Goal: Task Accomplishment & Management: Complete application form

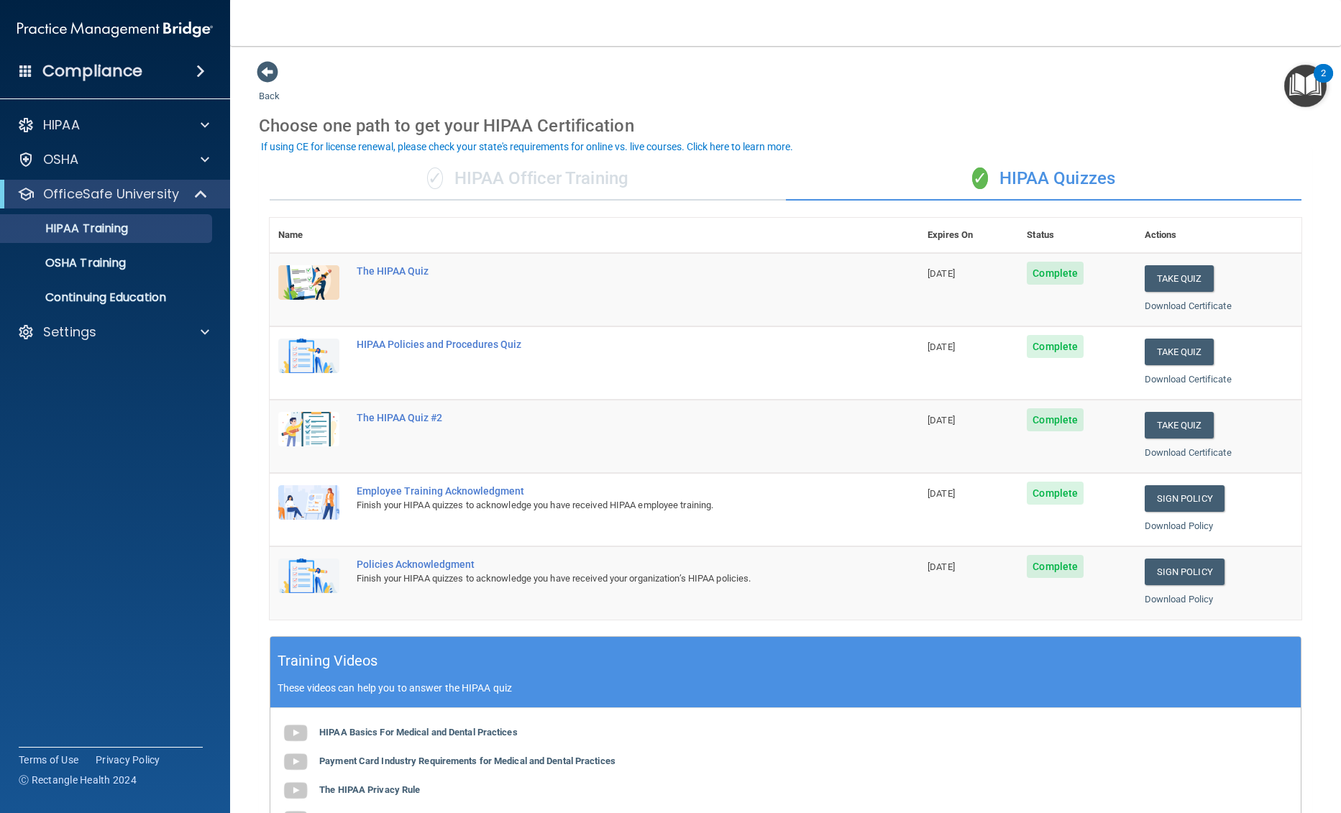
click at [1303, 634] on main "Back Choose one path to get your HIPAA Certification ✓ HIPAA Officer Training ✓…" at bounding box center [785, 429] width 1111 height 767
drag, startPoint x: 1175, startPoint y: 351, endPoint x: 1162, endPoint y: 357, distance: 14.2
click at [1175, 351] on button "Take Quiz" at bounding box center [1179, 352] width 69 height 27
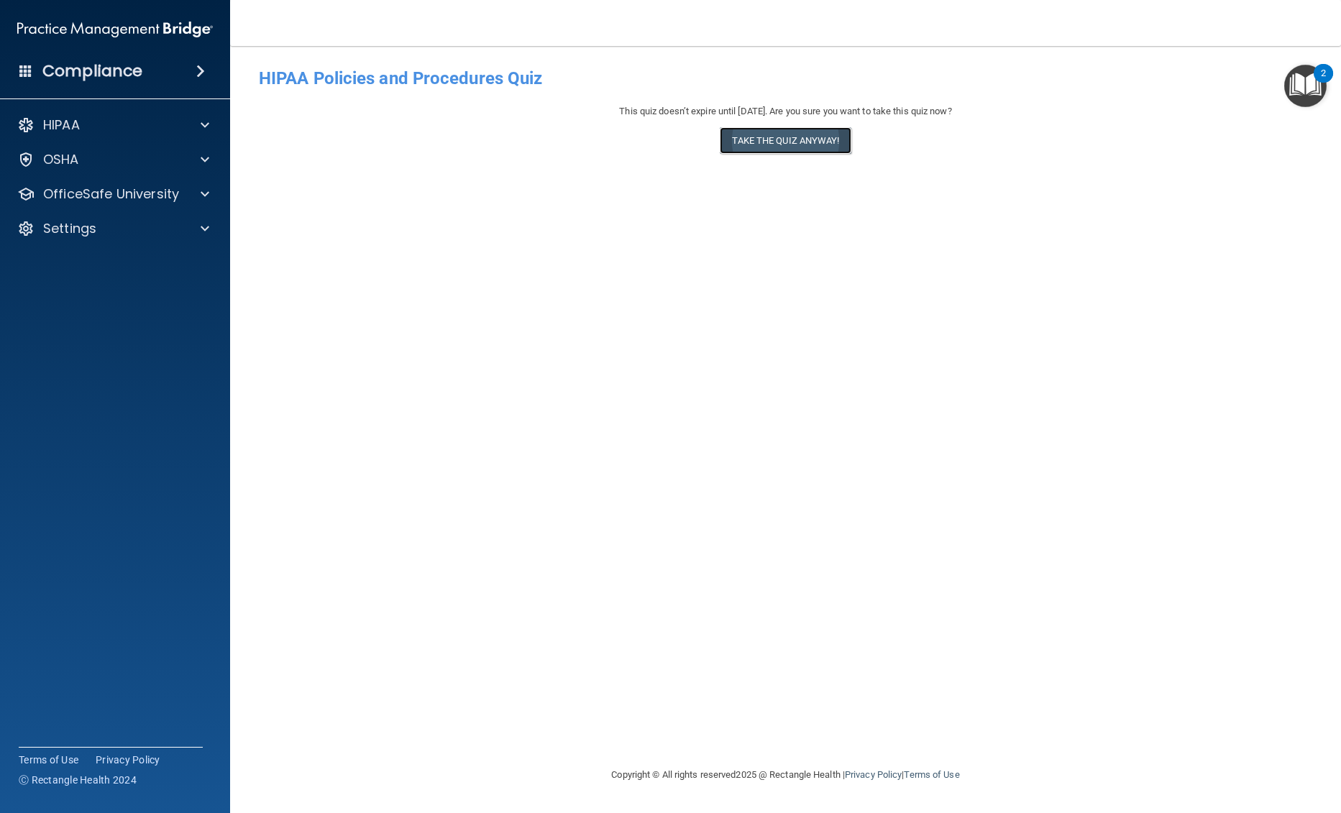
click at [789, 145] on button "Take the quiz anyway!" at bounding box center [785, 140] width 131 height 27
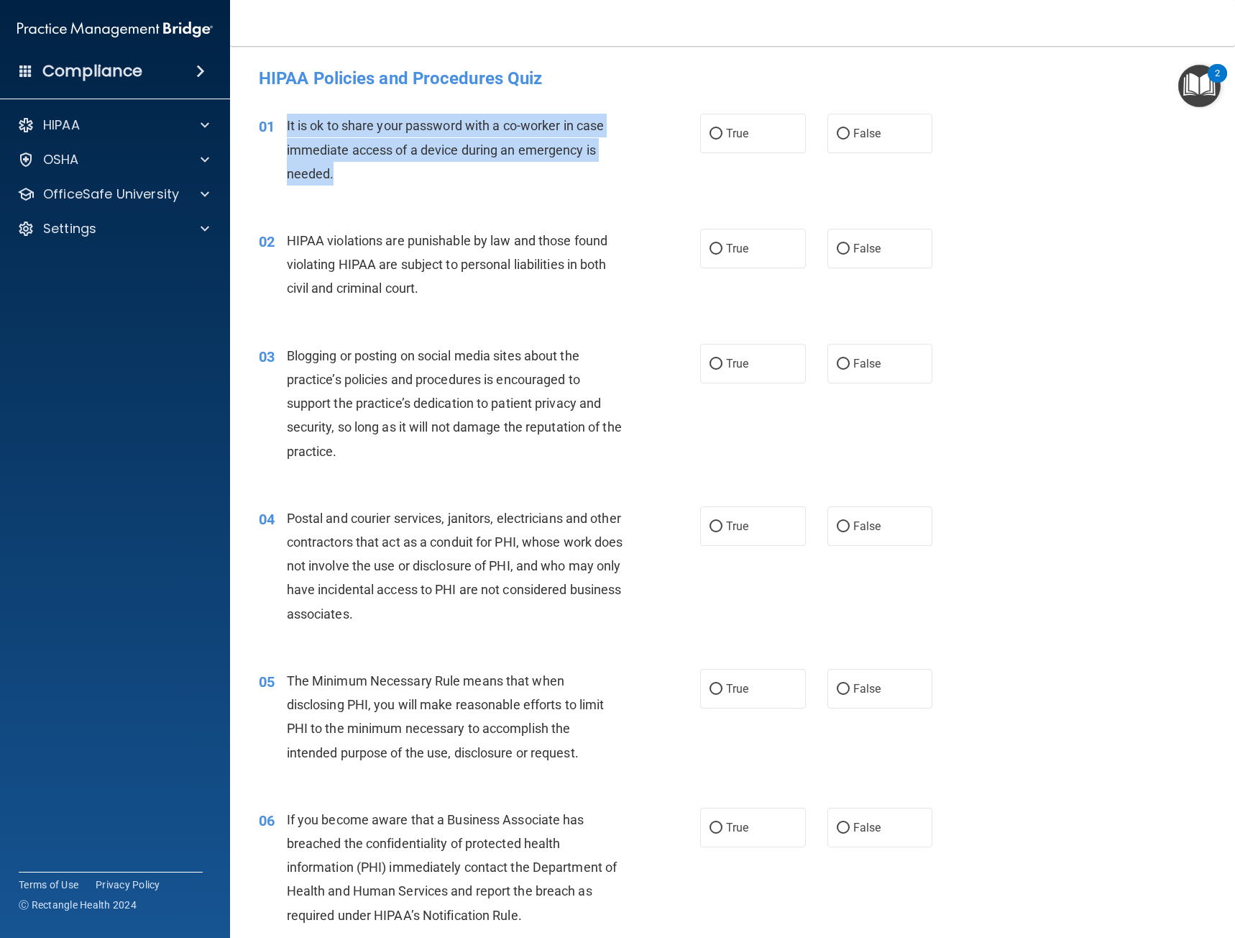
drag, startPoint x: 317, startPoint y: 166, endPoint x: 285, endPoint y: 122, distance: 54.5
click at [285, 122] on div "01 It is ok to share your password with a co-worker in case immediate access of…" at bounding box center [479, 153] width 485 height 79
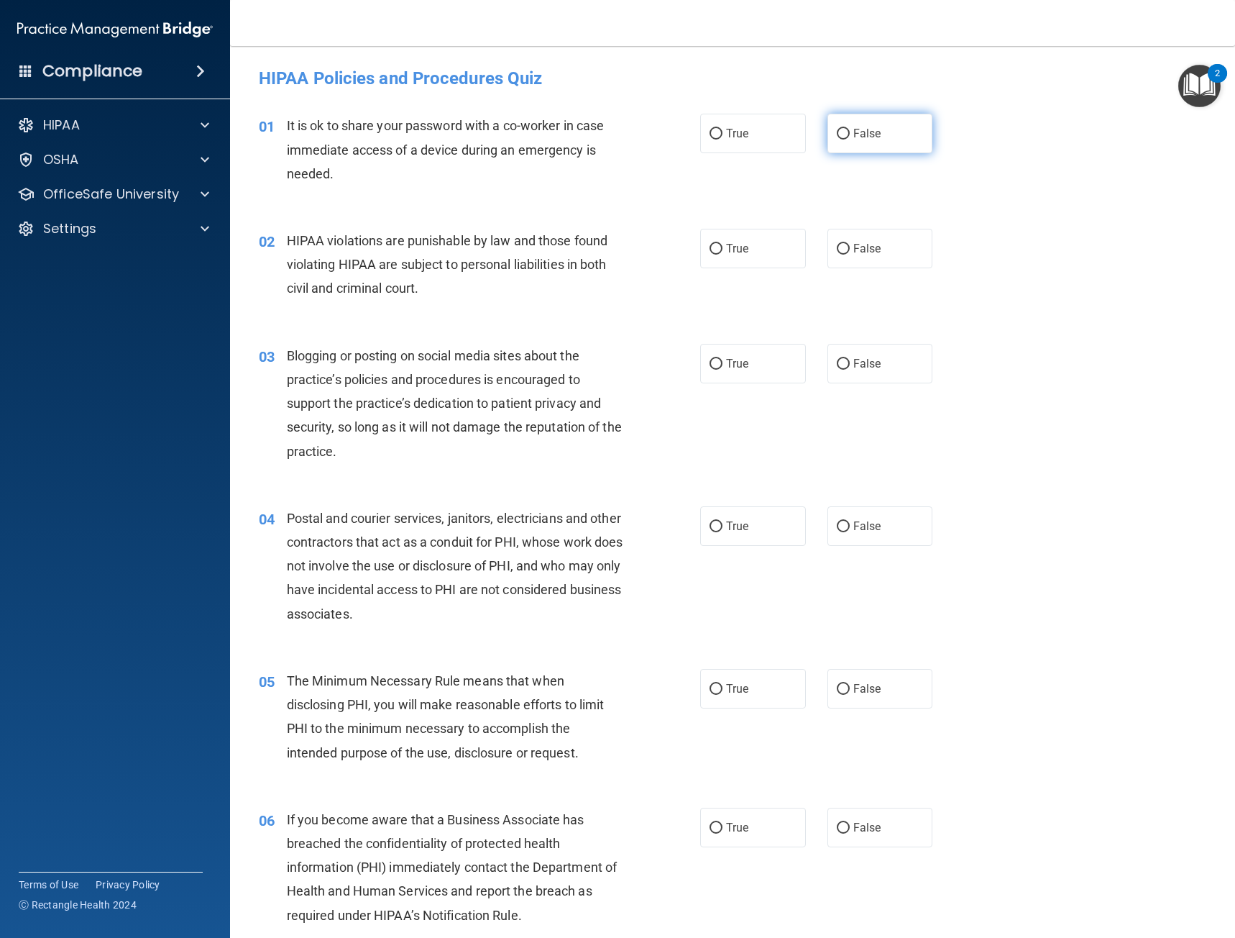
click at [879, 148] on label "False" at bounding box center [881, 134] width 106 height 40
click at [850, 139] on input "False" at bounding box center [843, 134] width 13 height 11
radio input "true"
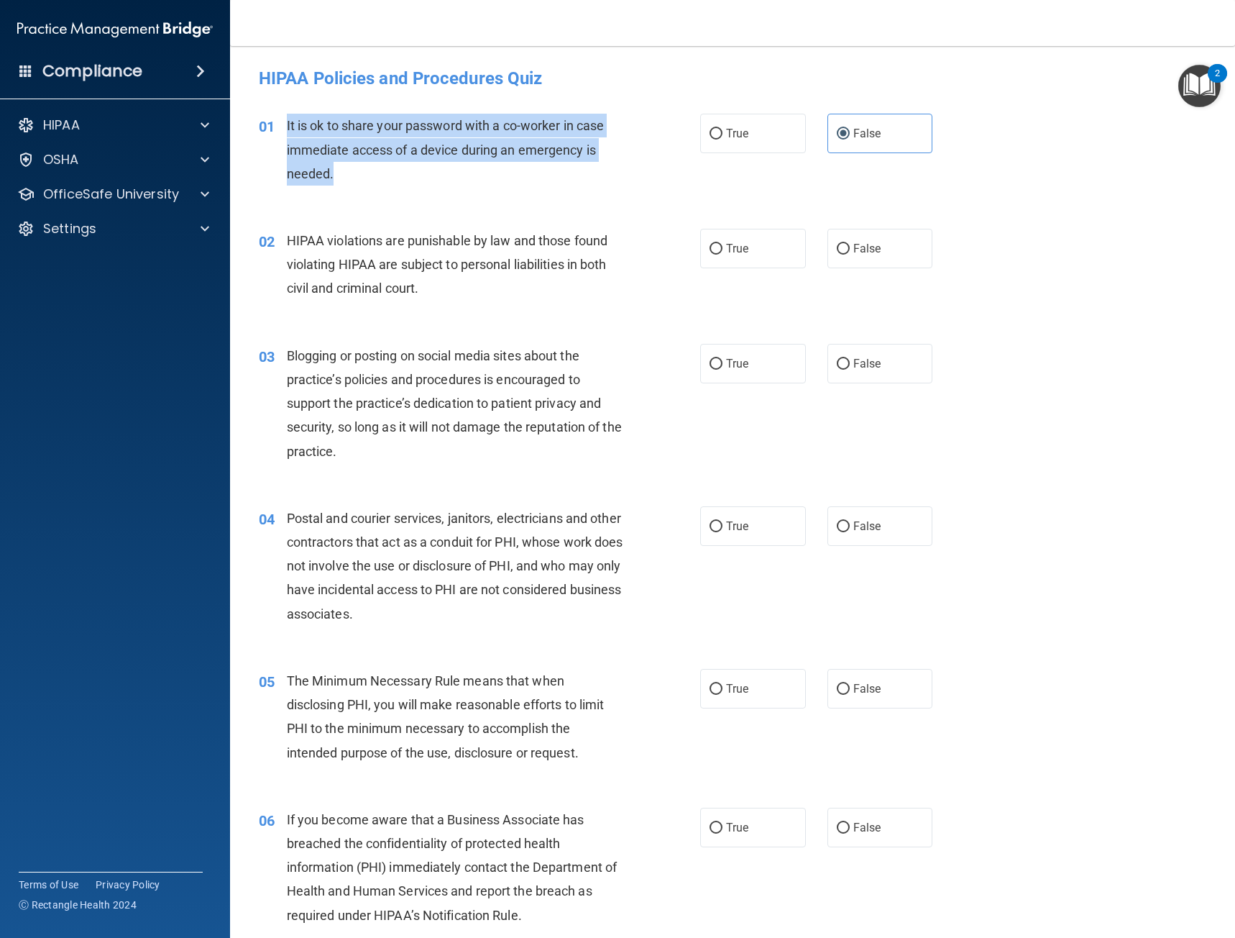
drag, startPoint x: 430, startPoint y: 172, endPoint x: 288, endPoint y: 130, distance: 148.3
click at [288, 130] on div "It is ok to share your password with a co-worker in case immediate access of a …" at bounding box center [460, 150] width 347 height 72
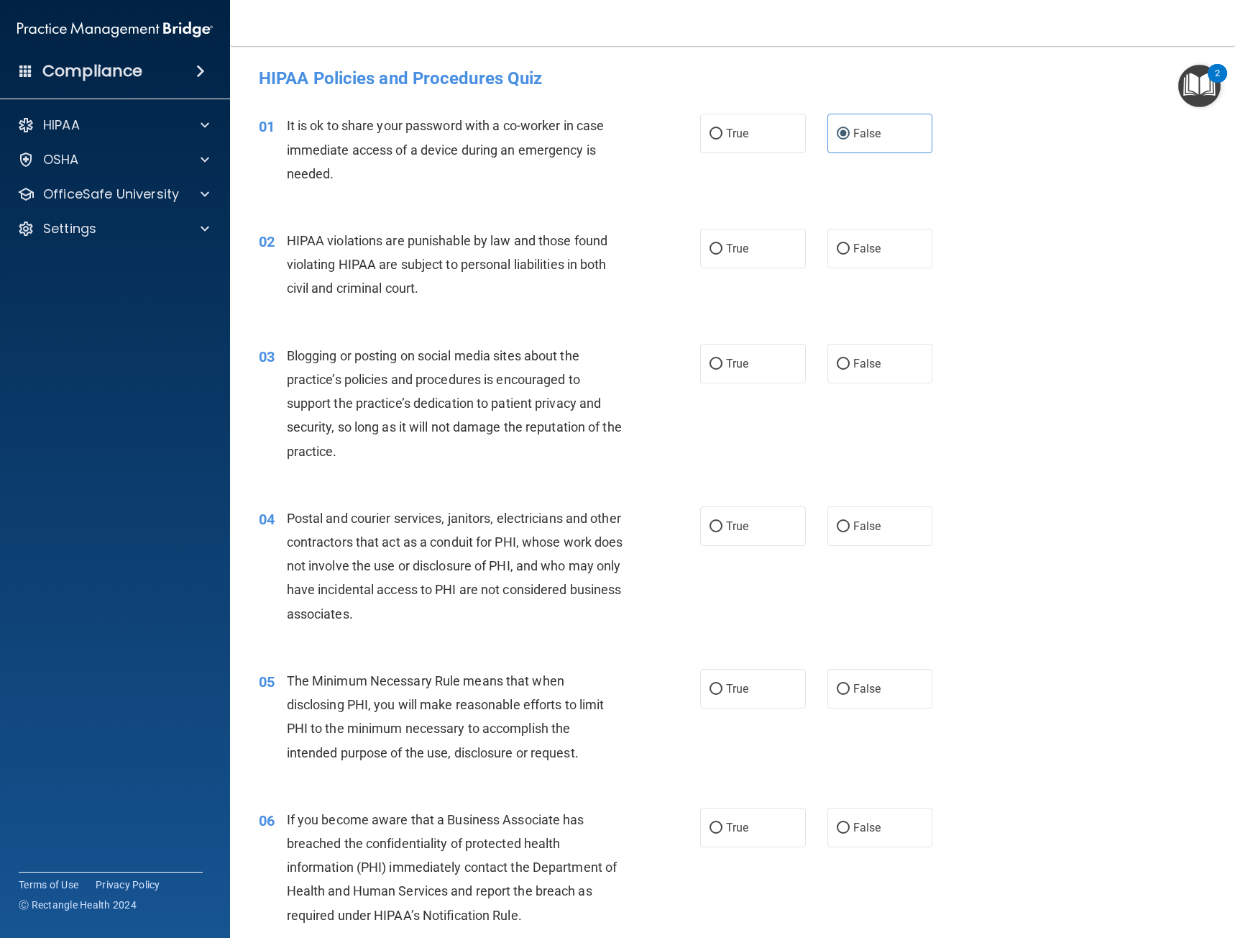
click at [434, 301] on div "02 HIPAA violations are punishable by law and those found violating HIPAA are s…" at bounding box center [479, 268] width 485 height 79
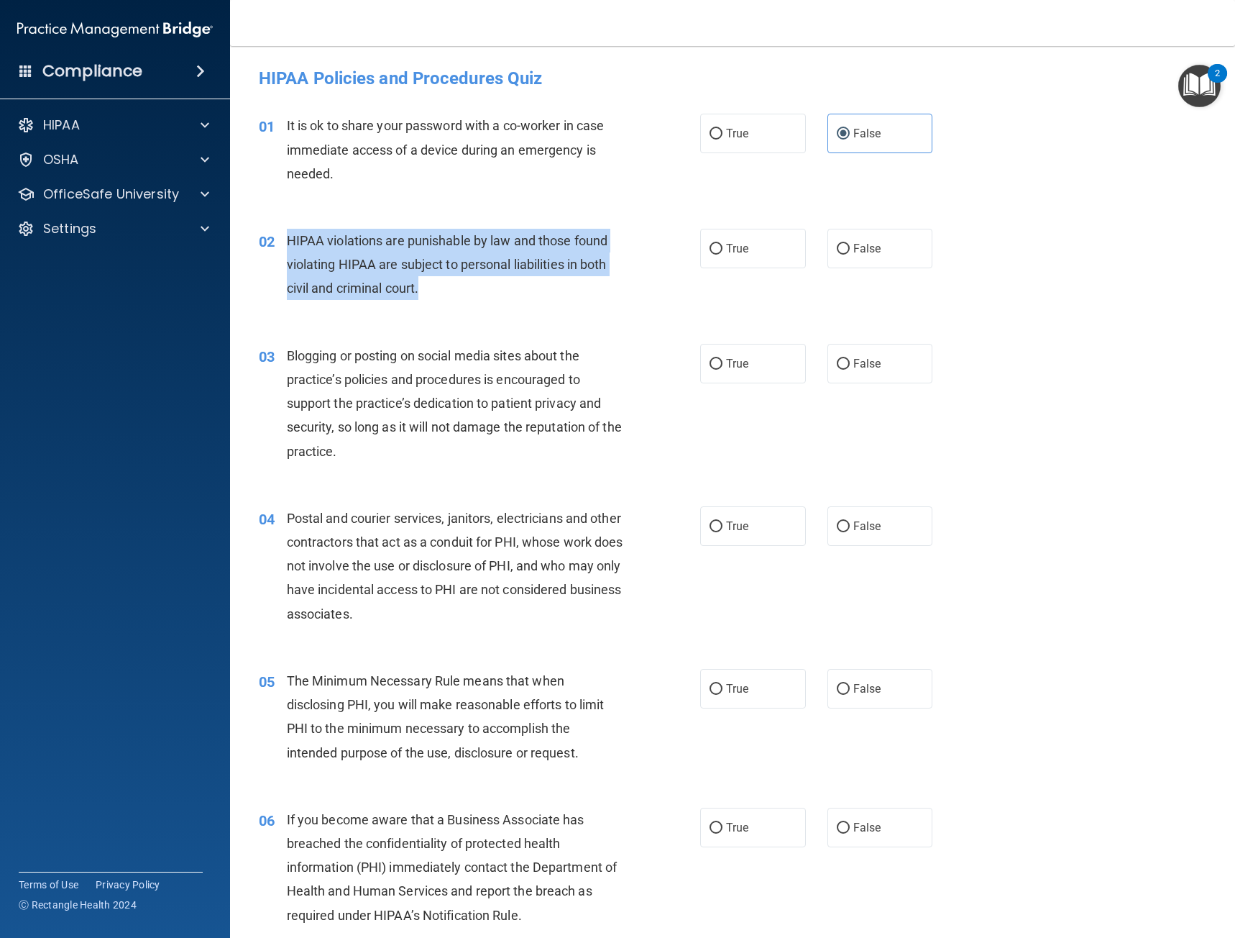
drag, startPoint x: 431, startPoint y: 287, endPoint x: 288, endPoint y: 234, distance: 151.7
click at [288, 234] on div "HIPAA violations are punishable by law and those found violating HIPAA are subj…" at bounding box center [460, 265] width 347 height 72
copy span "HIPAA violations are punishable by law and those found violating HIPAA are subj…"
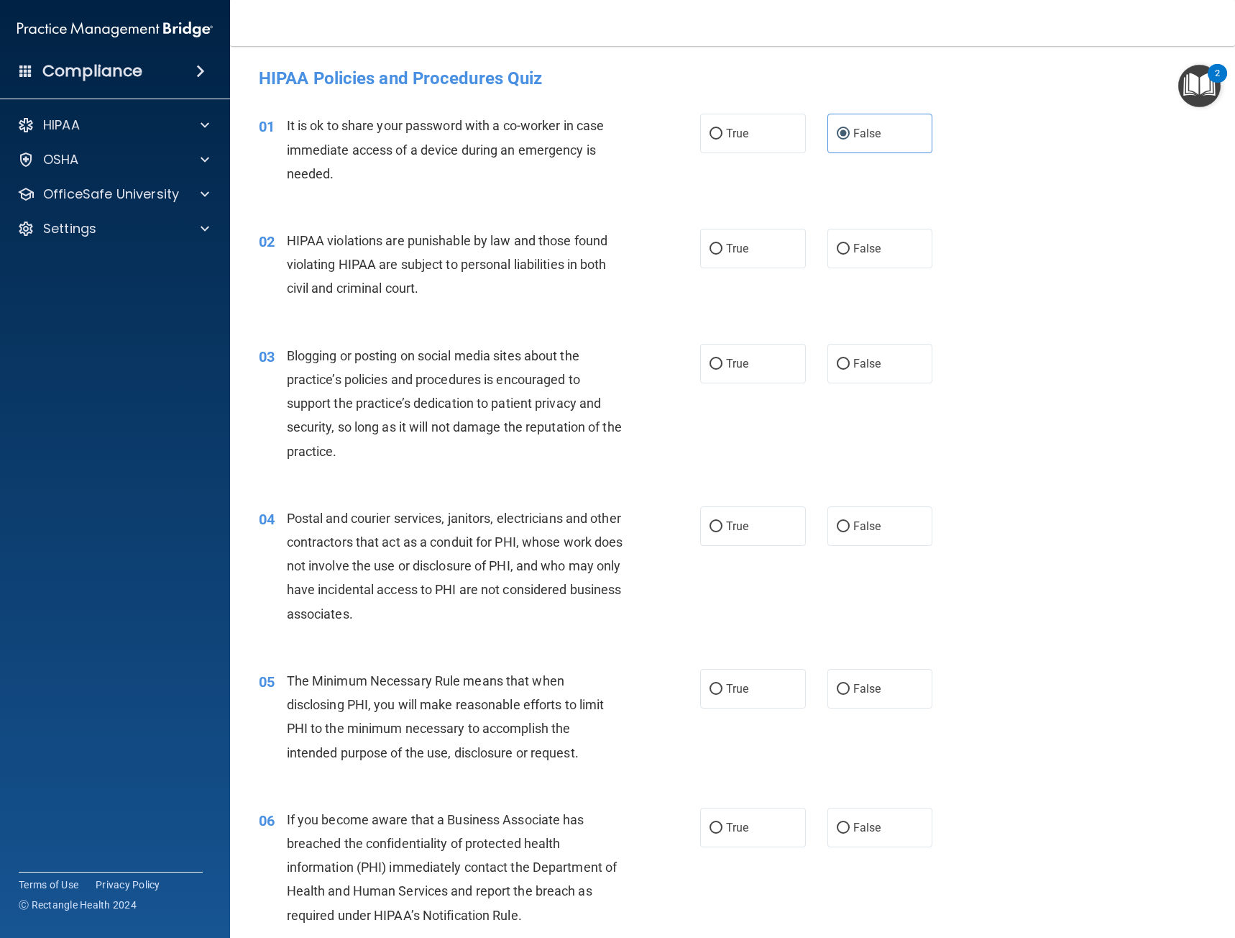
click at [591, 319] on div "02 HIPAA violations are punishable by law and those found violating HIPAA are s…" at bounding box center [732, 268] width 969 height 115
click at [741, 254] on span "True" at bounding box center [737, 249] width 22 height 14
click at [723, 254] on input "True" at bounding box center [716, 249] width 13 height 11
radio input "true"
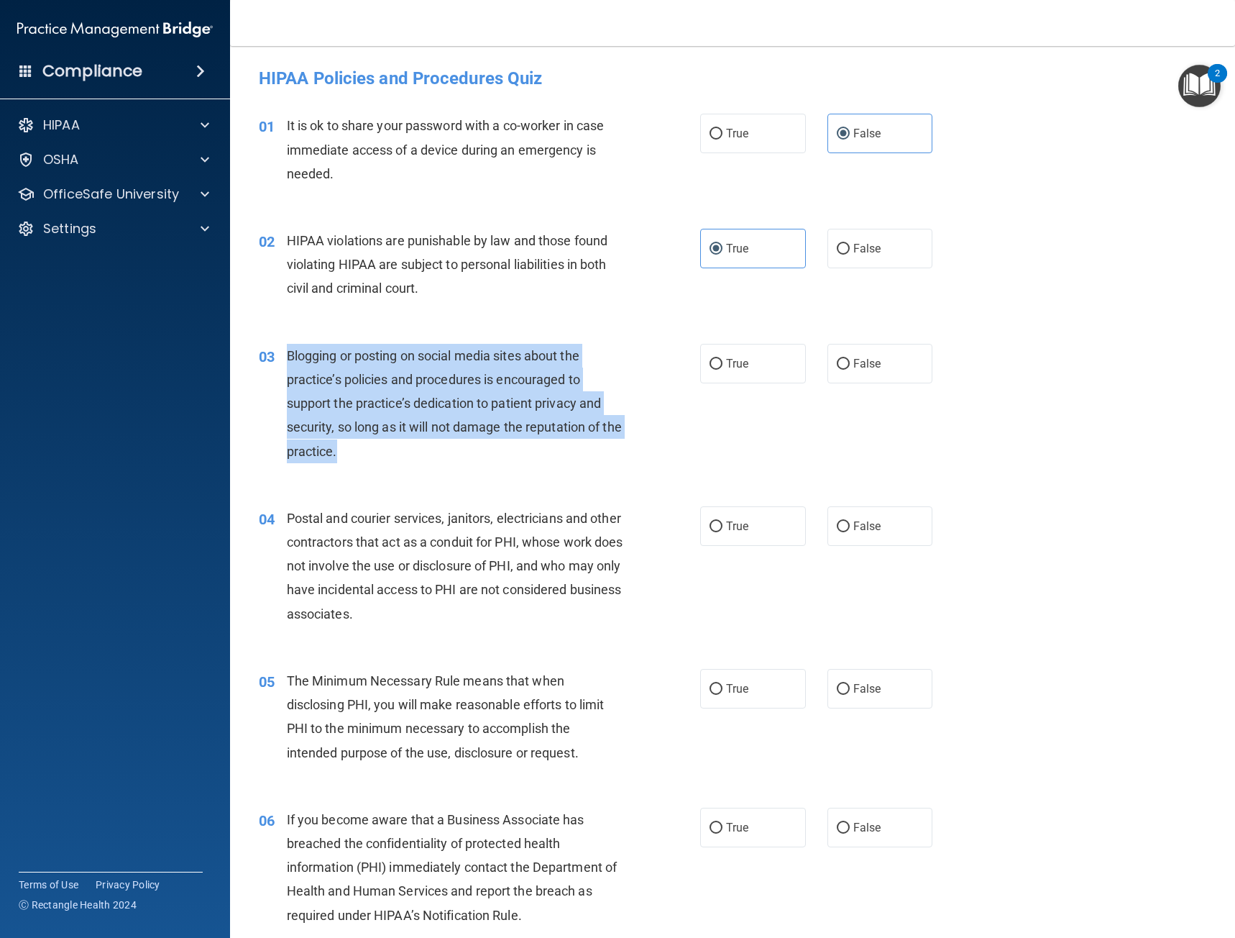
drag, startPoint x: 333, startPoint y: 425, endPoint x: 286, endPoint y: 352, distance: 86.4
click at [287, 352] on div "Blogging or posting on social media sites about the practice’s policies and pro…" at bounding box center [460, 403] width 347 height 119
copy span "Blogging or posting on social media sites about the practice’s policies and pro…"
click at [679, 432] on div "03 Blogging or posting on social media sites about the practice’s policies and …" at bounding box center [479, 407] width 485 height 127
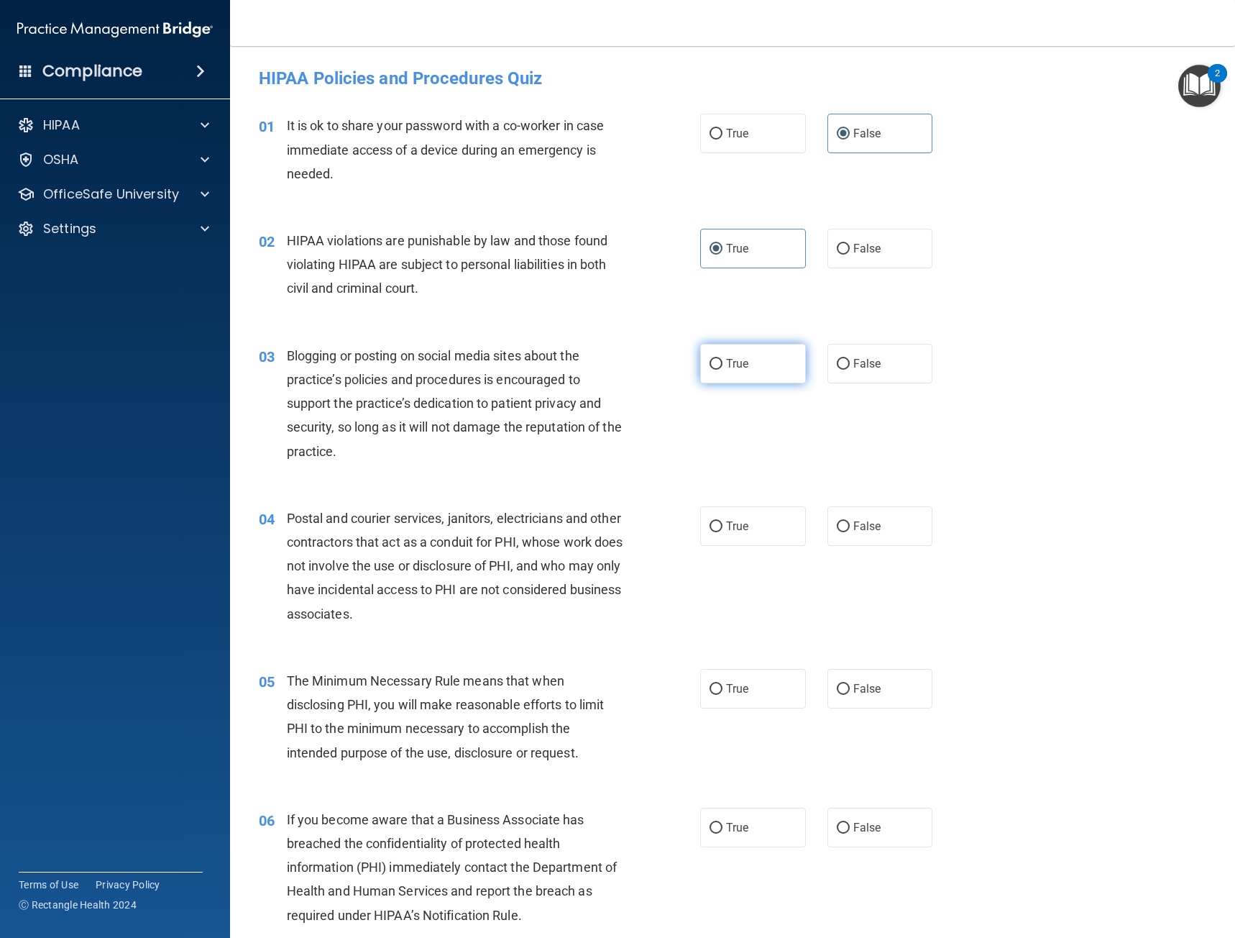
click at [728, 371] on label "True" at bounding box center [753, 364] width 106 height 40
click at [723, 370] on input "True" at bounding box center [716, 364] width 13 height 11
radio input "true"
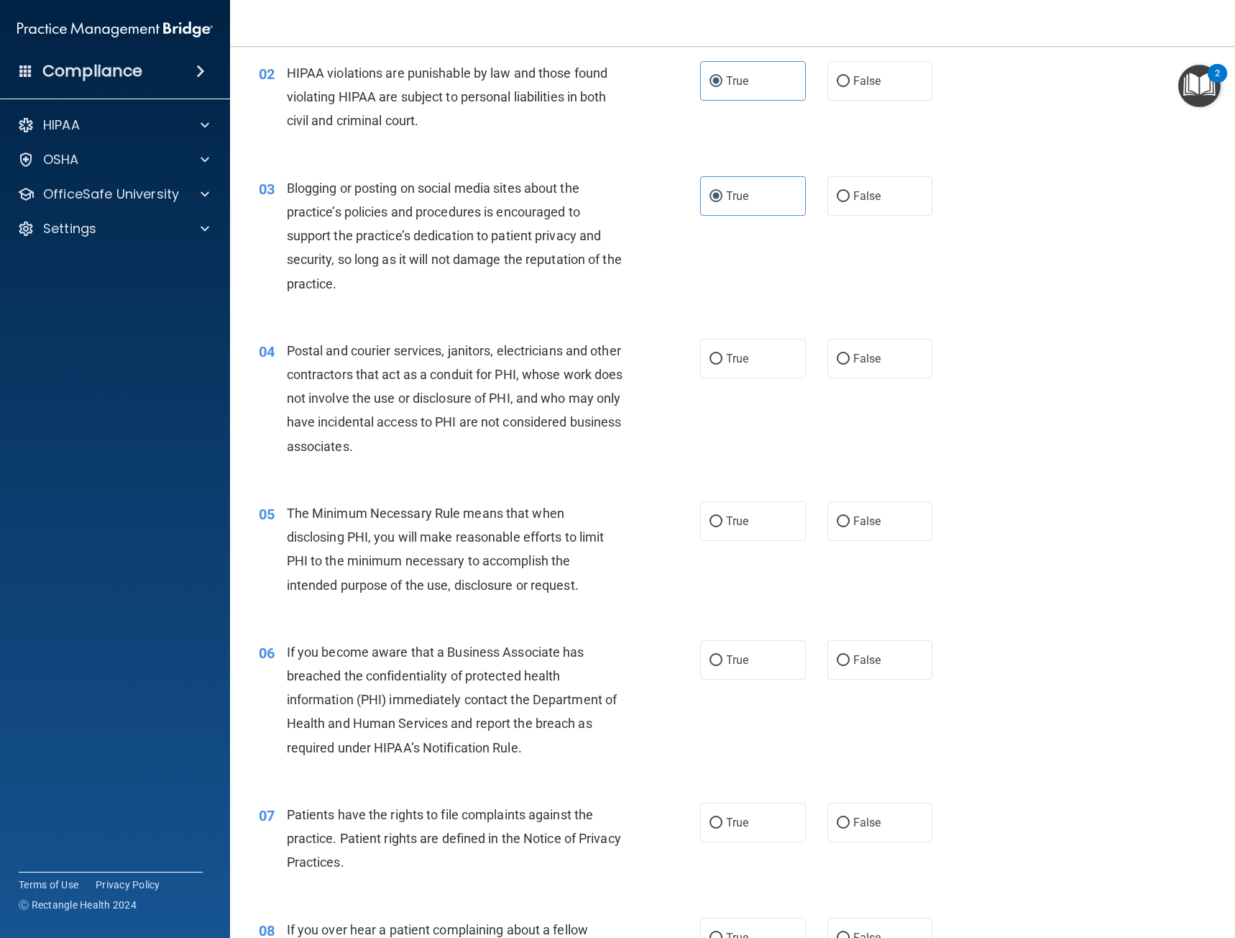
scroll to position [216, 0]
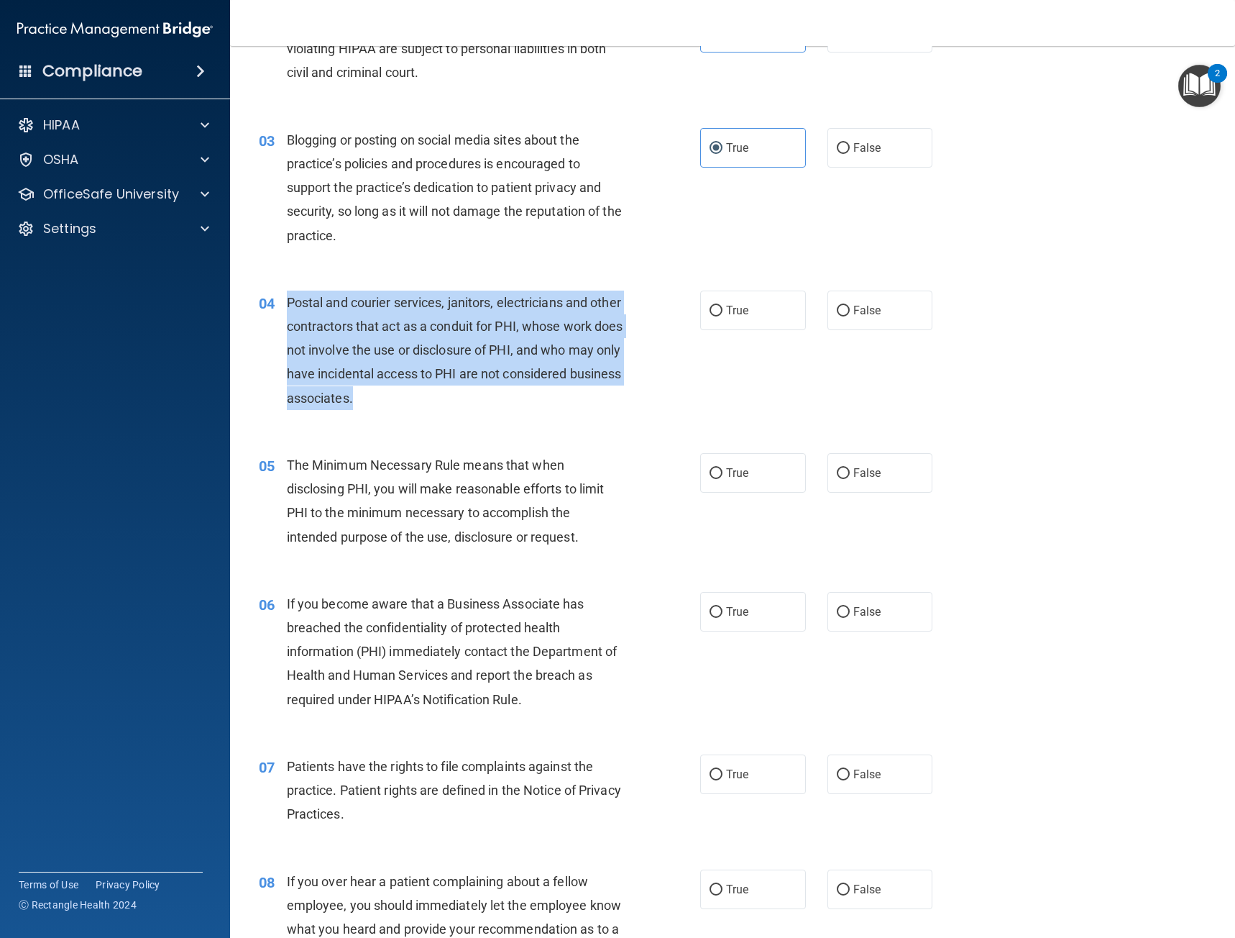
drag, startPoint x: 490, startPoint y: 403, endPoint x: 287, endPoint y: 304, distance: 226.4
click at [287, 304] on div "Postal and courier services, janitors, electricians and other contractors that …" at bounding box center [460, 349] width 347 height 119
copy span "Postal and courier services, janitors, electricians and other contractors that …"
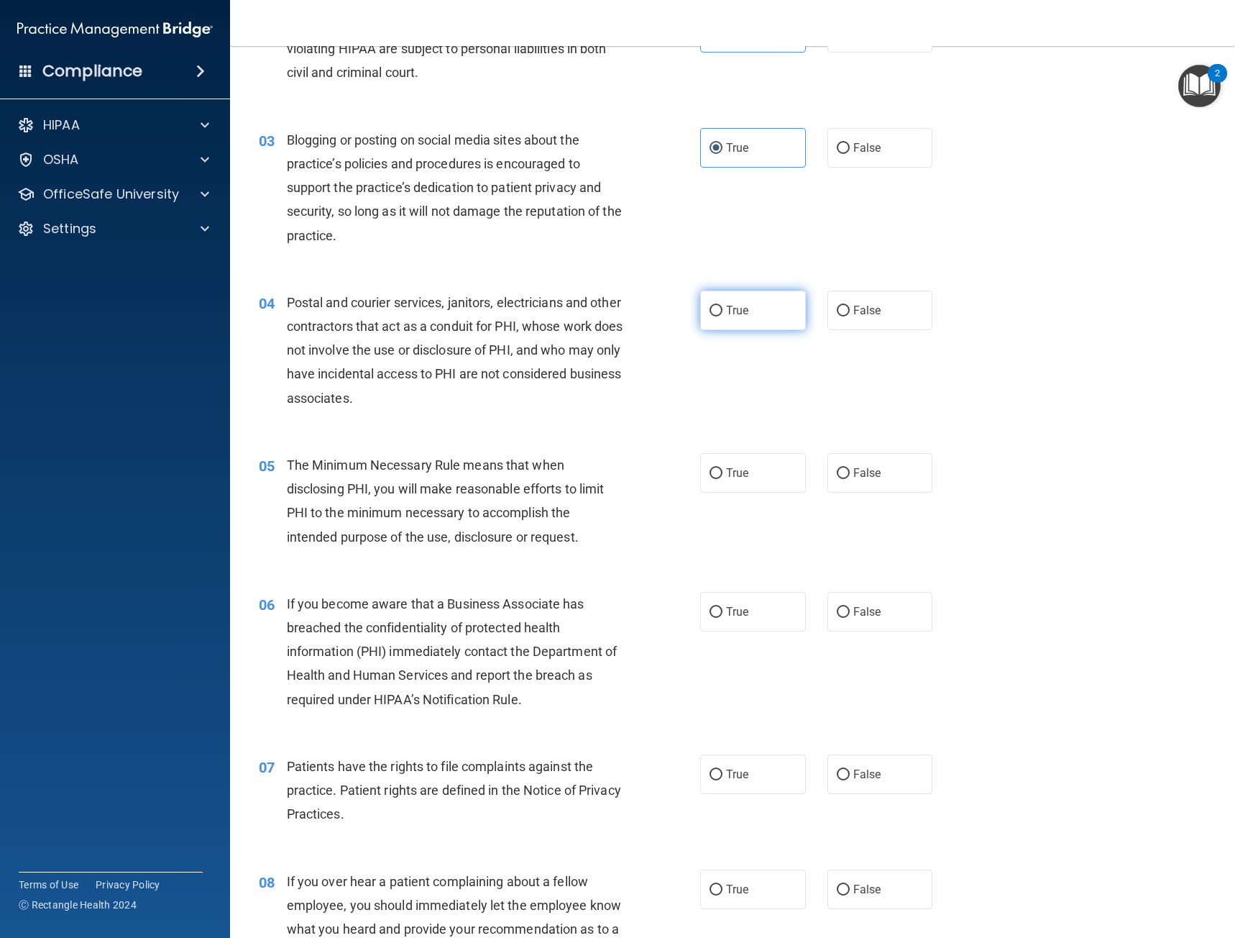
click at [741, 312] on span "True" at bounding box center [737, 310] width 22 height 14
click at [723, 312] on input "True" at bounding box center [716, 311] width 13 height 11
radio input "true"
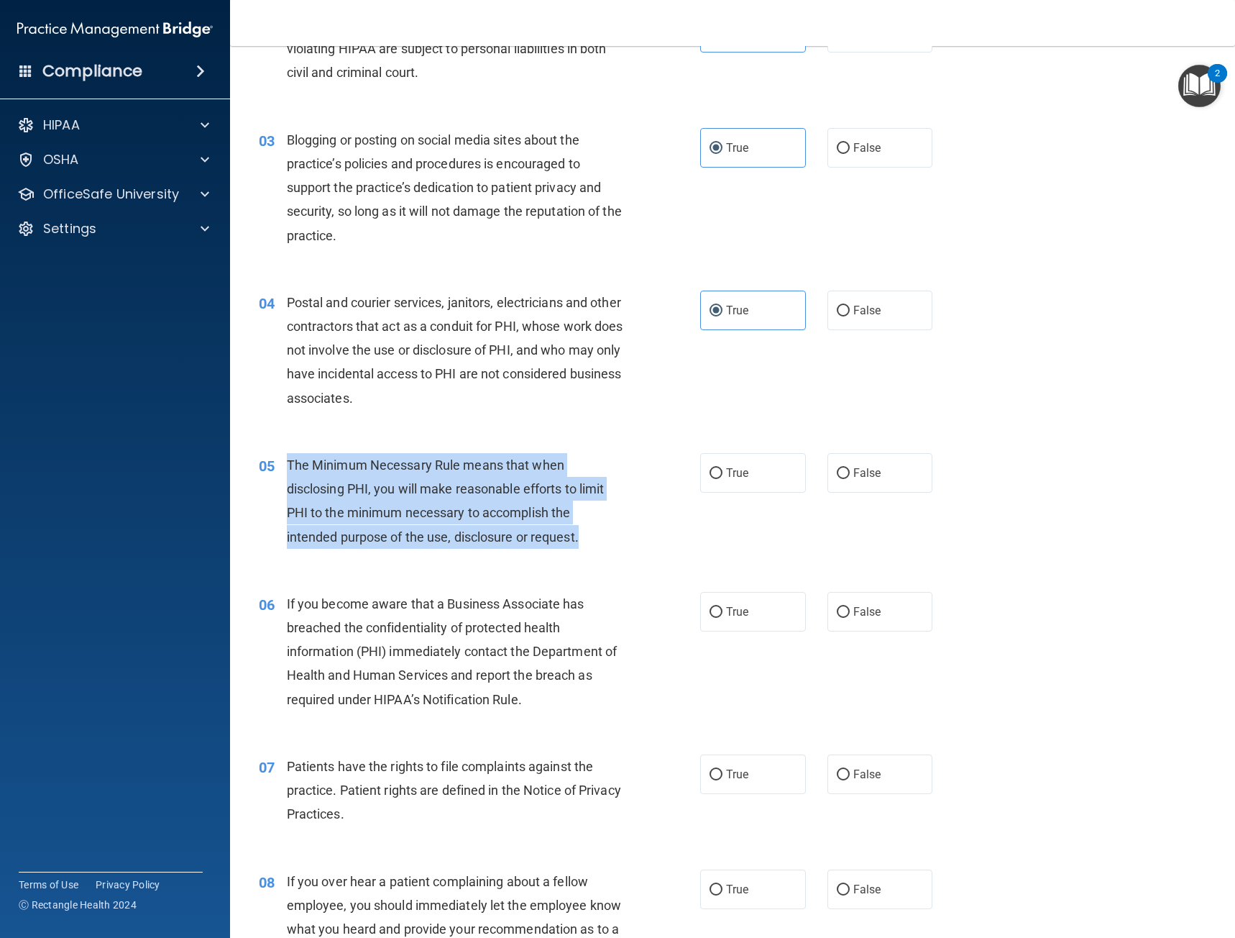
drag, startPoint x: 590, startPoint y: 537, endPoint x: 288, endPoint y: 453, distance: 312.8
click at [288, 453] on div "The Minimum Necessary Rule means that when disclosing PHI, you will make reason…" at bounding box center [460, 501] width 347 height 96
copy span "The Minimum Necessary Rule means that when disclosing PHI, you will make reason…"
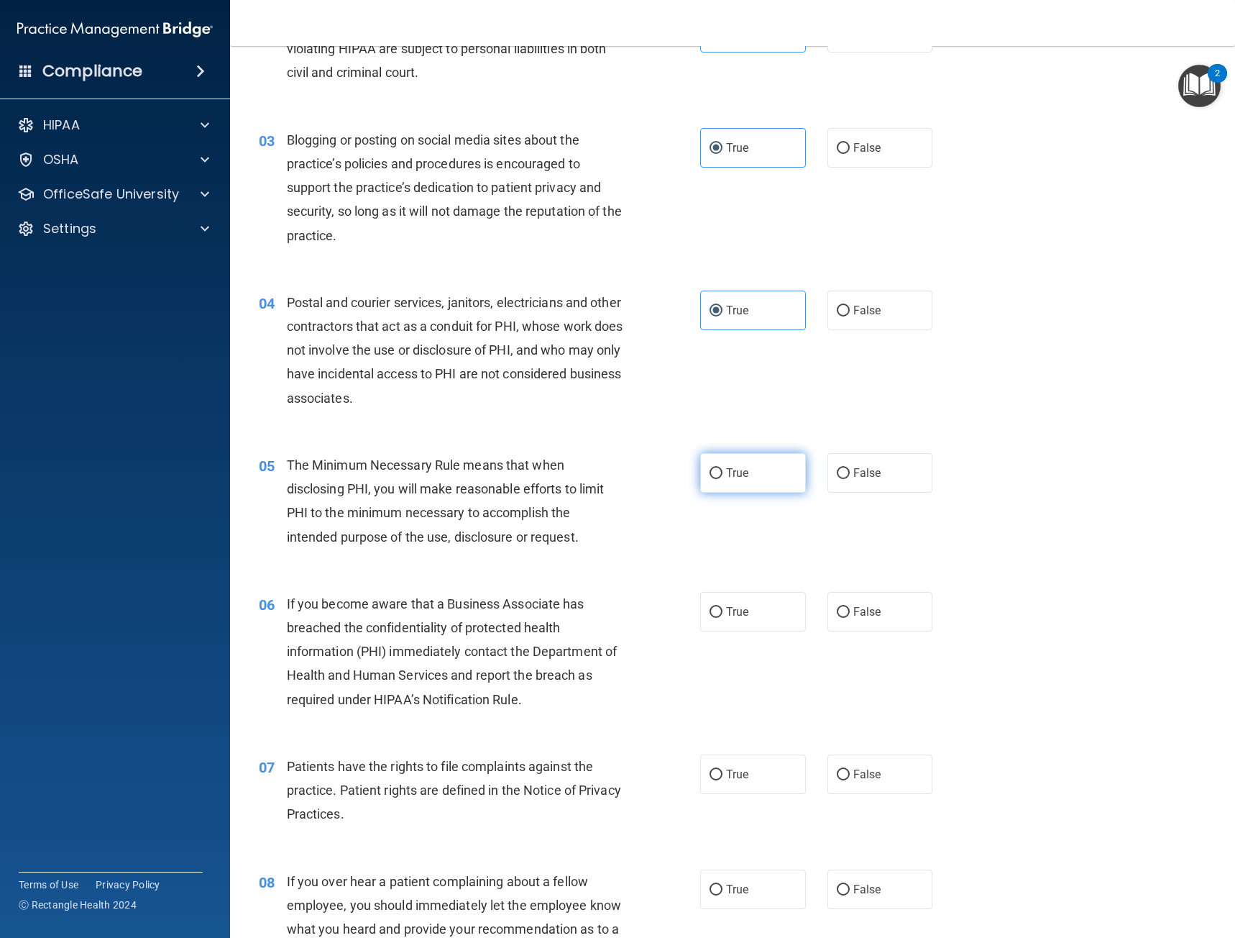
click at [756, 478] on label "True" at bounding box center [753, 473] width 106 height 40
click at [723, 478] on input "True" at bounding box center [716, 473] width 13 height 11
radio input "true"
click at [1007, 492] on div "05 The Minimum Necessary Rule means that when disclosing PHI, you will make rea…" at bounding box center [732, 504] width 969 height 139
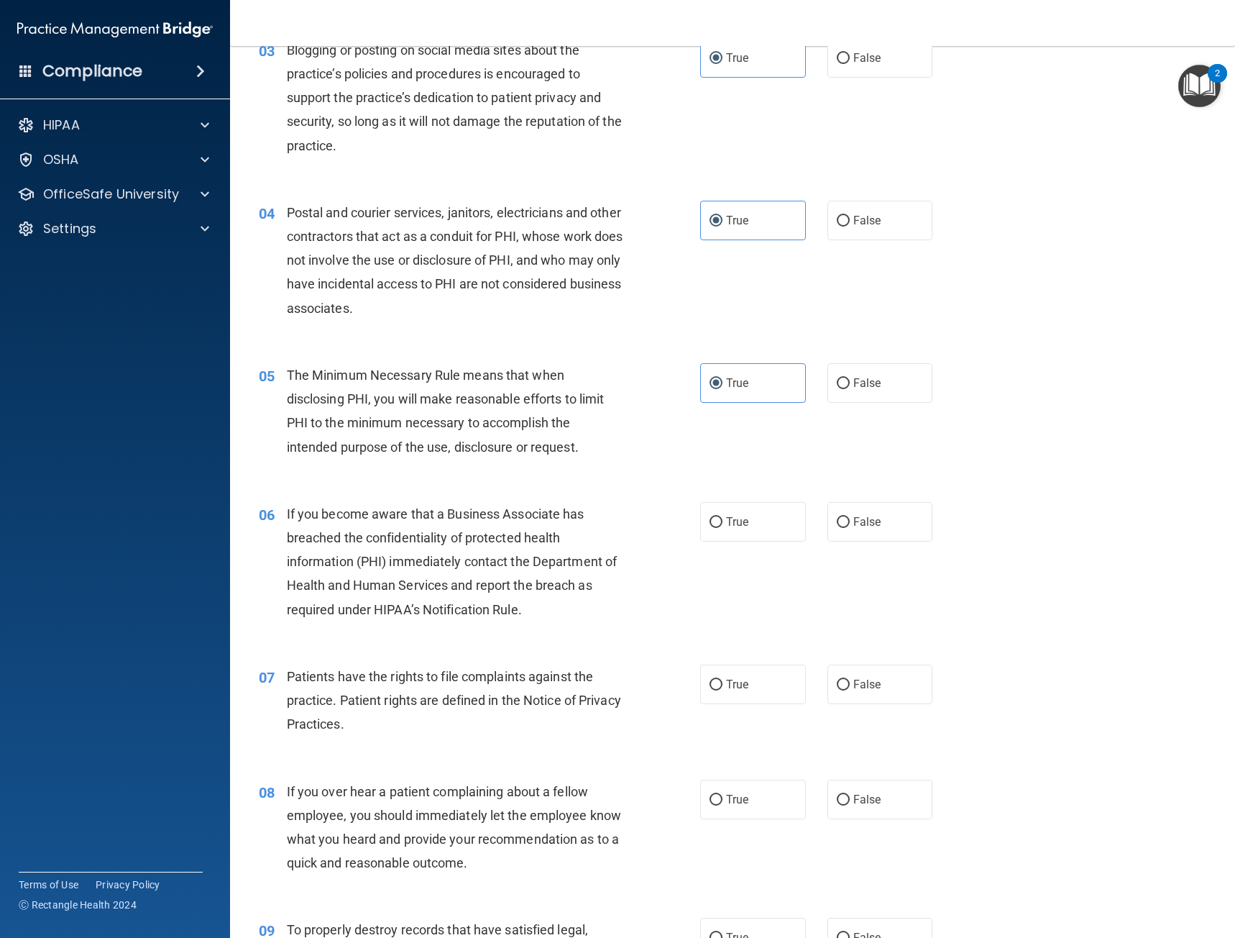
scroll to position [360, 0]
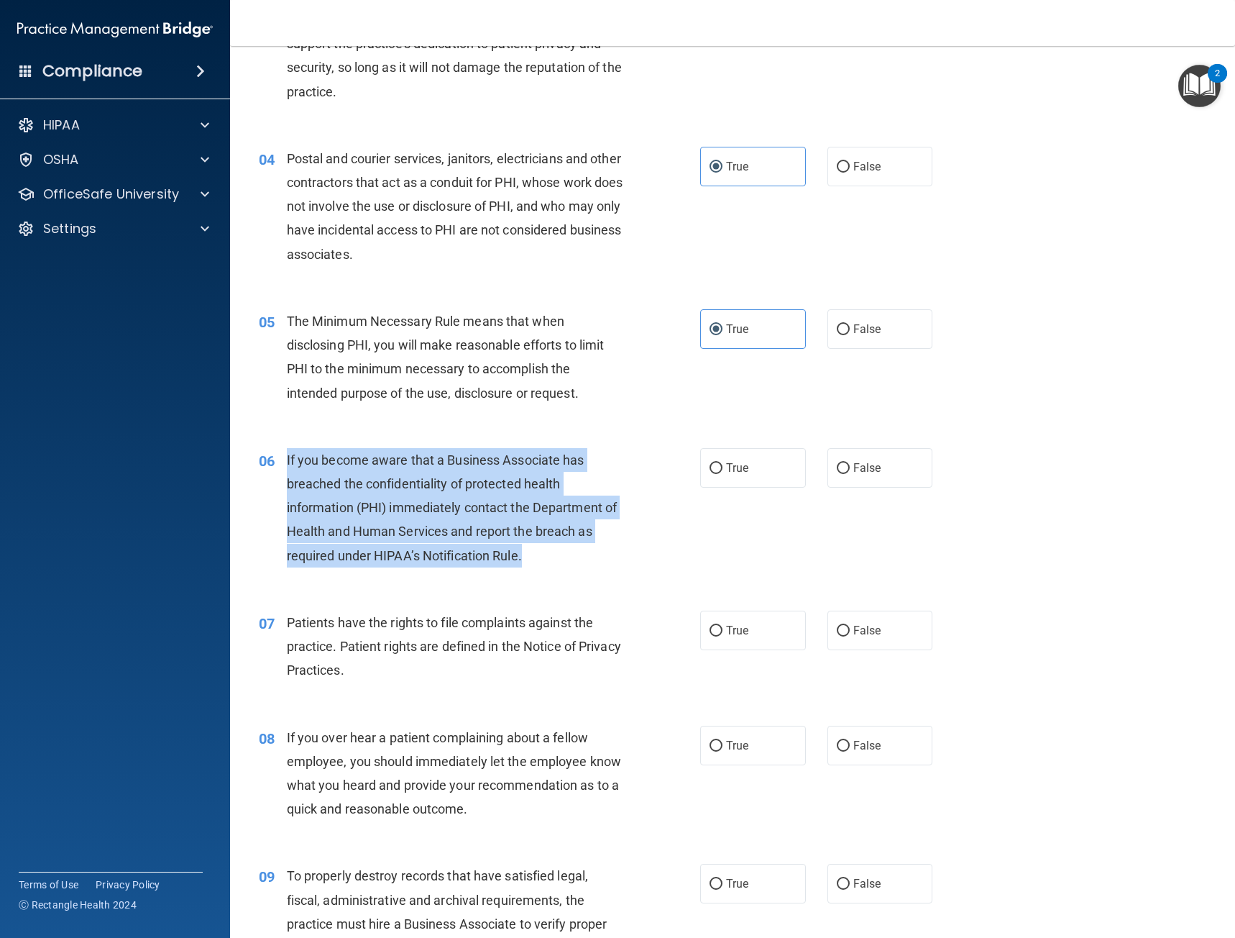
drag, startPoint x: 445, startPoint y: 541, endPoint x: 280, endPoint y: 464, distance: 182.0
click at [280, 464] on div "06 If you become aware that a Business Associate has breached the confidentiali…" at bounding box center [479, 511] width 485 height 127
copy div "If you become aware that a Business Associate has breached the confidentiality …"
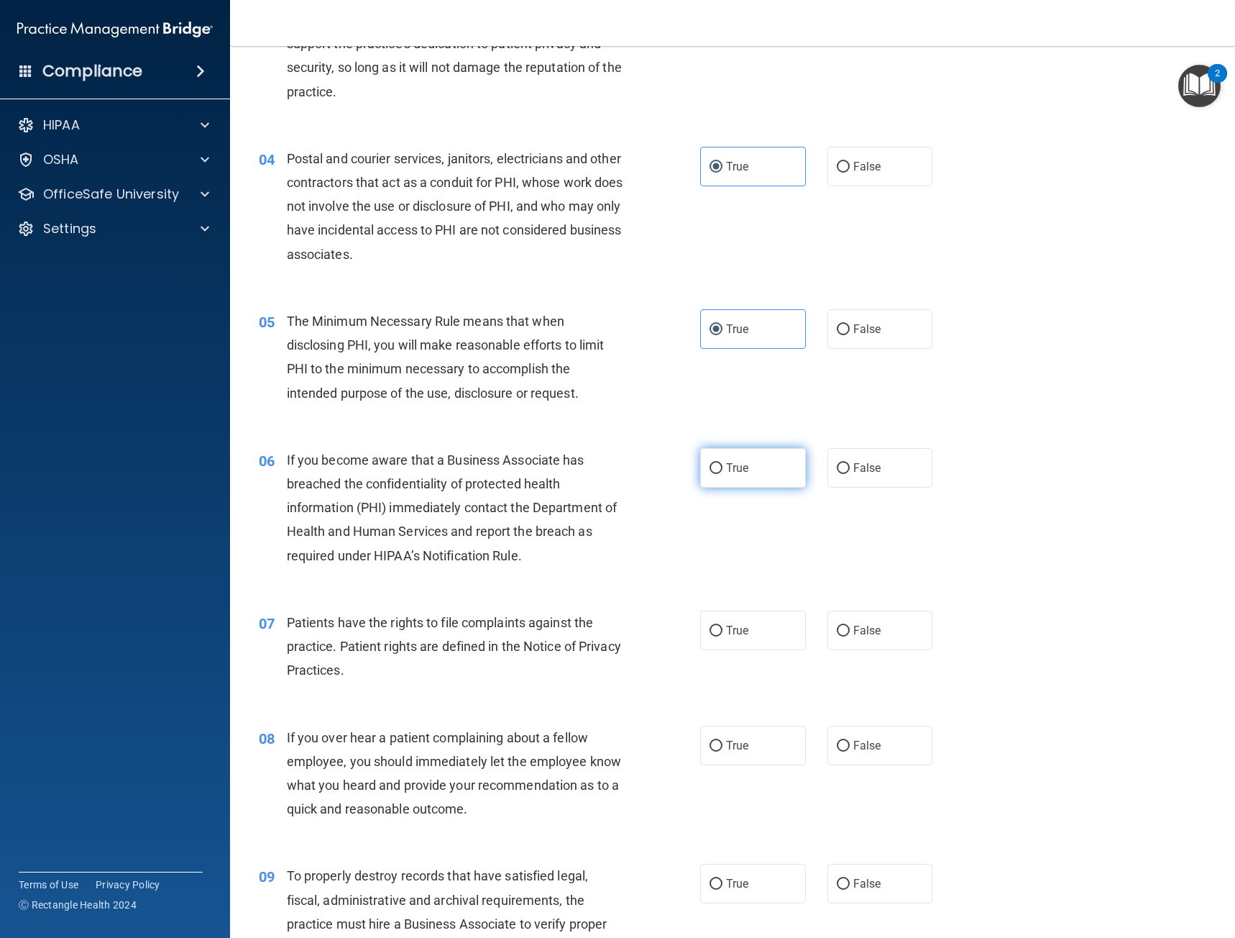
click at [742, 479] on label "True" at bounding box center [753, 468] width 106 height 40
click at [723, 474] on input "True" at bounding box center [716, 468] width 13 height 11
radio input "true"
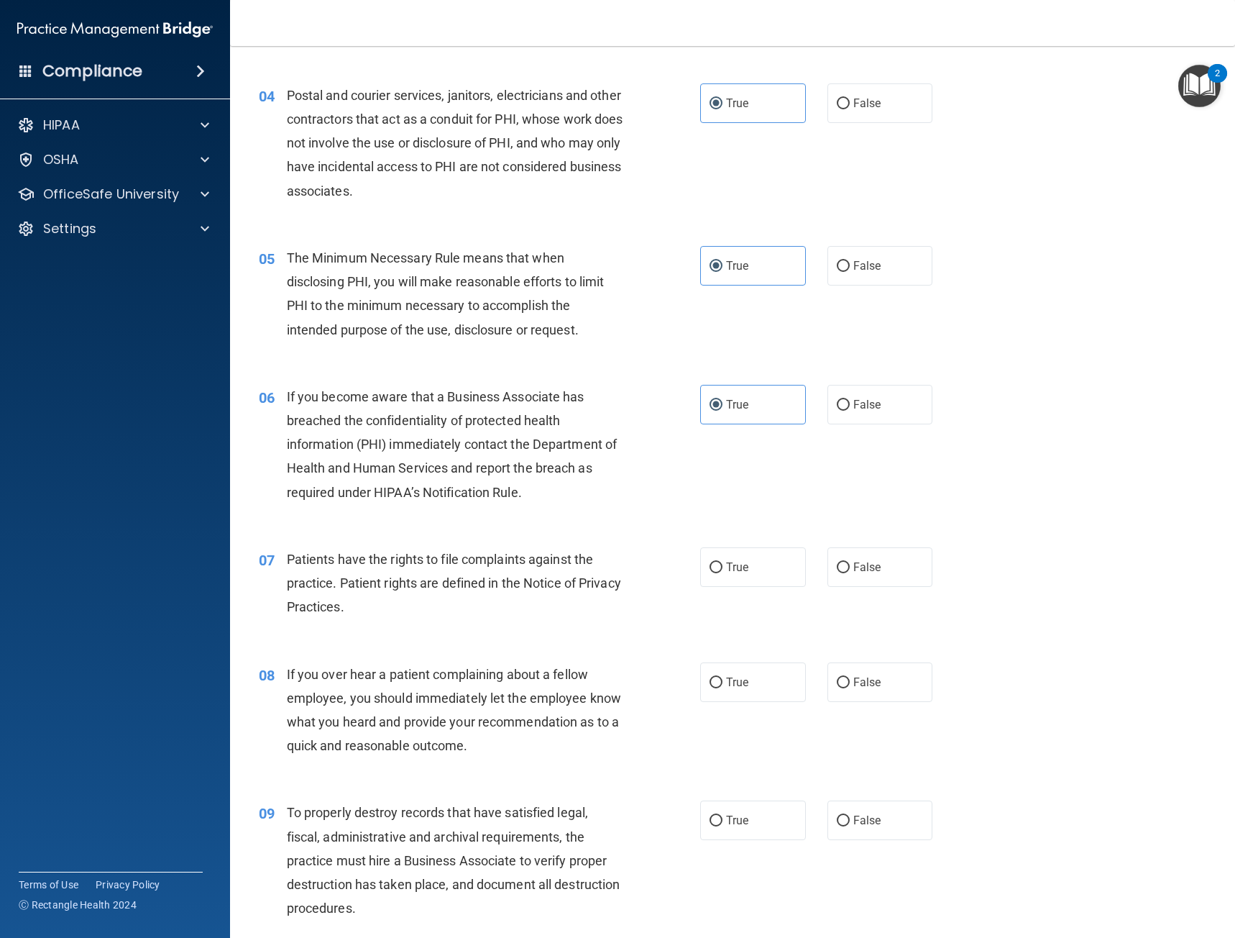
scroll to position [431, 0]
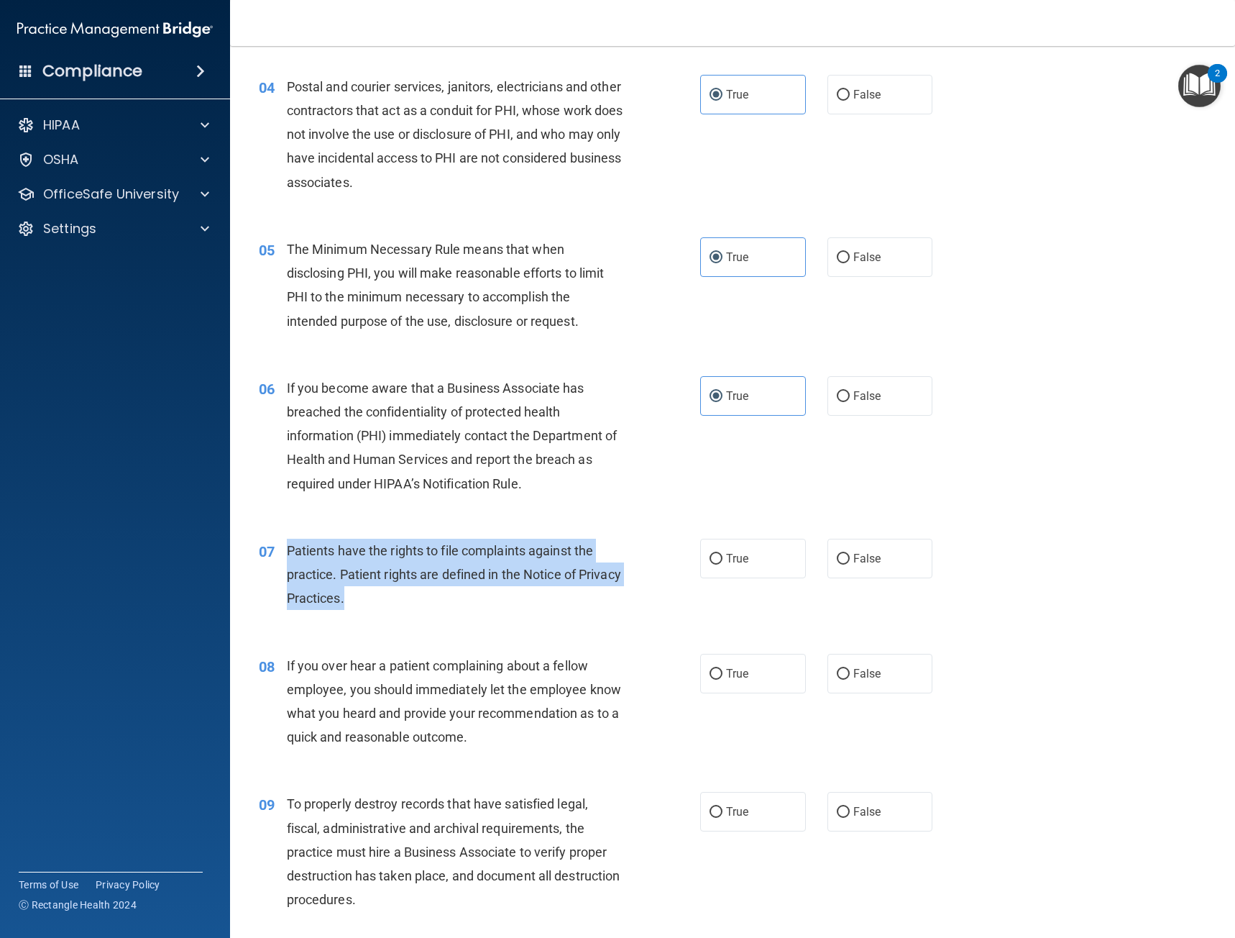
drag, startPoint x: 375, startPoint y: 595, endPoint x: 288, endPoint y: 547, distance: 99.4
click at [288, 547] on div "Patients have the rights to file complaints against the practice. Patient right…" at bounding box center [460, 575] width 347 height 72
copy span "Patients have the rights to file complaints against the practice. Patient right…"
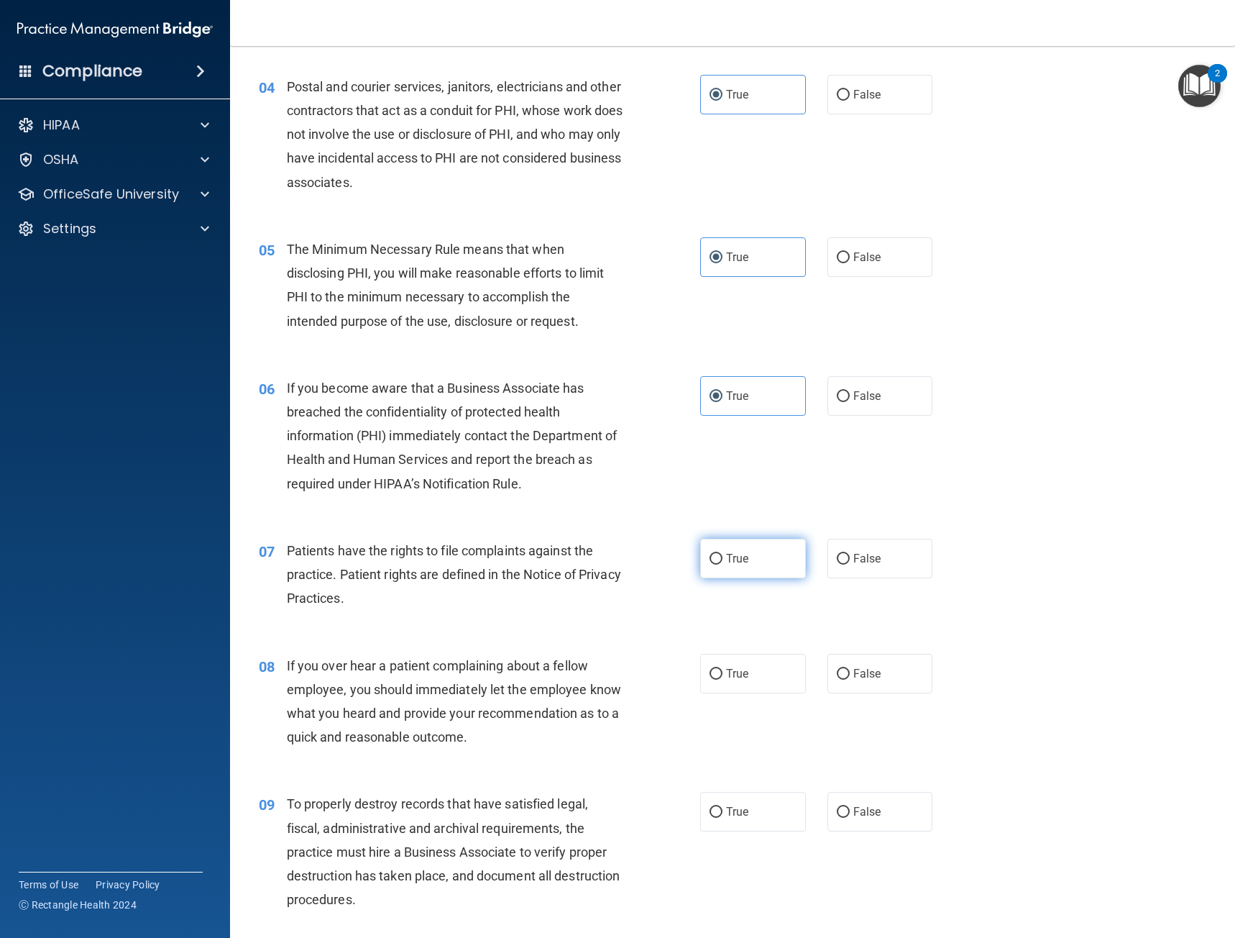
click at [745, 560] on label "True" at bounding box center [753, 559] width 106 height 40
click at [723, 560] on input "True" at bounding box center [716, 559] width 13 height 11
radio input "true"
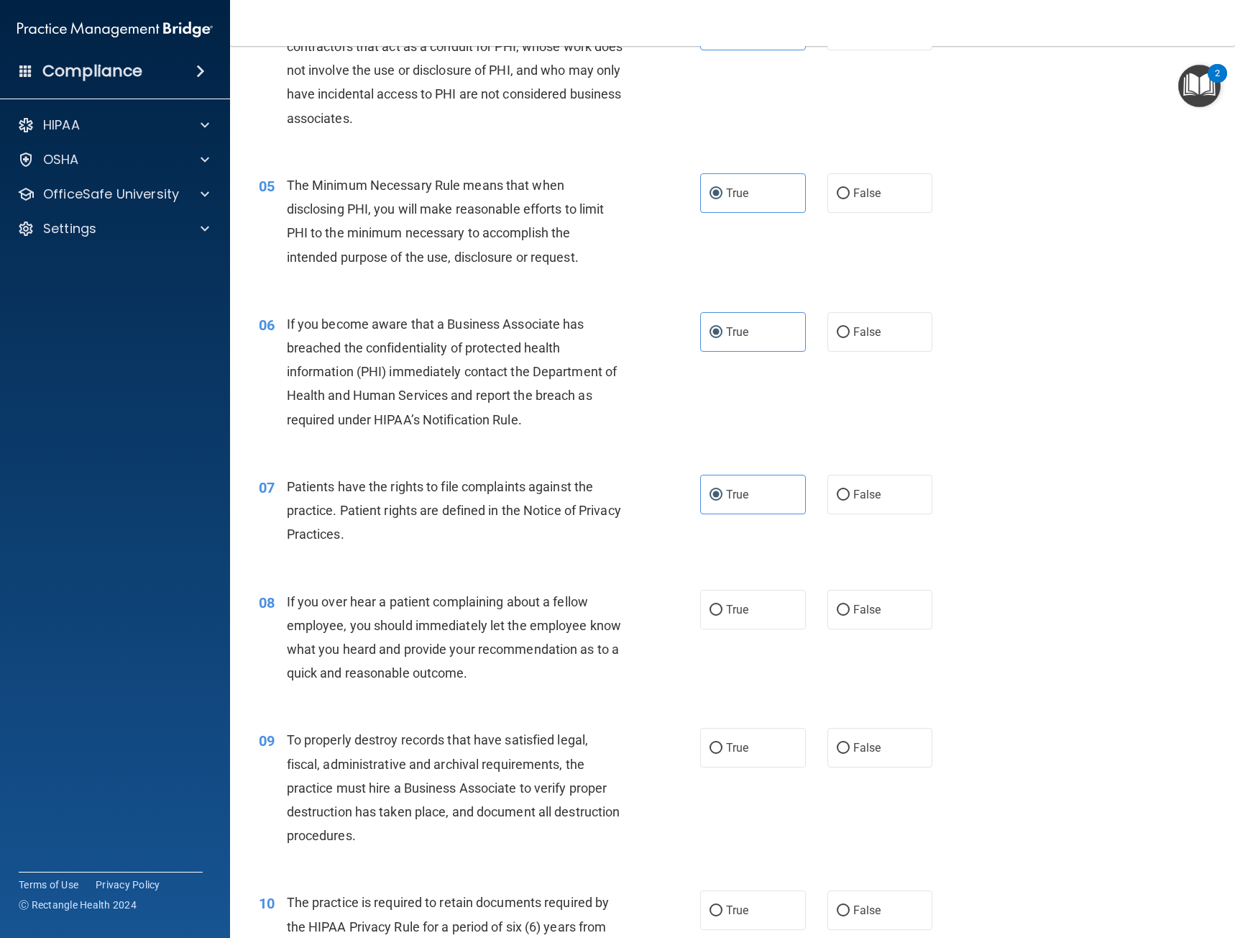
scroll to position [503, 0]
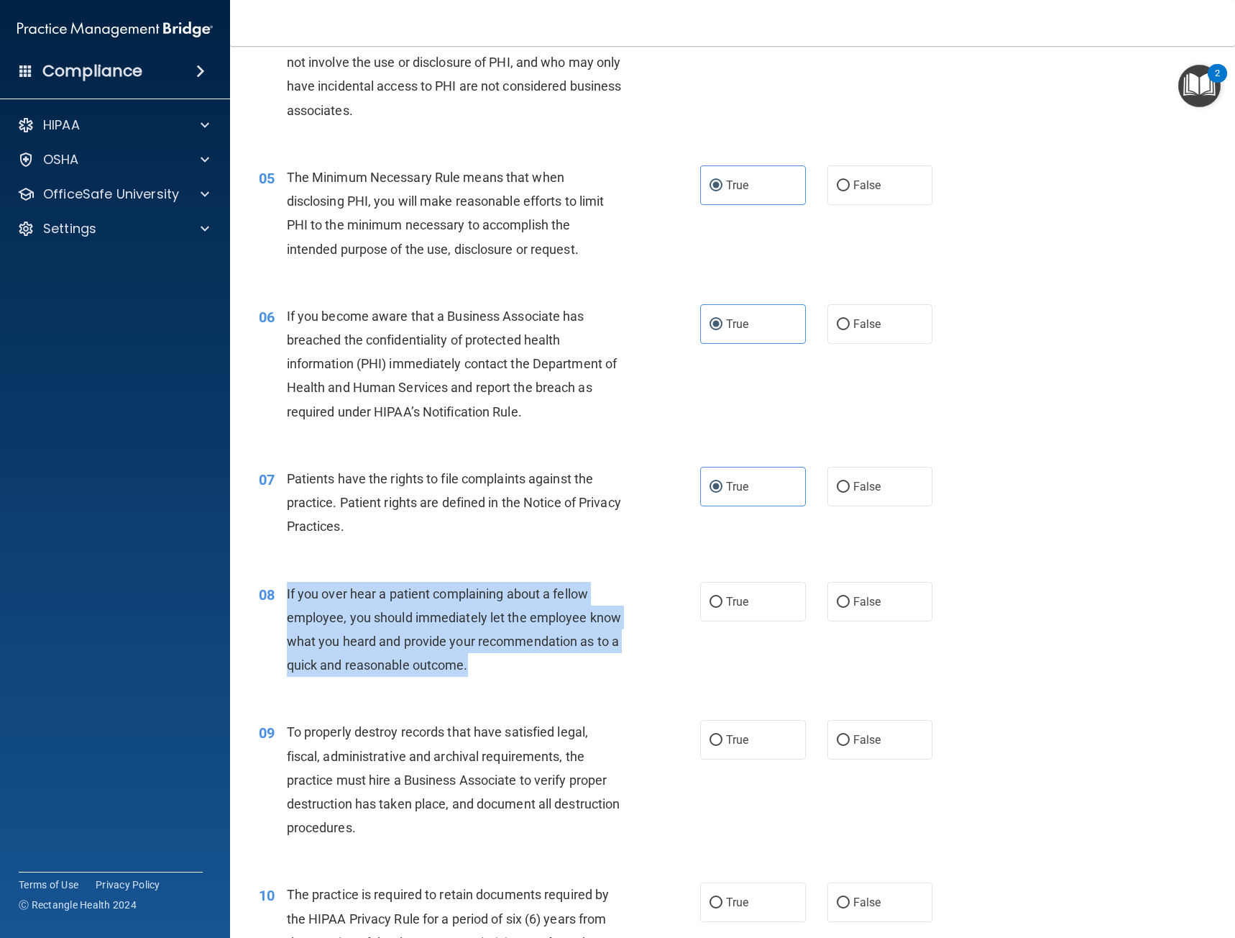
drag, startPoint x: 510, startPoint y: 667, endPoint x: 276, endPoint y: 582, distance: 248.4
click at [276, 582] on div "08 If you over hear a patient complaining about a fellow employee, you should i…" at bounding box center [479, 633] width 485 height 103
copy div "If you over hear a patient complaining about a fellow employee, you should imme…"
click at [697, 641] on div "08 If you over hear a patient complaining about a fellow employee, you should i…" at bounding box center [479, 633] width 485 height 103
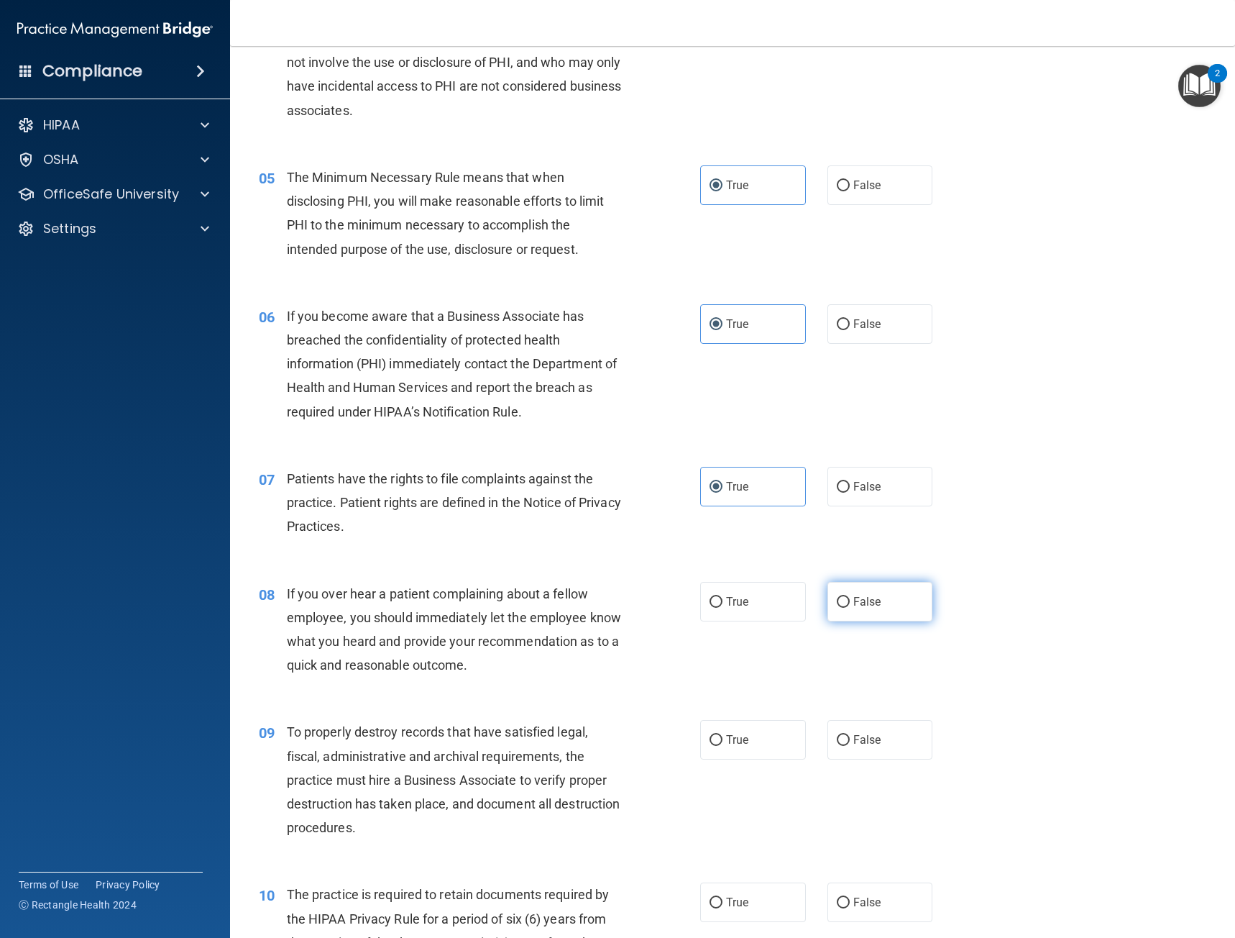
click at [831, 614] on label "False" at bounding box center [881, 602] width 106 height 40
click at [837, 608] on input "False" at bounding box center [843, 602] width 13 height 11
radio input "true"
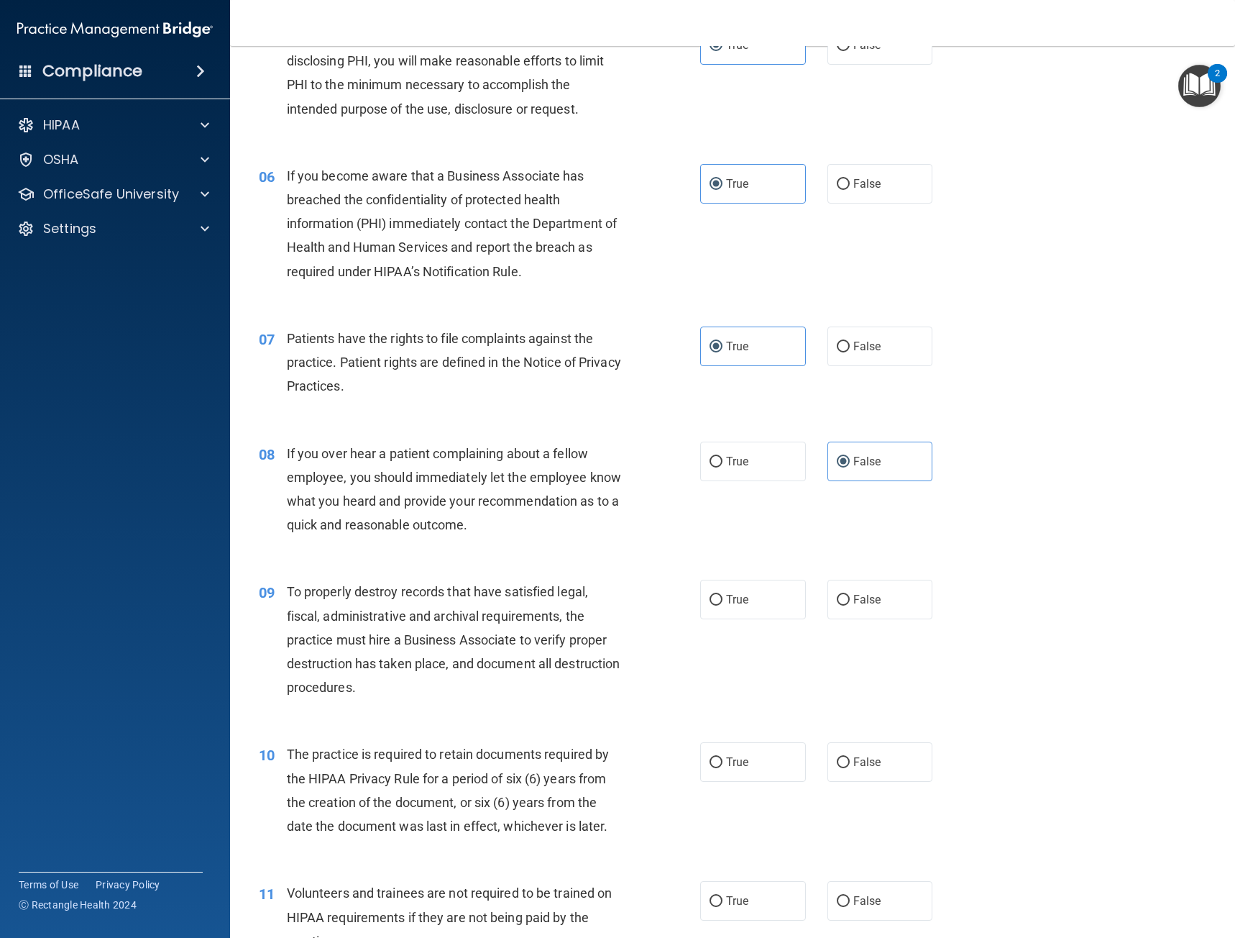
scroll to position [647, 0]
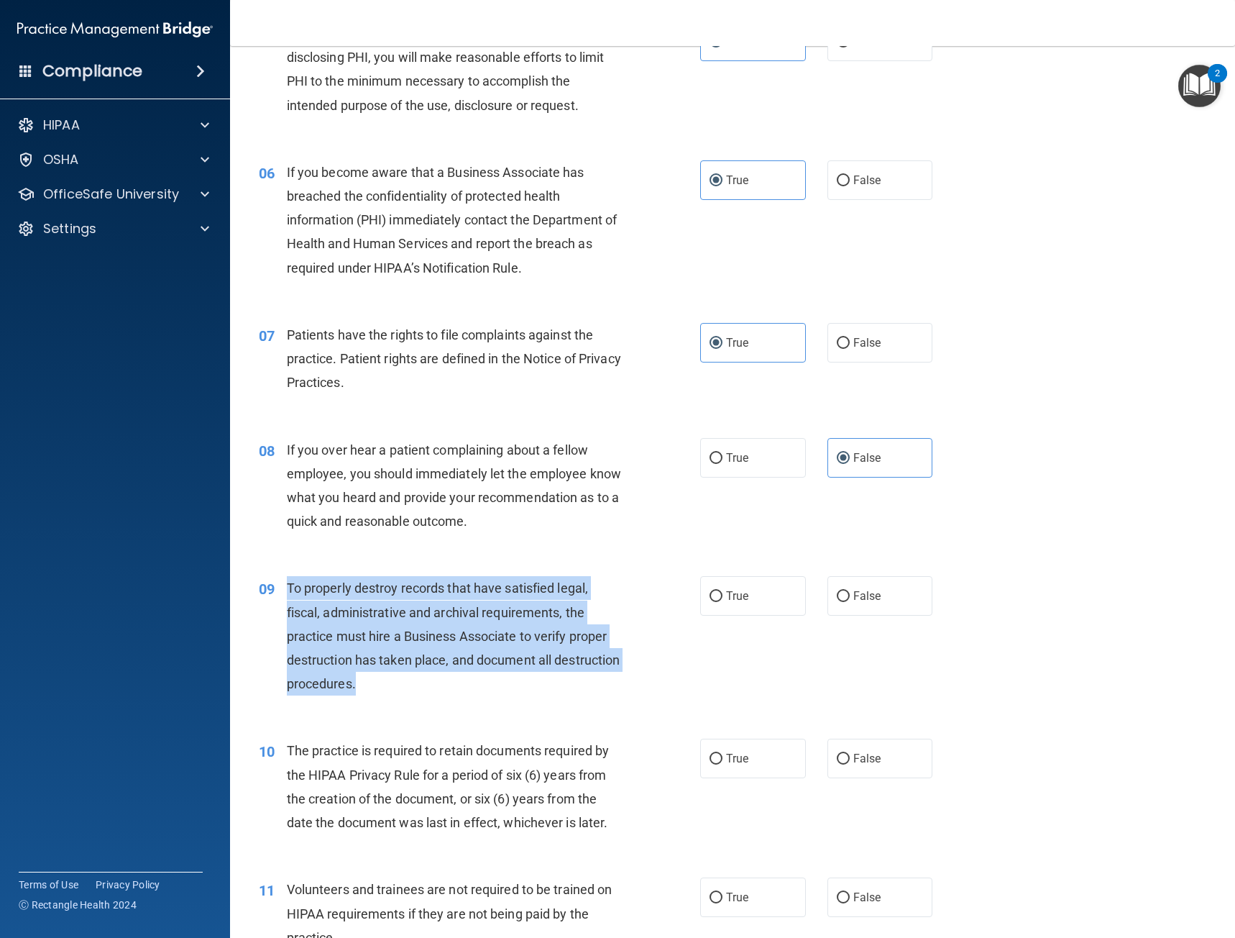
drag, startPoint x: 437, startPoint y: 690, endPoint x: 289, endPoint y: 581, distance: 184.1
click at [289, 581] on div "To properly destroy records that have satisfied legal, fiscal, administrative a…" at bounding box center [460, 635] width 347 height 119
copy span "To properly destroy records that have satisfied legal, fiscal, administrative a…"
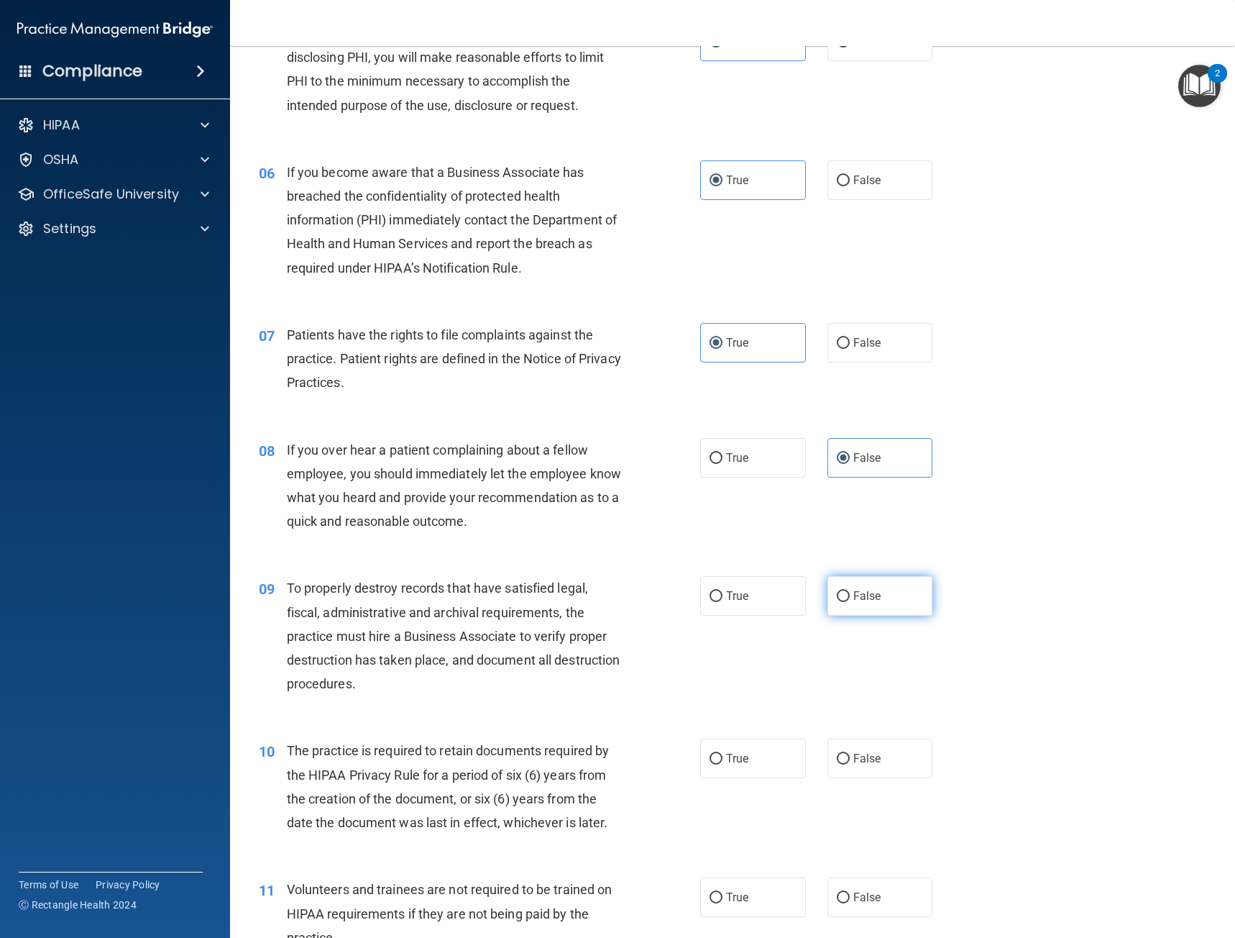
click at [877, 599] on label "False" at bounding box center [881, 596] width 106 height 40
click at [850, 599] on input "False" at bounding box center [843, 596] width 13 height 11
radio input "true"
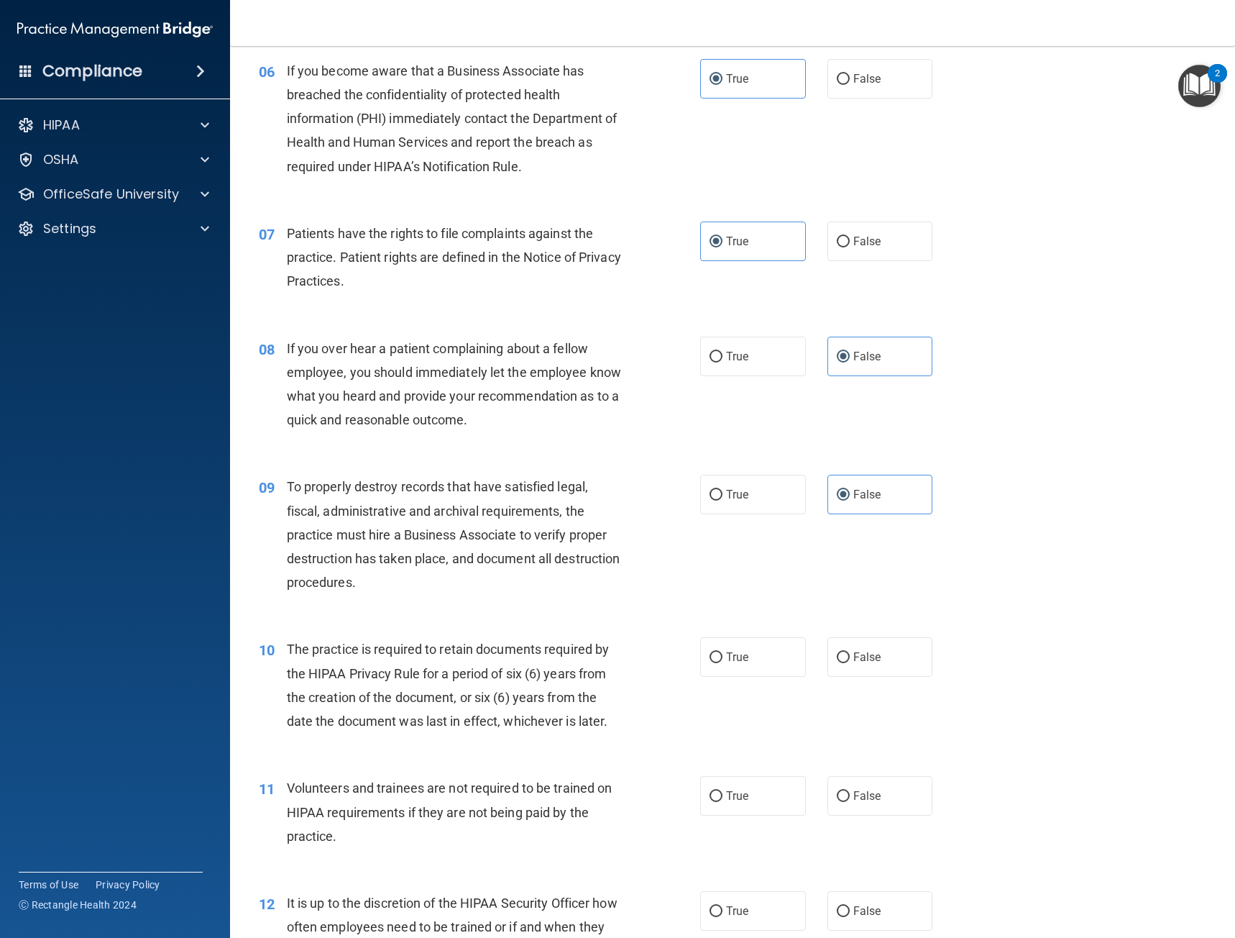
scroll to position [791, 0]
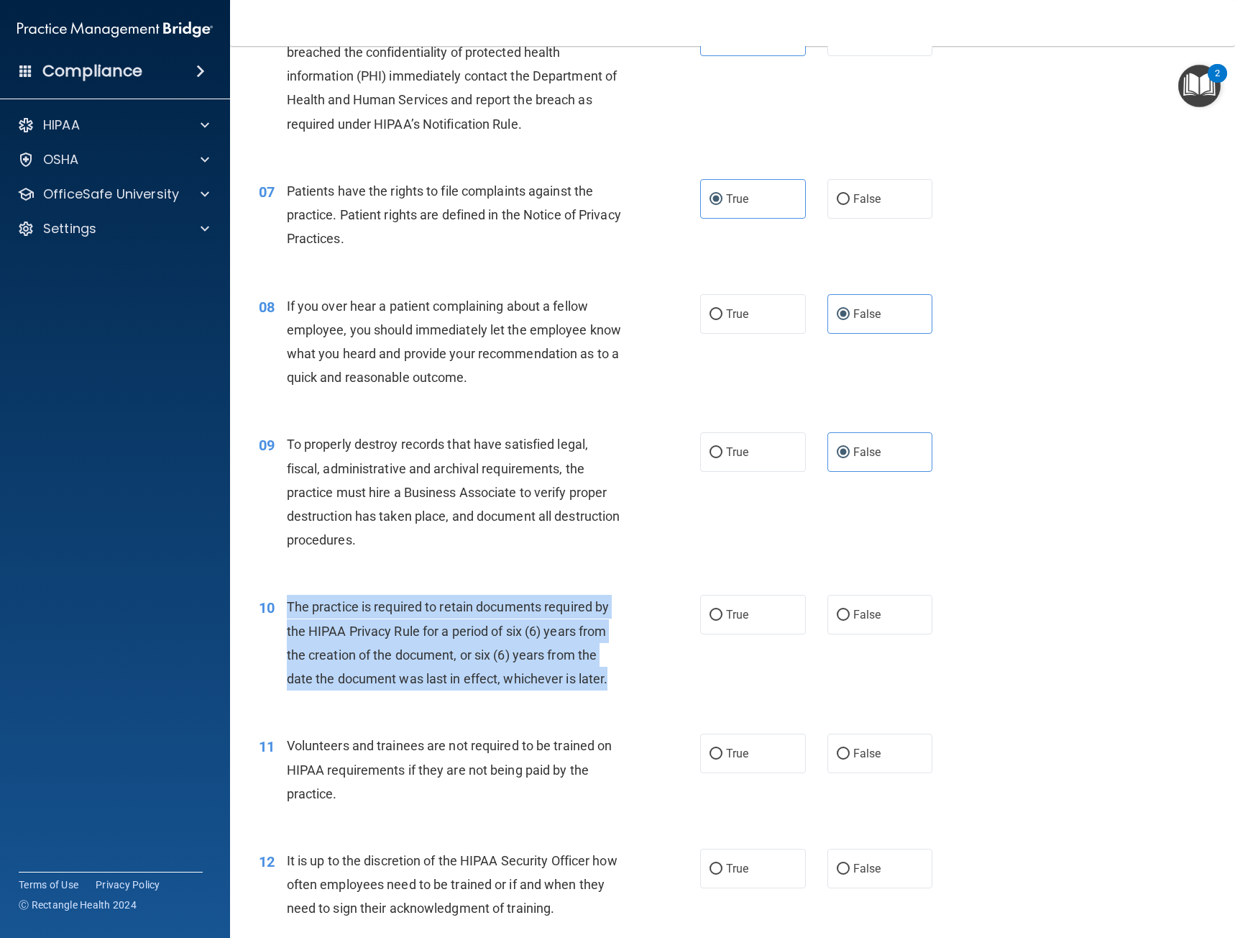
drag, startPoint x: 520, startPoint y: 679, endPoint x: 287, endPoint y: 610, distance: 243.0
click at [287, 610] on div "The practice is required to retain documents required by the HIPAA Privacy Rule…" at bounding box center [460, 643] width 347 height 96
copy span "The practice is required to retain documents required by the HIPAA Privacy Rule…"
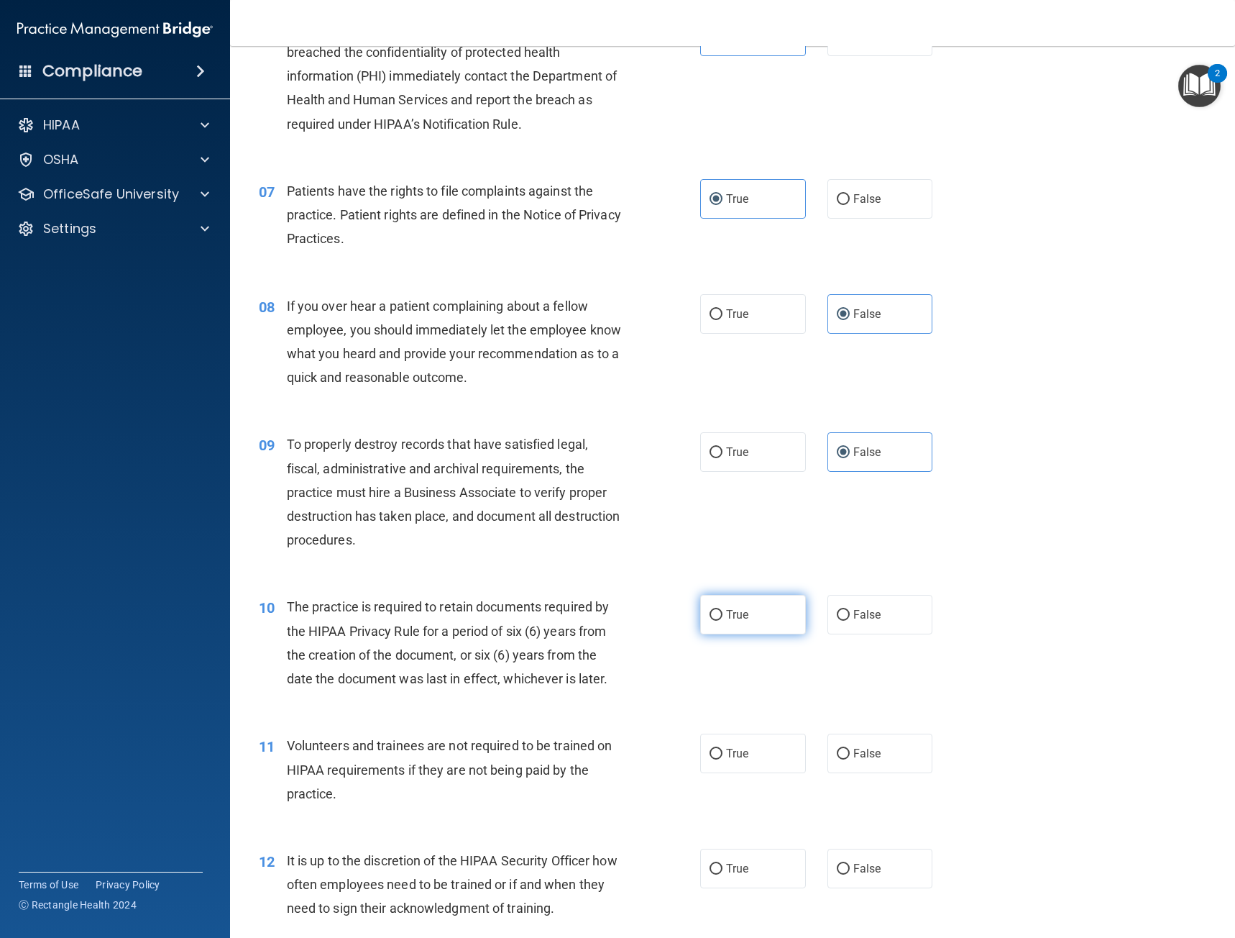
click at [753, 599] on label "True" at bounding box center [753, 615] width 106 height 40
click at [723, 610] on input "True" at bounding box center [716, 615] width 13 height 11
radio input "true"
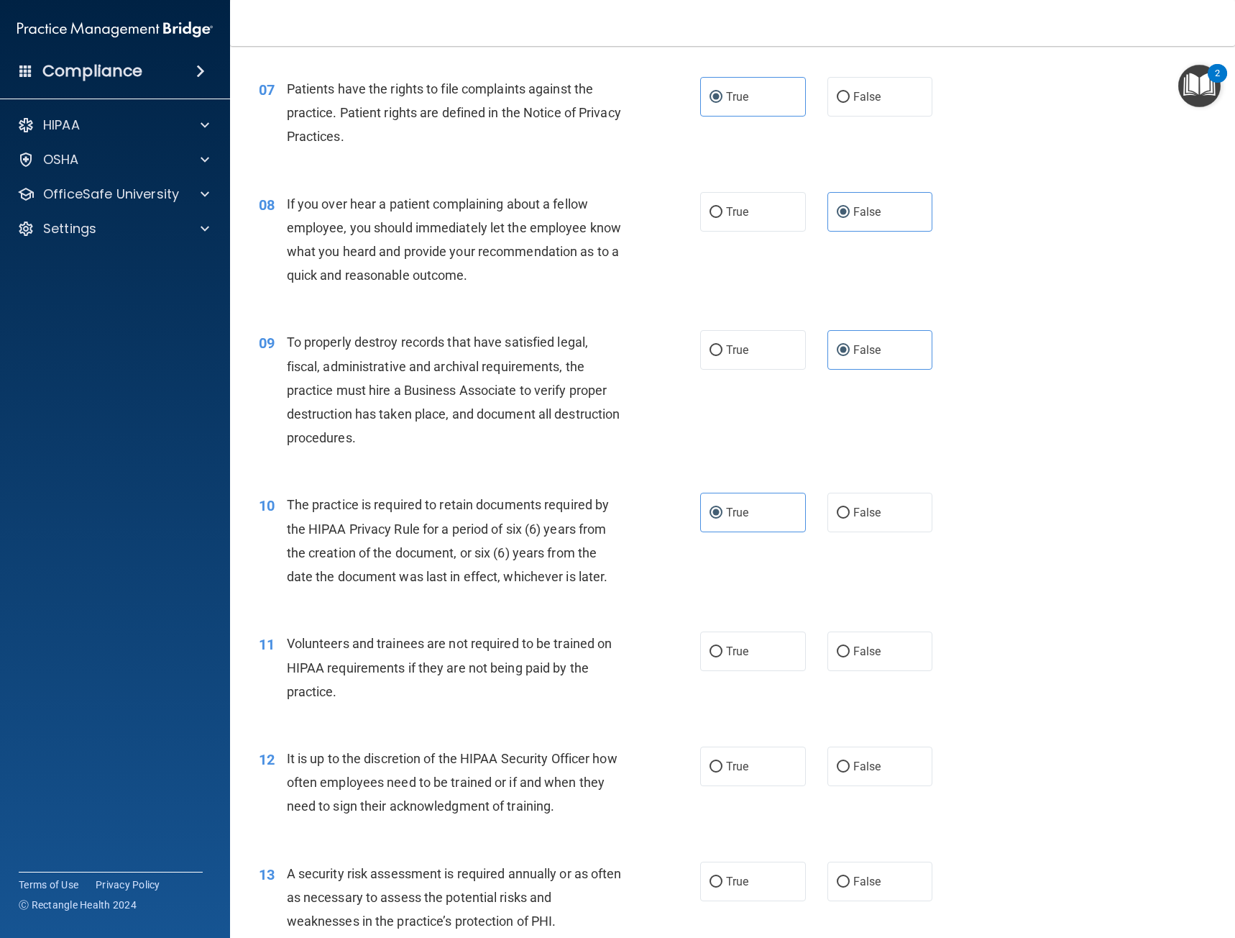
scroll to position [1007, 0]
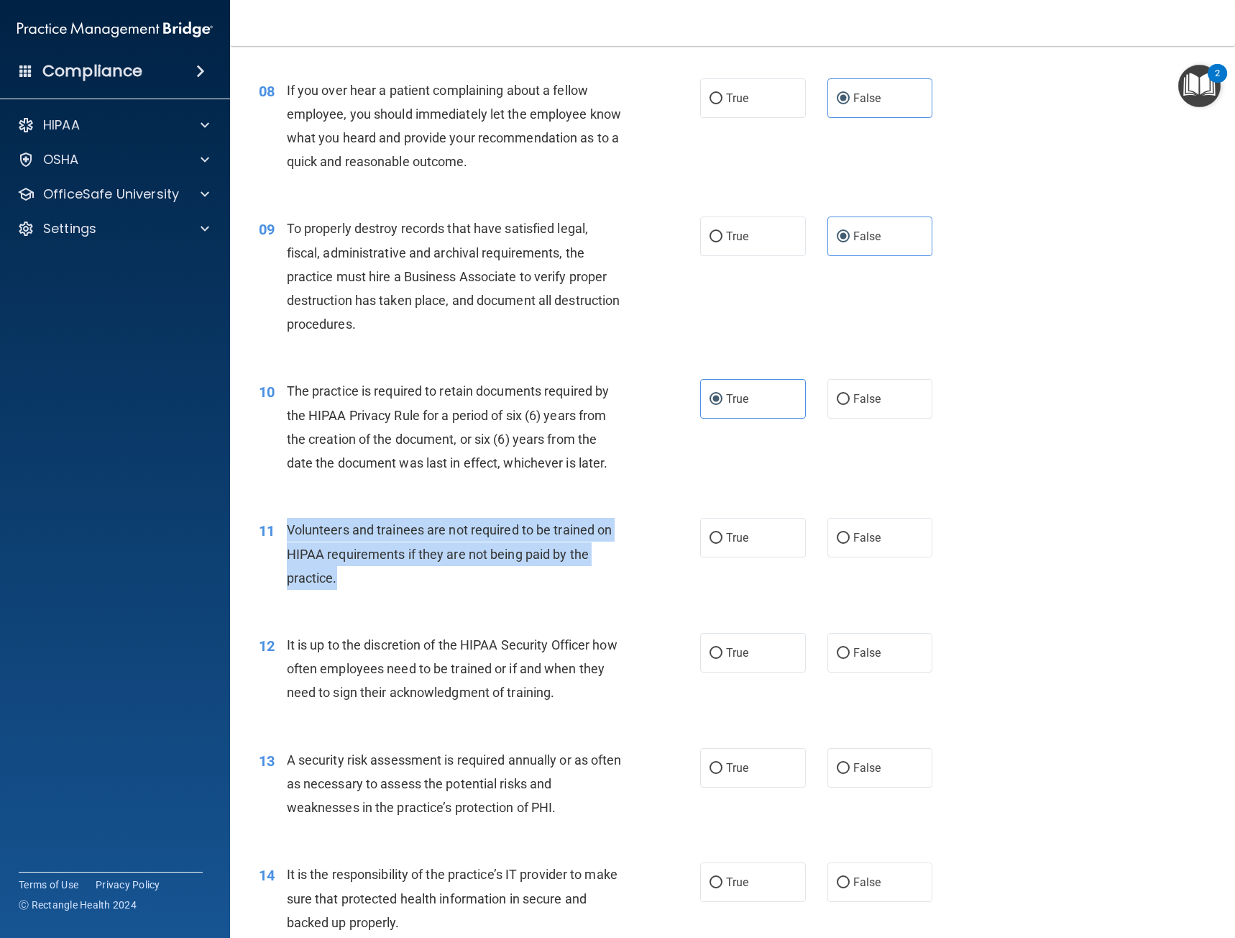
drag, startPoint x: 360, startPoint y: 582, endPoint x: 285, endPoint y: 527, distance: 93.2
click at [285, 527] on div "11 Volunteers and trainees are not required to be trained on HIPAA requirements…" at bounding box center [479, 557] width 485 height 79
copy div "Volunteers and trainees are not required to be trained on HIPAA requirements if…"
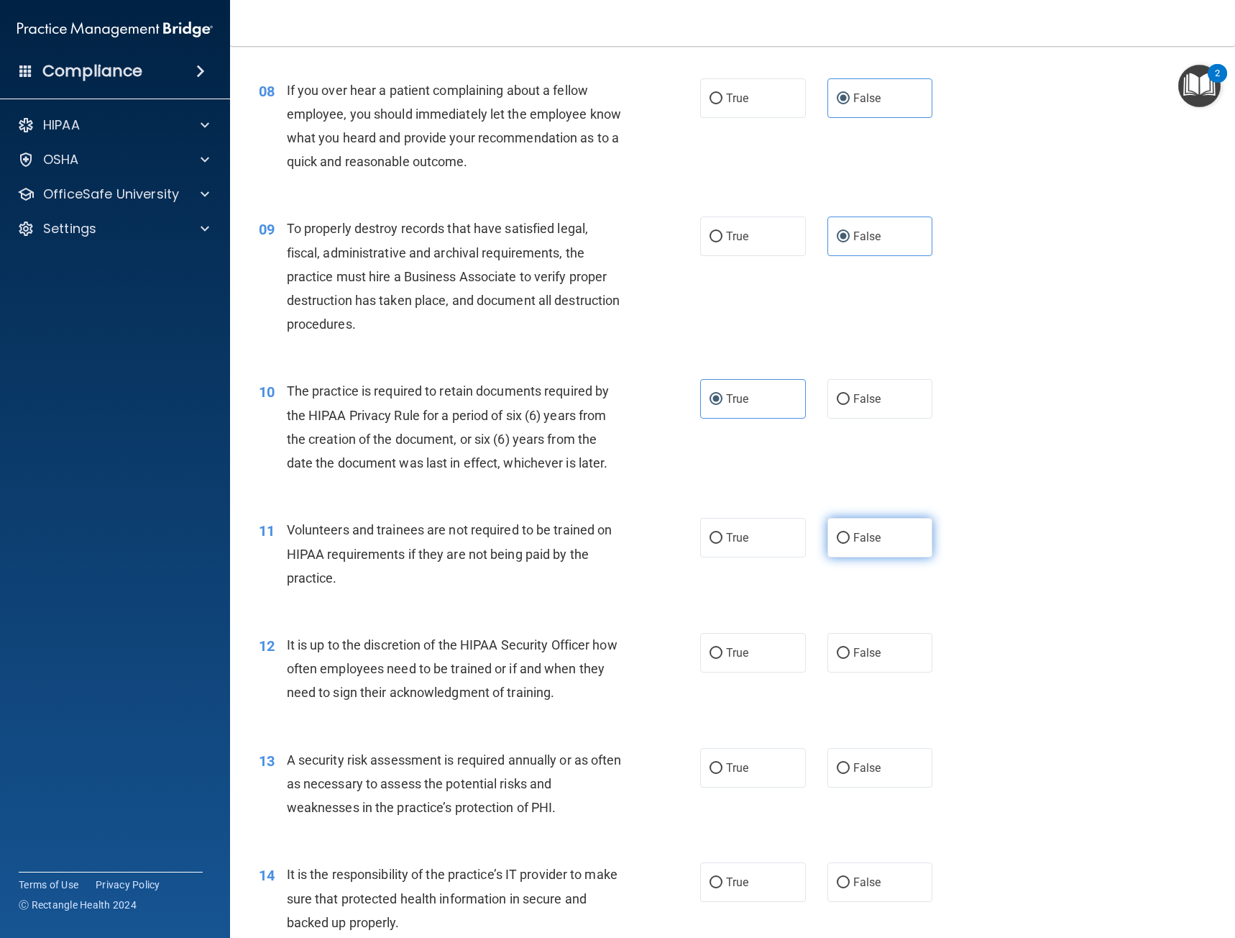
click at [883, 546] on label "False" at bounding box center [881, 538] width 106 height 40
click at [850, 544] on input "False" at bounding box center [843, 538] width 13 height 11
radio input "true"
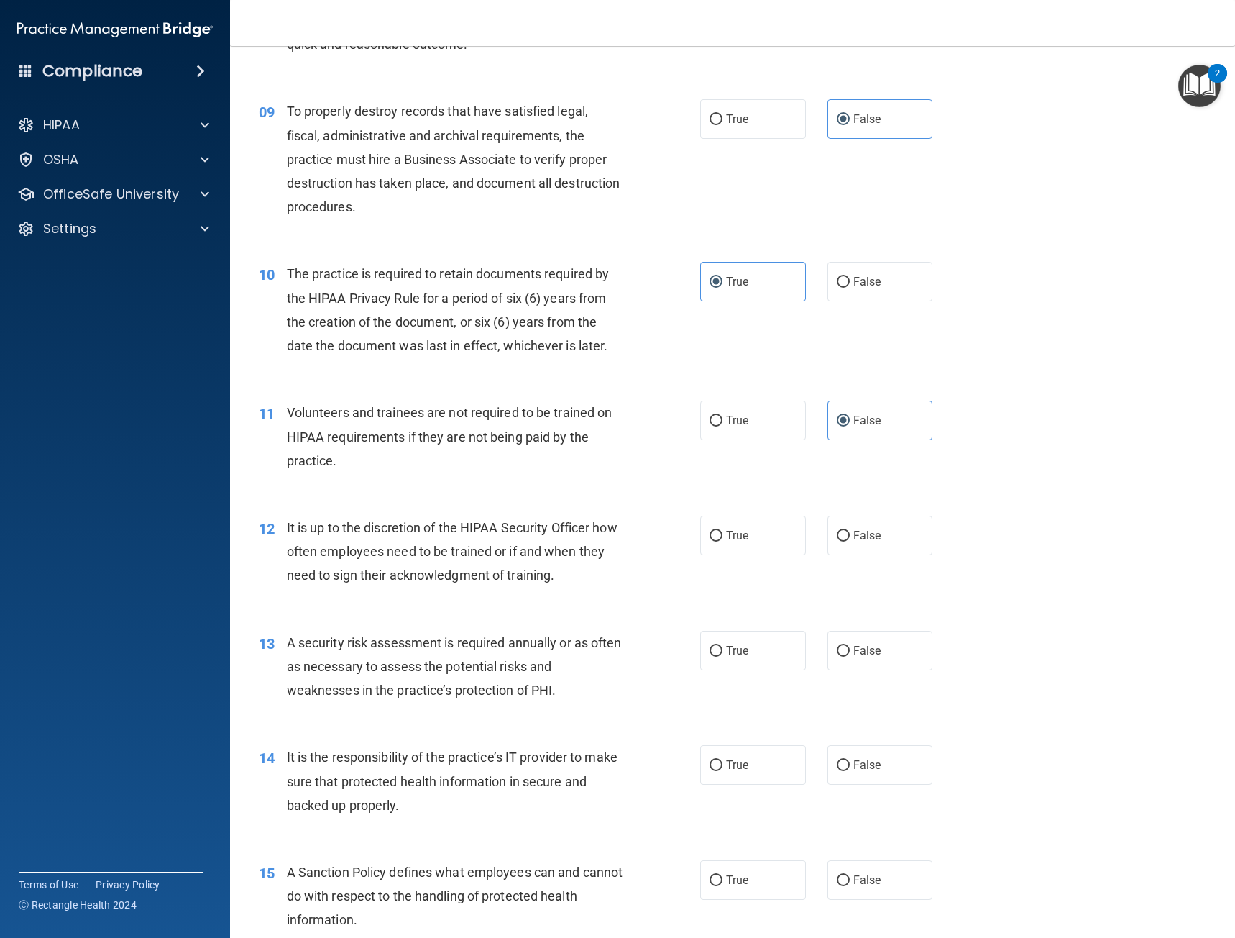
scroll to position [1150, 0]
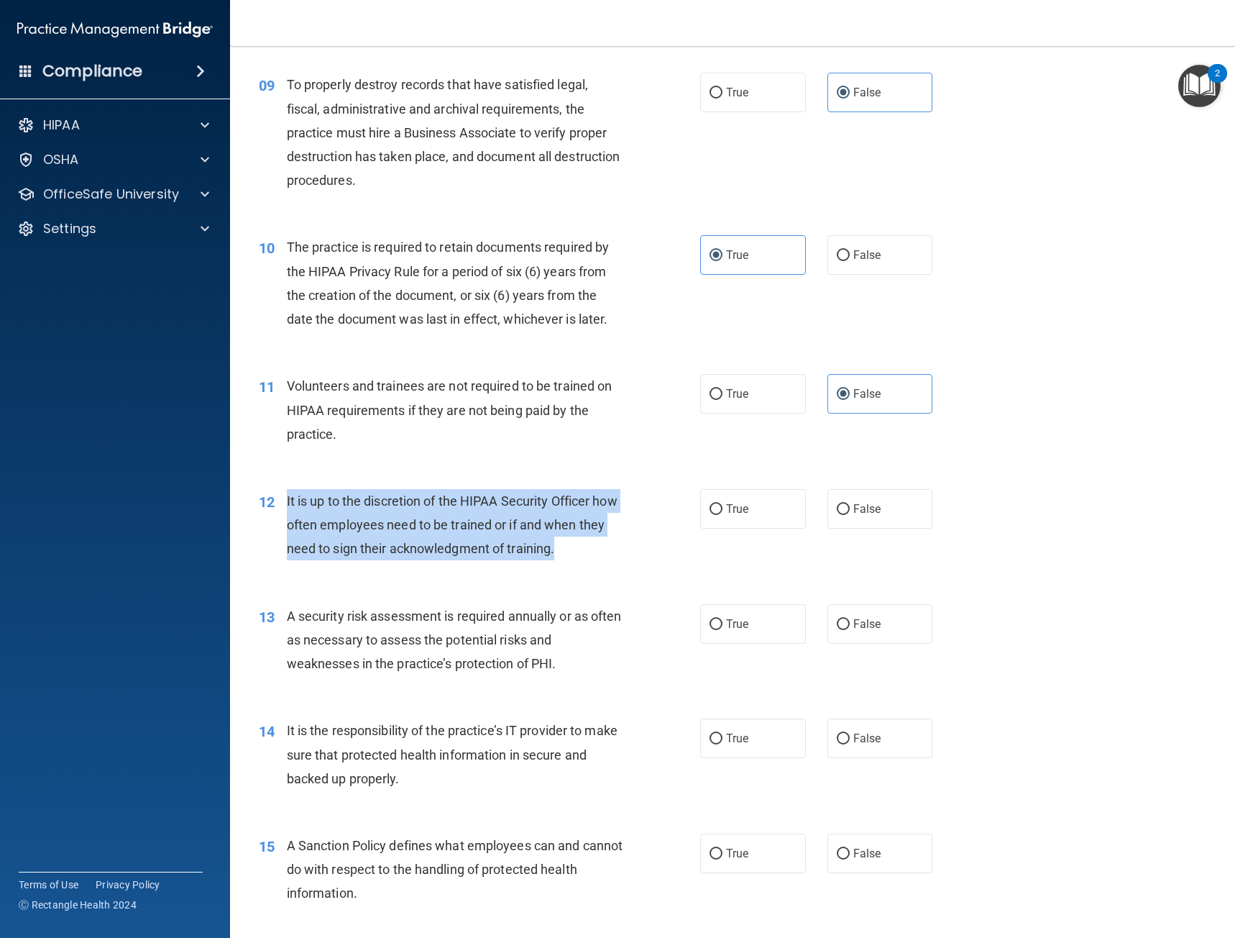
drag, startPoint x: 520, startPoint y: 539, endPoint x: 287, endPoint y: 502, distance: 235.8
click at [287, 502] on div "It is up to the discretion of the HIPAA Security Officer how often employees ne…" at bounding box center [460, 525] width 347 height 72
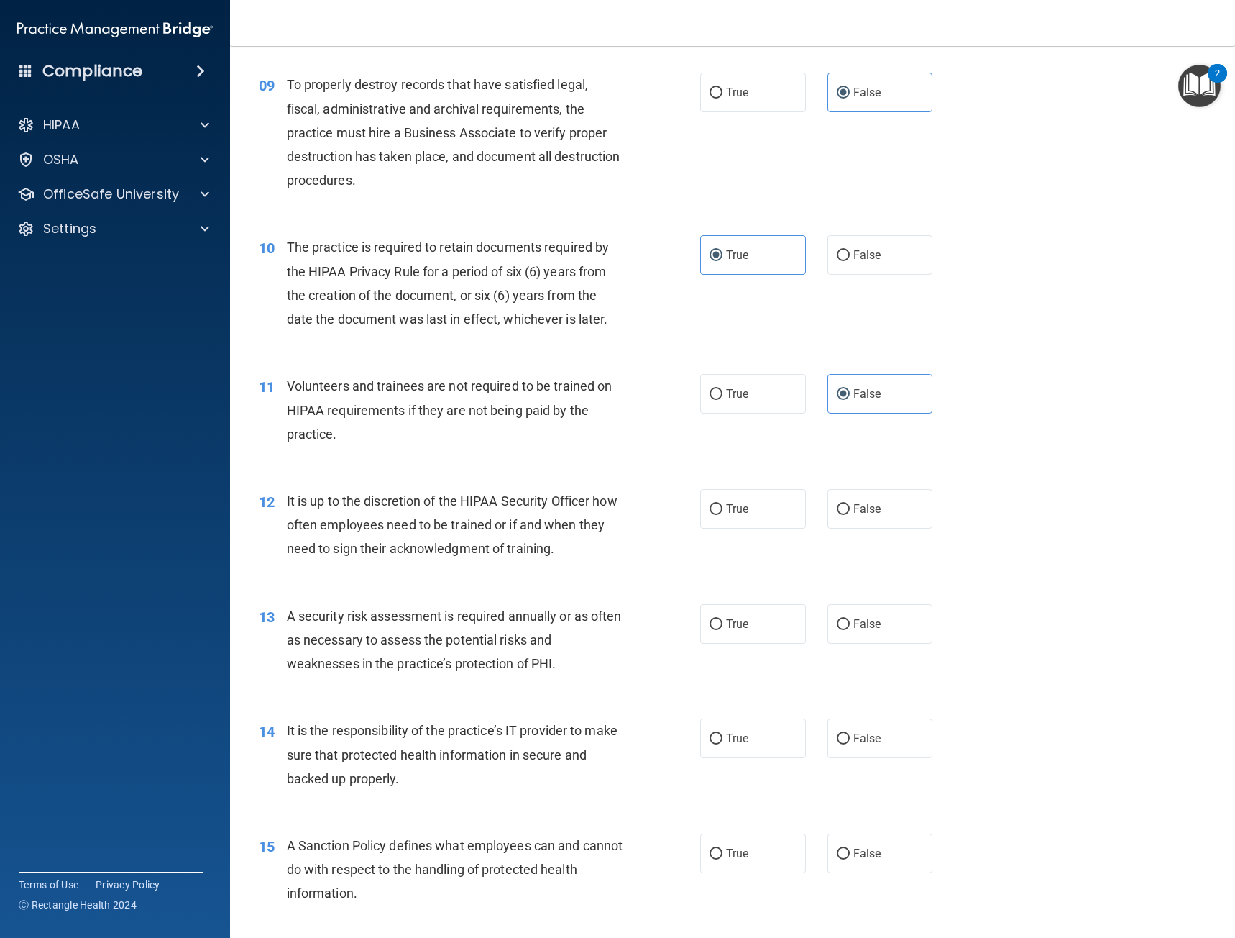
click at [593, 585] on div "12 It is up to the discretion of the HIPAA Security Officer how often employees…" at bounding box center [732, 528] width 969 height 115
click at [700, 511] on label "True" at bounding box center [753, 509] width 106 height 40
click at [710, 511] on input "True" at bounding box center [716, 509] width 13 height 11
radio input "true"
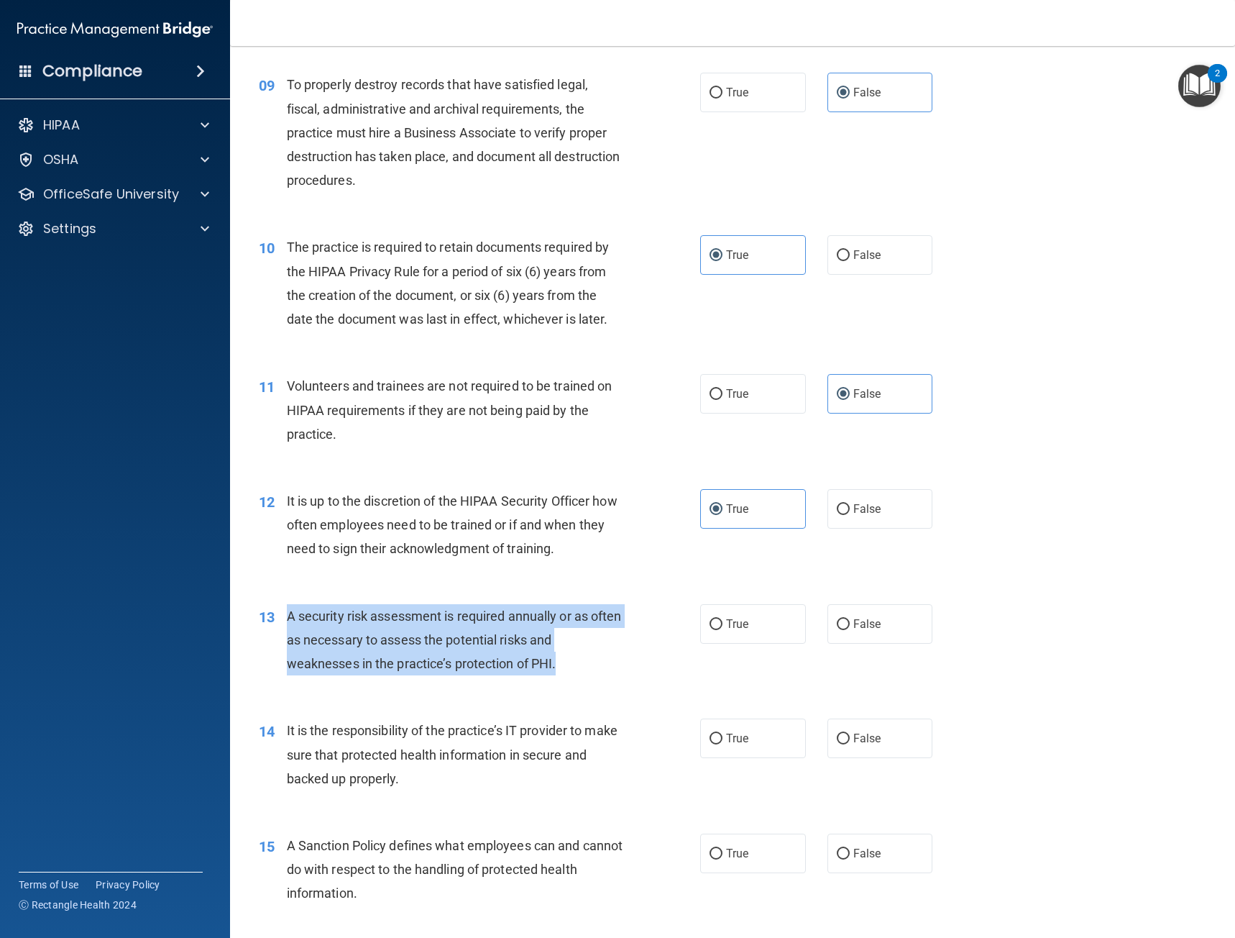
drag, startPoint x: 556, startPoint y: 661, endPoint x: 274, endPoint y: 614, distance: 285.8
click at [274, 614] on div "13 A security risk assessment is required annually or as often as necessary to …" at bounding box center [479, 643] width 485 height 79
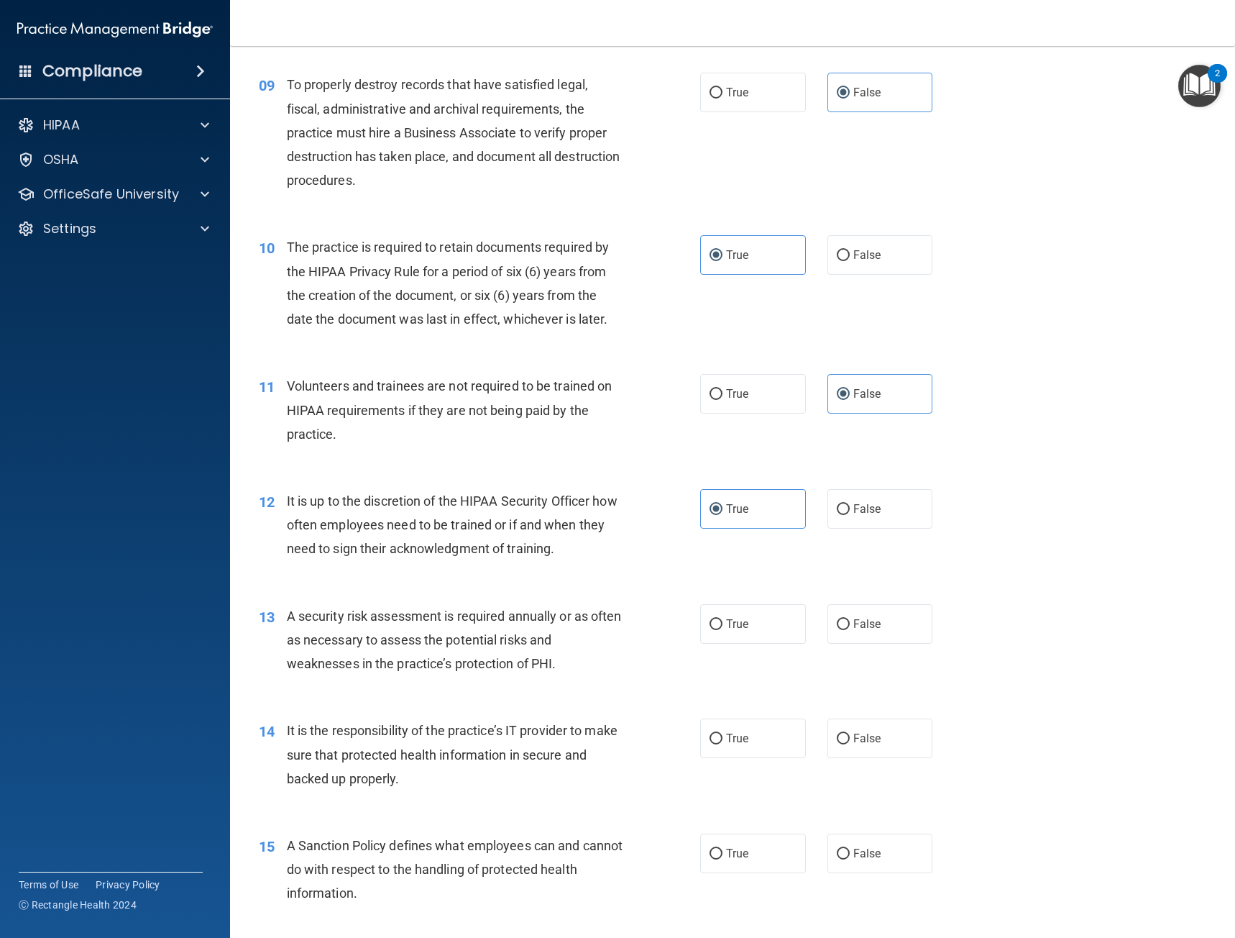
drag, startPoint x: 746, startPoint y: 641, endPoint x: 736, endPoint y: 645, distance: 10.7
click at [746, 641] on label "True" at bounding box center [753, 624] width 106 height 40
click at [723, 630] on input "True" at bounding box center [716, 624] width 13 height 11
radio input "true"
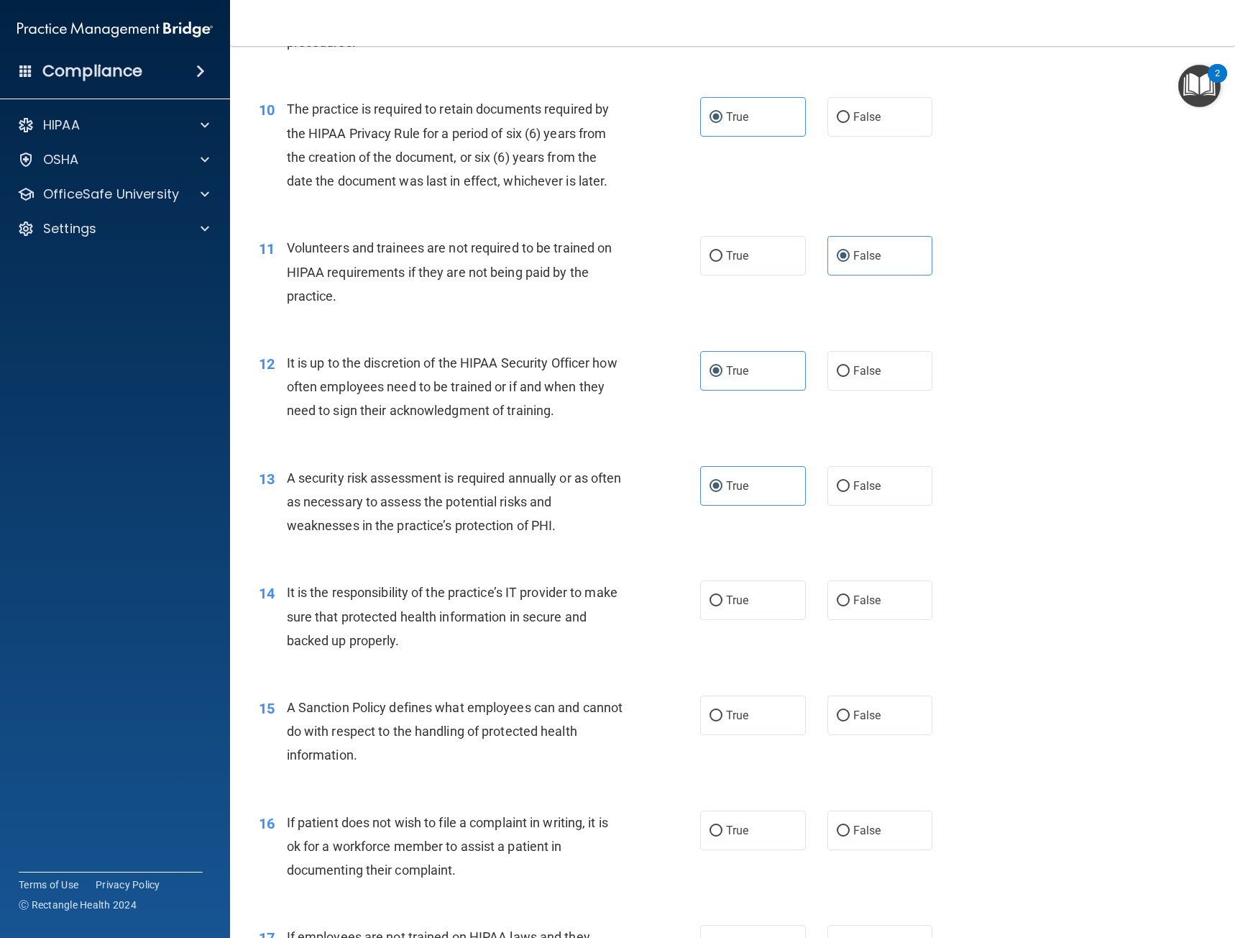
scroll to position [1294, 0]
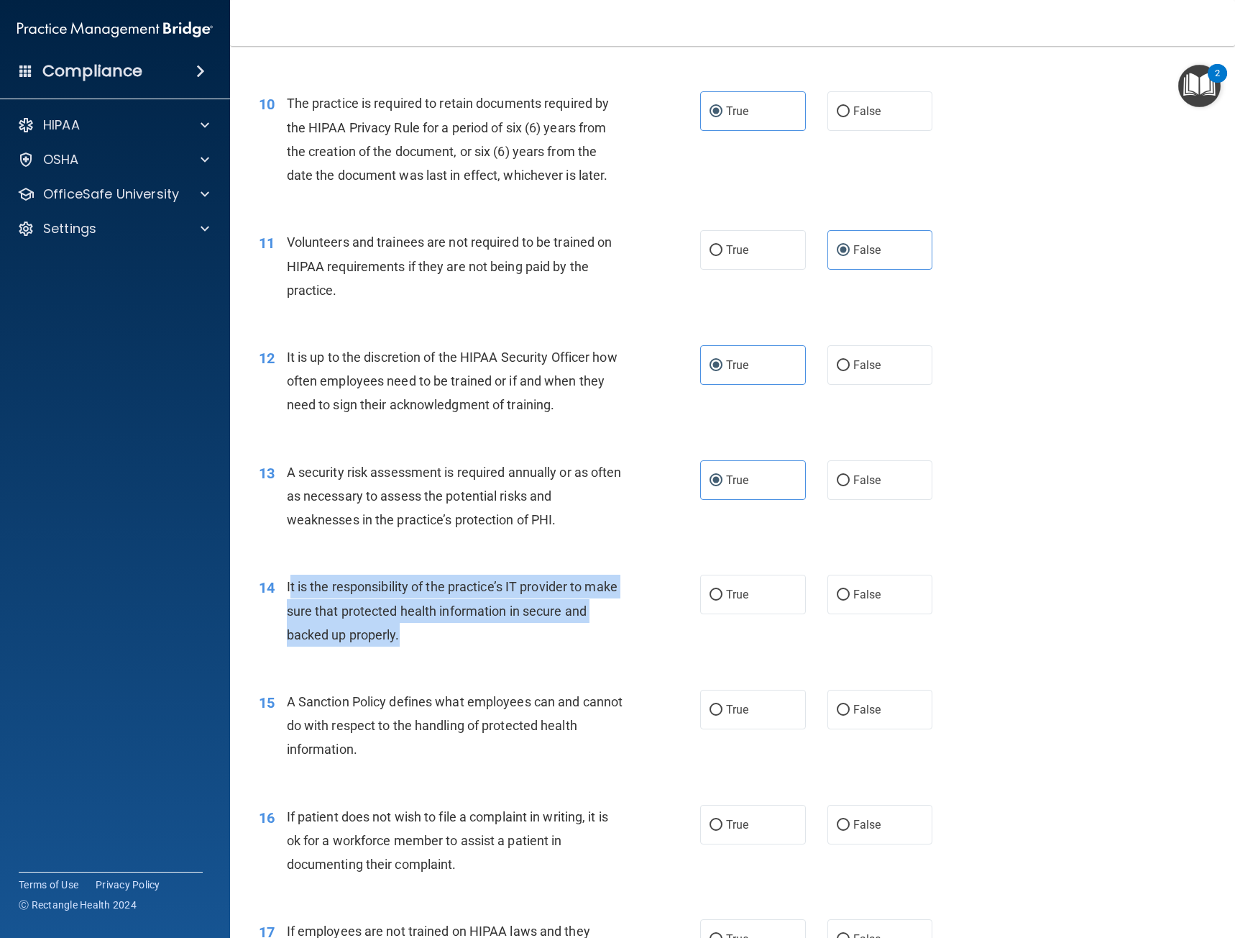
drag, startPoint x: 379, startPoint y: 636, endPoint x: 290, endPoint y: 588, distance: 101.0
click at [290, 588] on div "It is the responsibility of the practice’s IT provider to make sure that protec…" at bounding box center [460, 610] width 347 height 72
click at [613, 600] on div "It is the responsibility of the practice’s IT provider to make sure that protec…" at bounding box center [460, 610] width 347 height 72
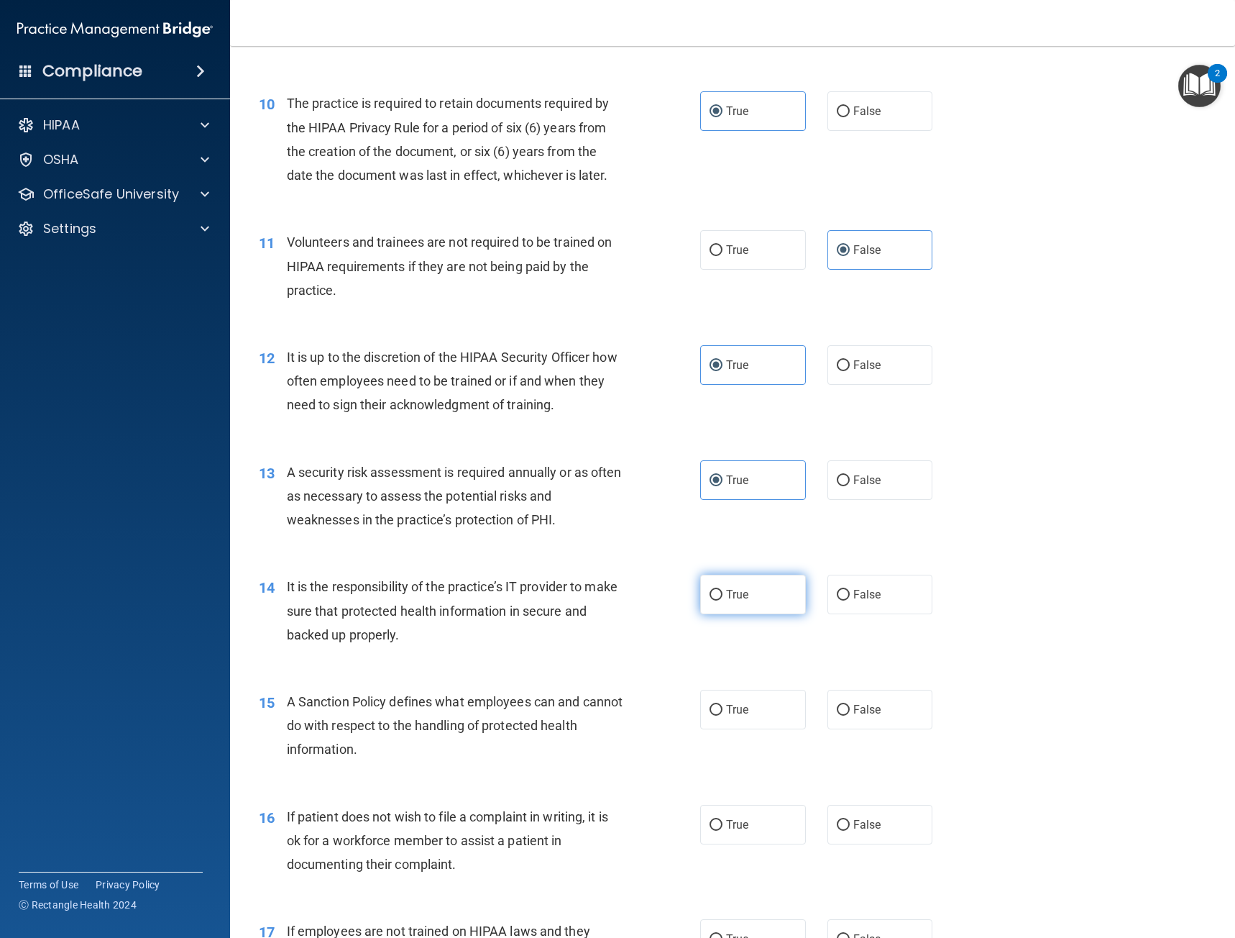
click at [705, 603] on label "True" at bounding box center [753, 594] width 106 height 40
click at [710, 600] on input "True" at bounding box center [716, 595] width 13 height 11
radio input "true"
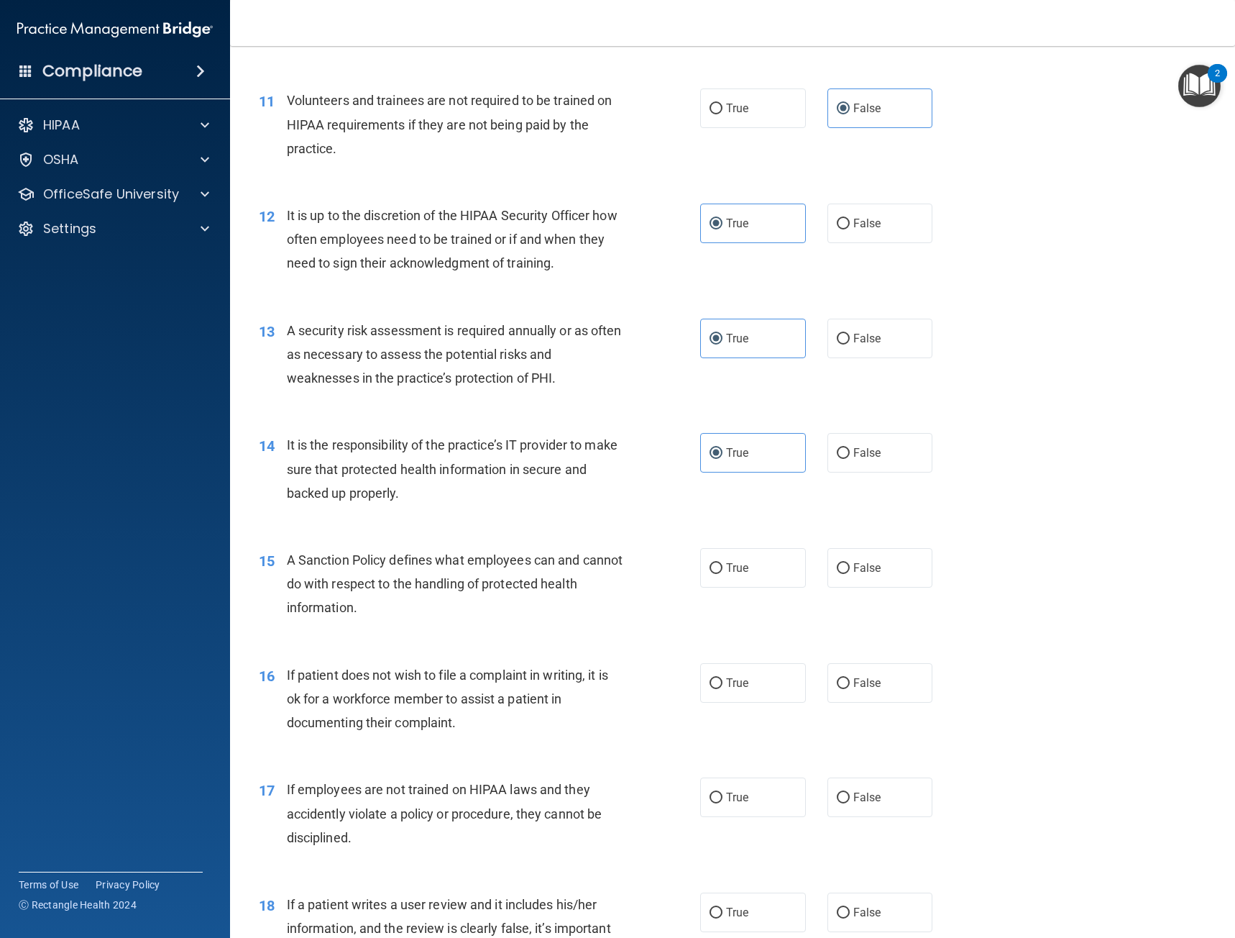
scroll to position [1438, 0]
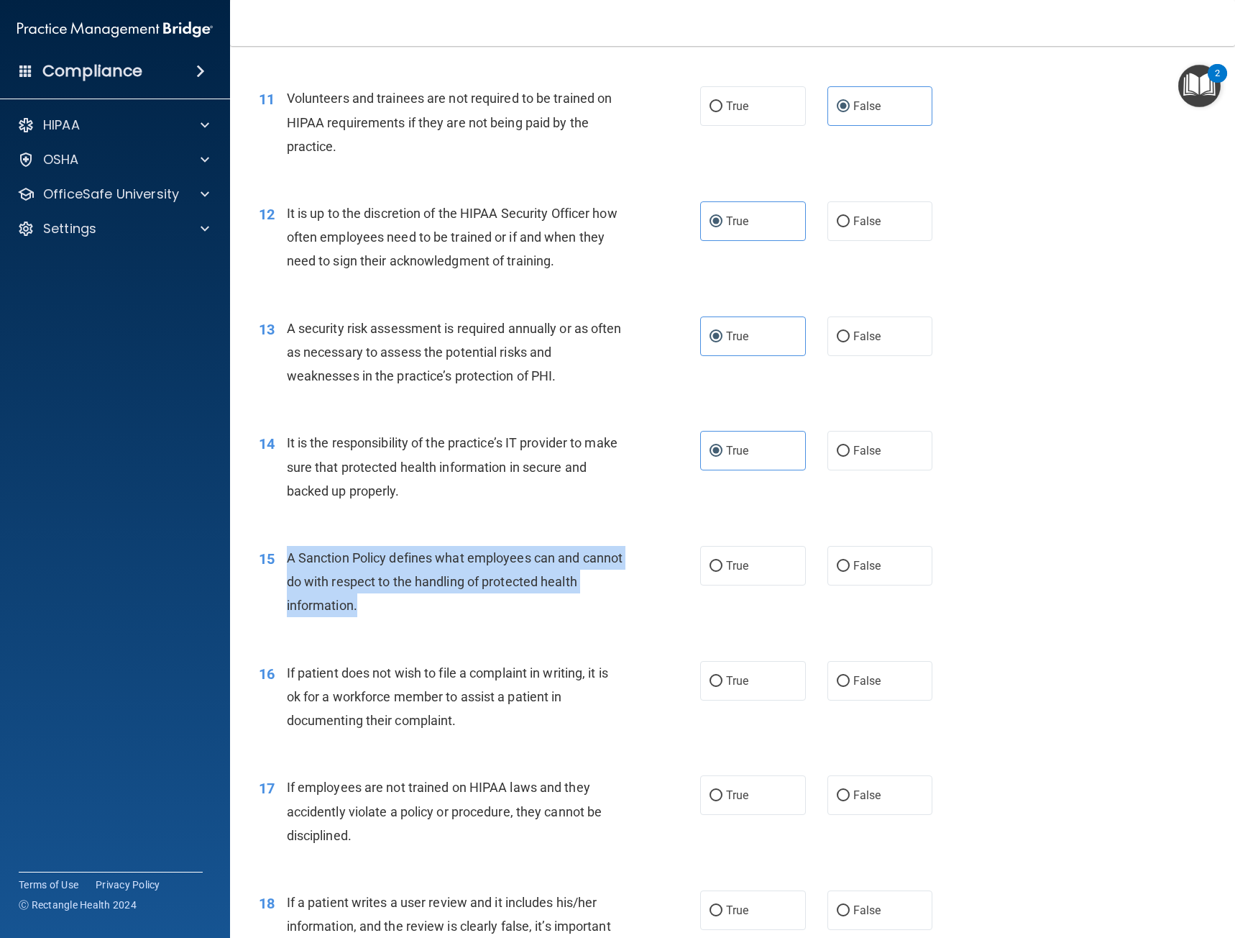
drag, startPoint x: 418, startPoint y: 618, endPoint x: 283, endPoint y: 561, distance: 146.9
click at [283, 561] on div "15 A Sanction Policy defines what employees can and cannot do with respect to t…" at bounding box center [479, 585] width 485 height 79
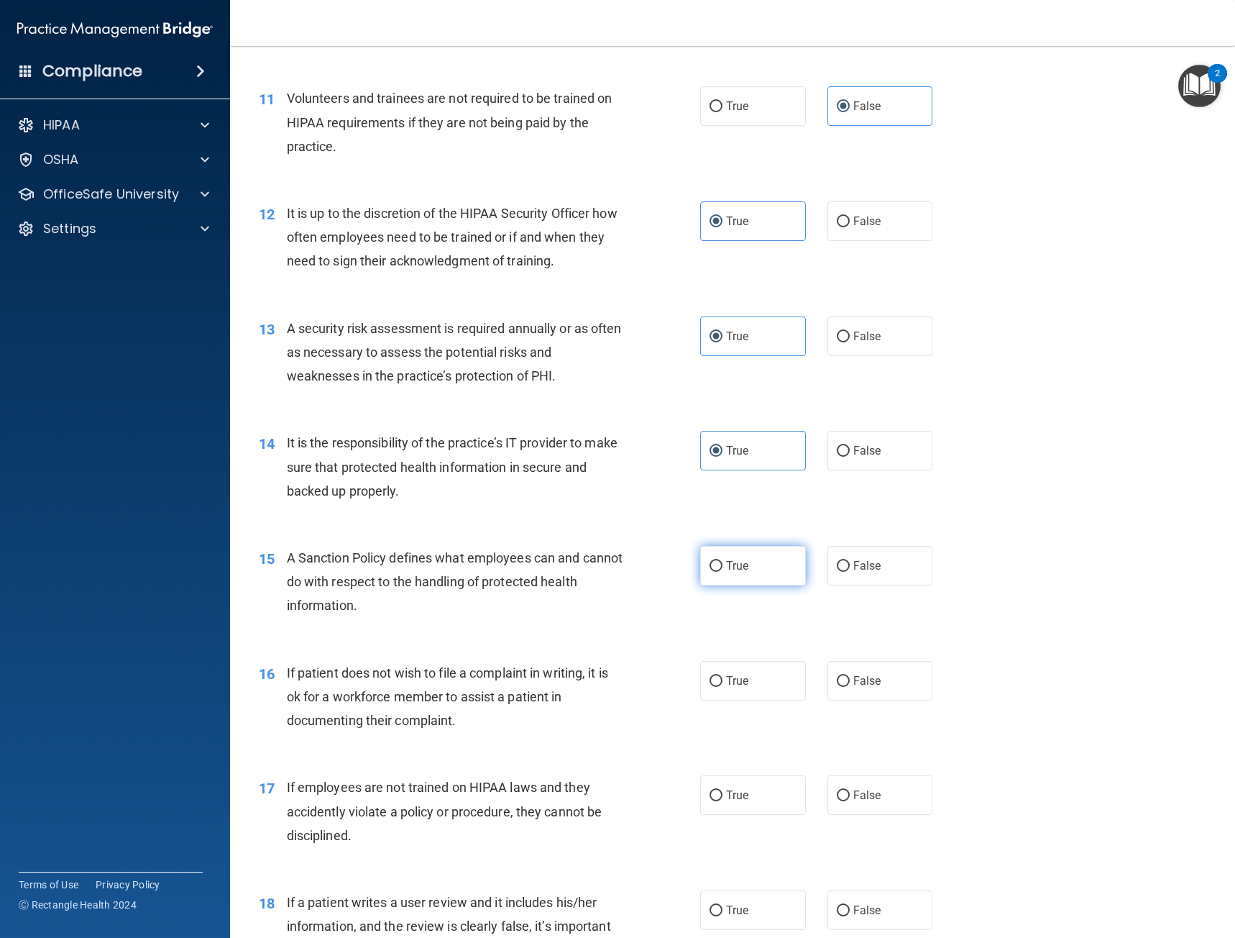
click at [720, 585] on label "True" at bounding box center [753, 566] width 106 height 40
click at [720, 572] on input "True" at bounding box center [716, 566] width 13 height 11
radio input "true"
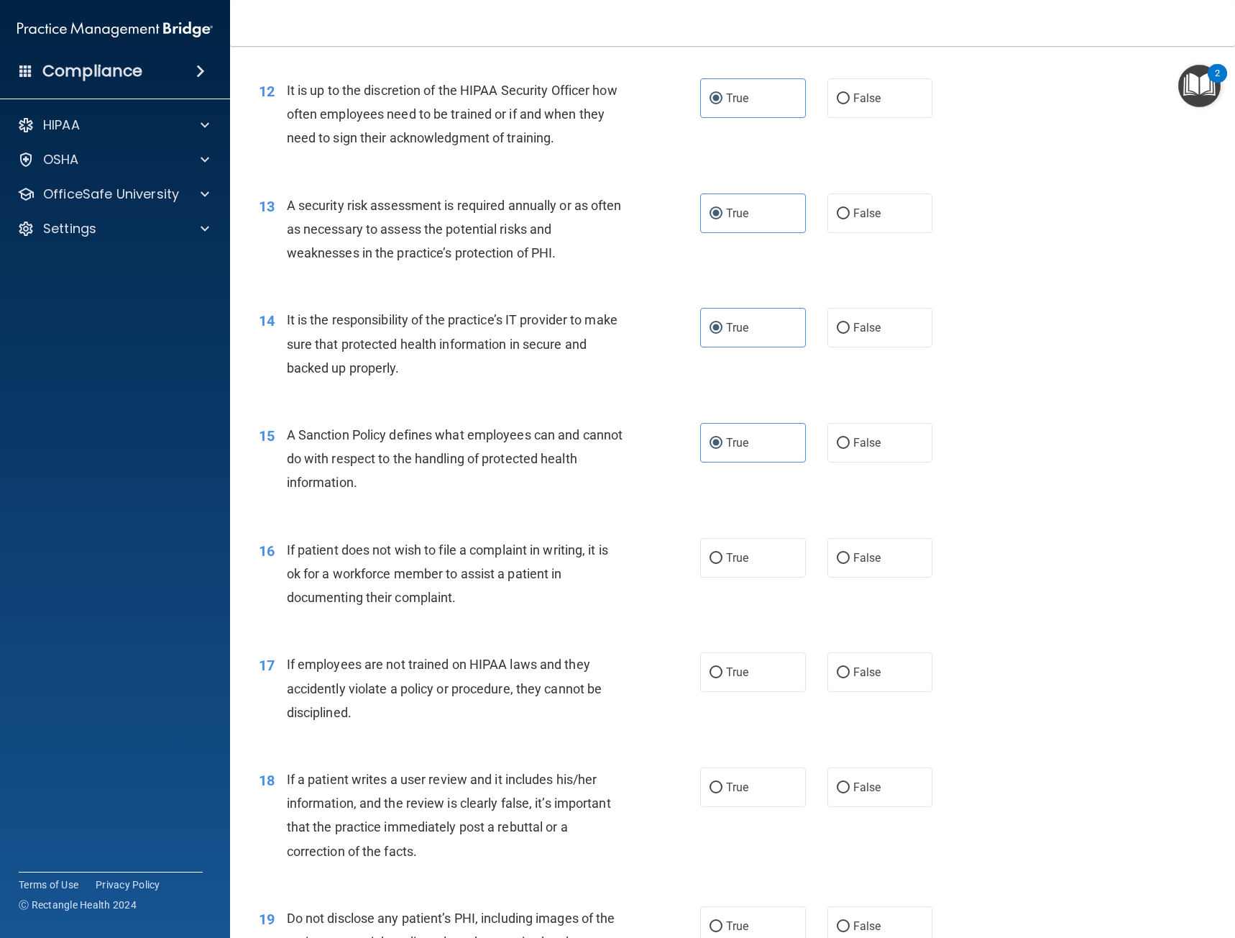
scroll to position [1582, 0]
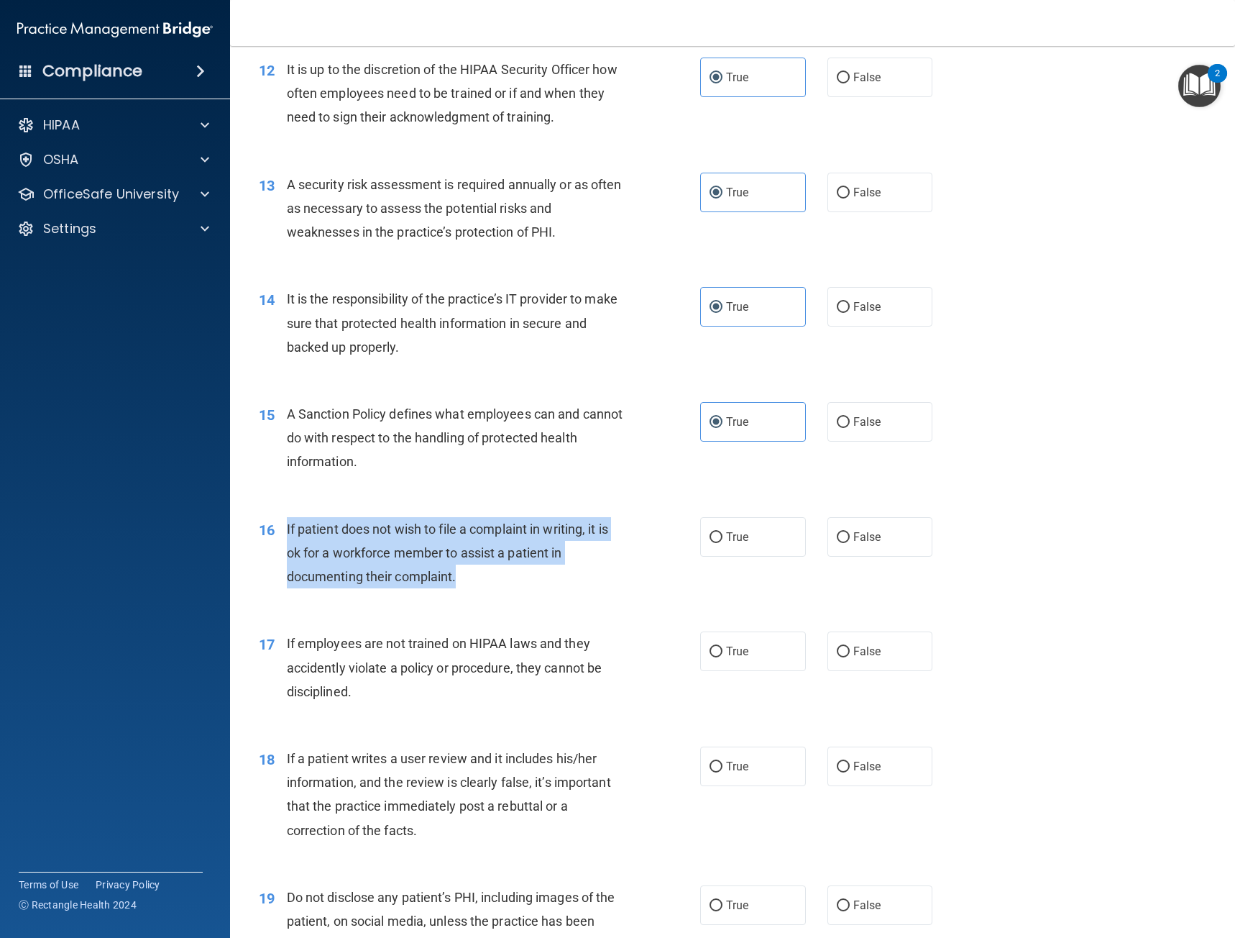
drag, startPoint x: 471, startPoint y: 590, endPoint x: 282, endPoint y: 531, distance: 197.9
click at [282, 531] on div "16 If patient does not wish to file a complaint in writing, it is ok for a work…" at bounding box center [479, 556] width 485 height 79
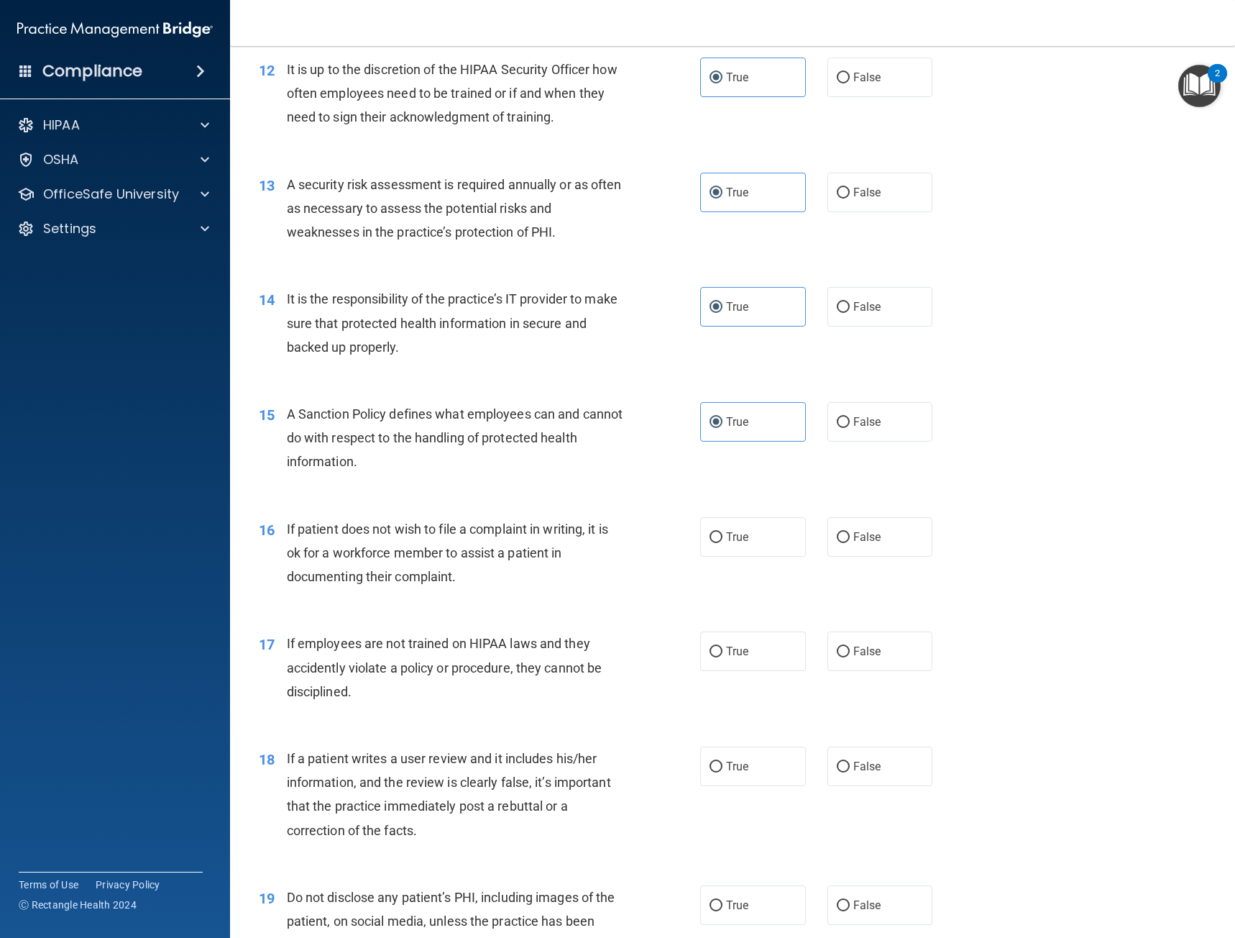
click at [626, 601] on div "16 If patient does not wish to file a complaint in writing, it is ok for a work…" at bounding box center [732, 556] width 969 height 115
click at [749, 540] on label "True" at bounding box center [753, 537] width 106 height 40
click at [723, 540] on input "True" at bounding box center [716, 537] width 13 height 11
radio input "true"
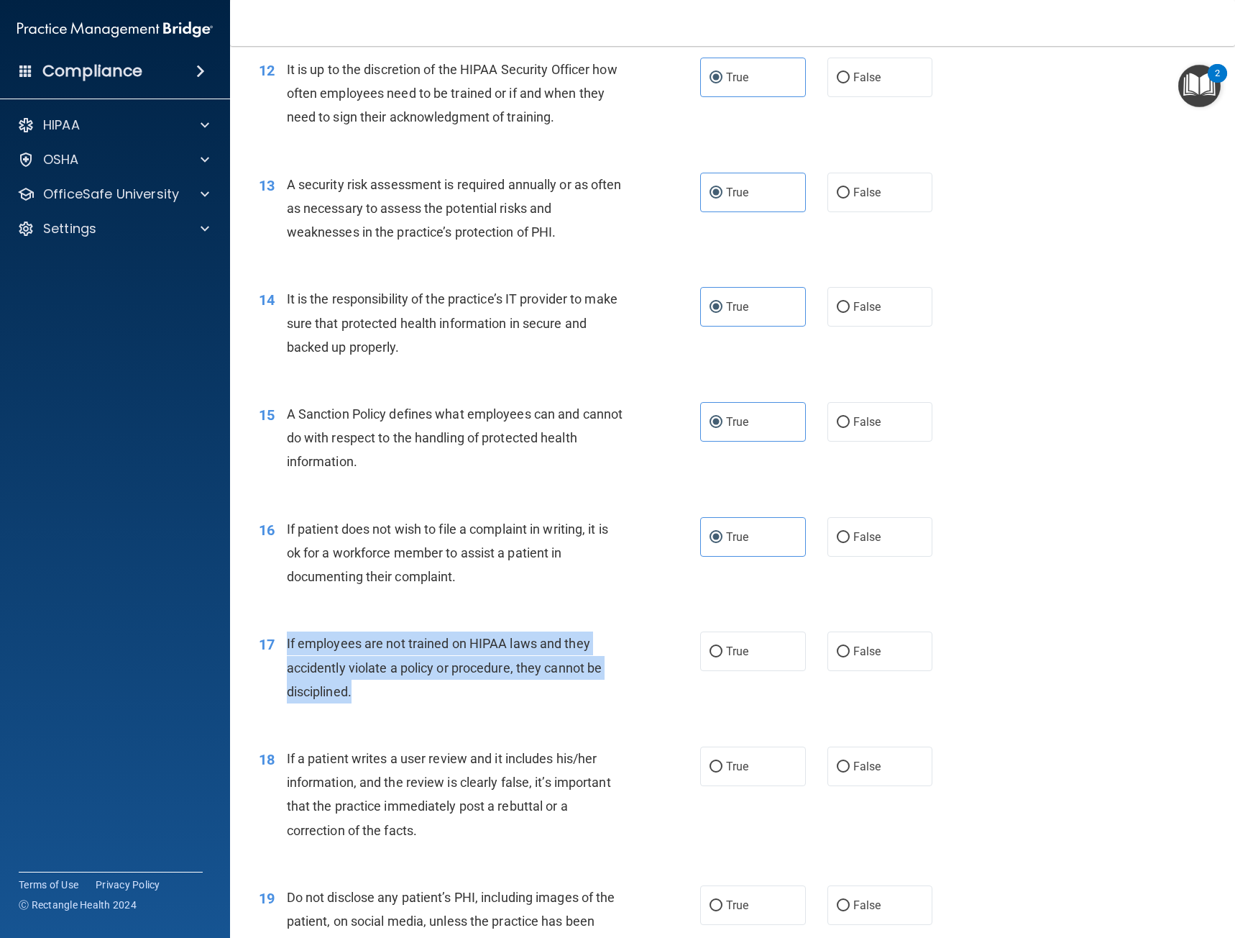
drag, startPoint x: 358, startPoint y: 705, endPoint x: 287, endPoint y: 641, distance: 96.2
click at [287, 641] on div "17 If employees are not trained on HIPAA laws and they accidently violate a pol…" at bounding box center [479, 670] width 485 height 79
click at [663, 682] on div "17 If employees are not trained on HIPAA laws and they accidently violate a pol…" at bounding box center [479, 670] width 485 height 79
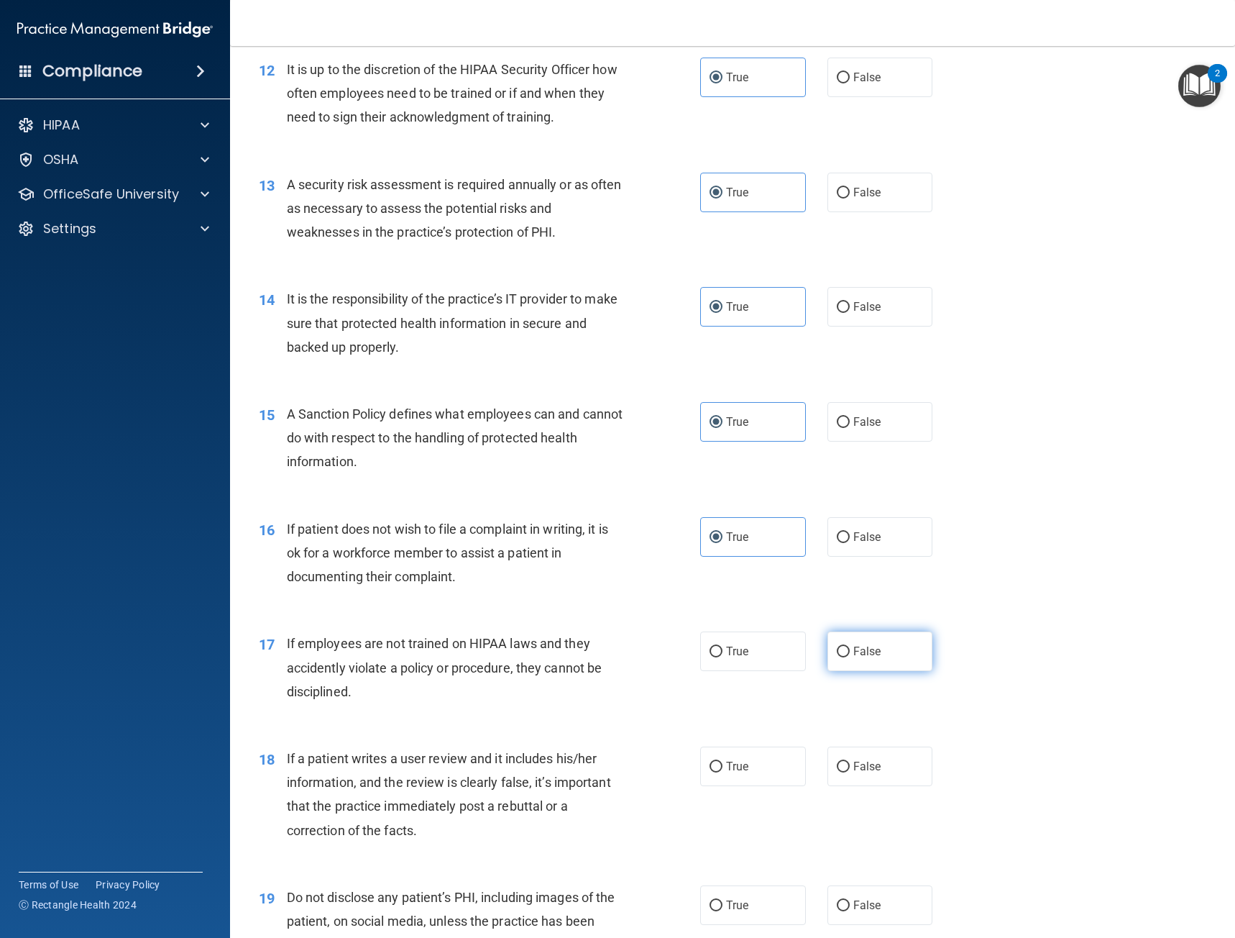
click at [865, 657] on span "False" at bounding box center [867, 651] width 28 height 14
click at [850, 657] on input "False" at bounding box center [843, 651] width 13 height 11
radio input "true"
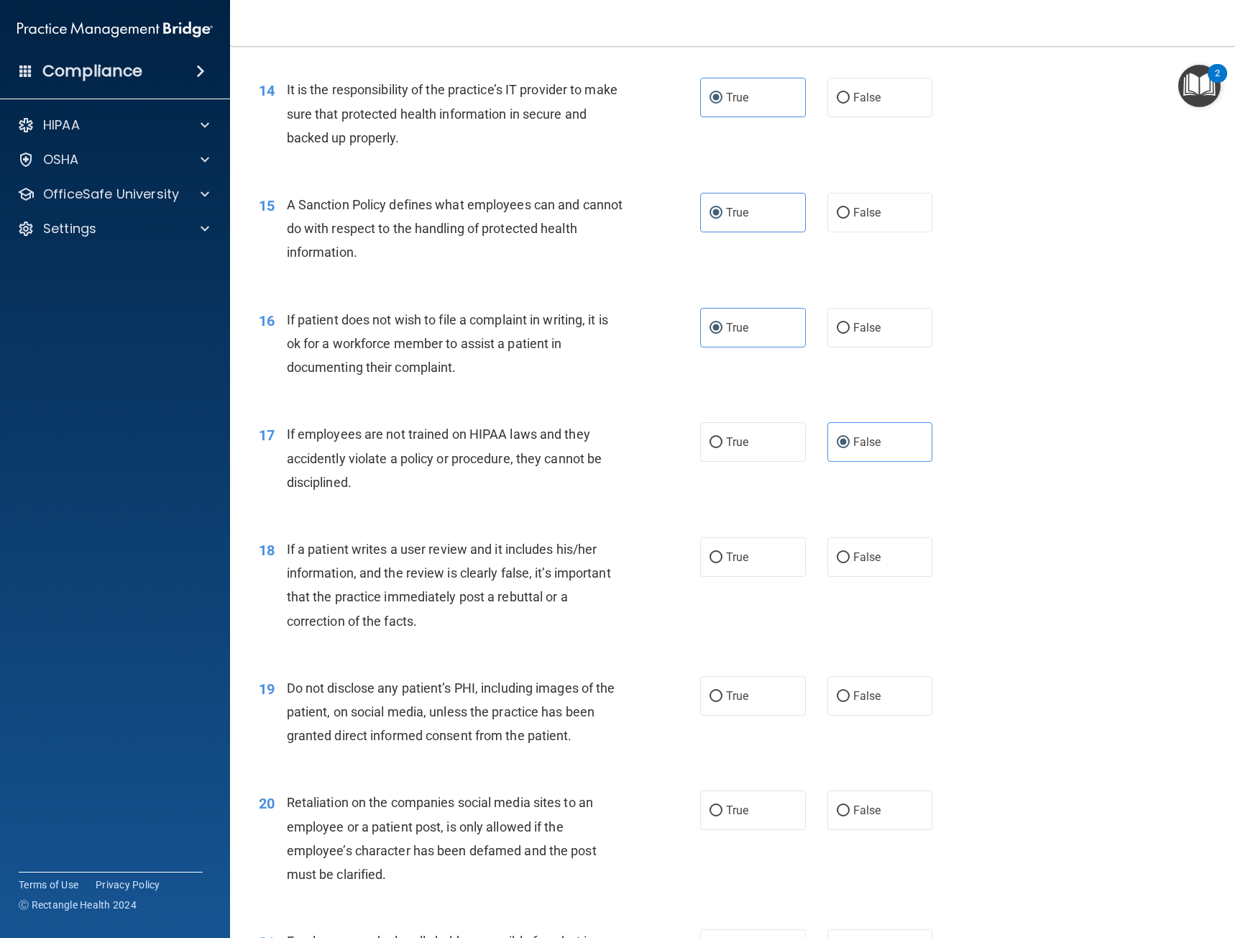
scroll to position [1798, 0]
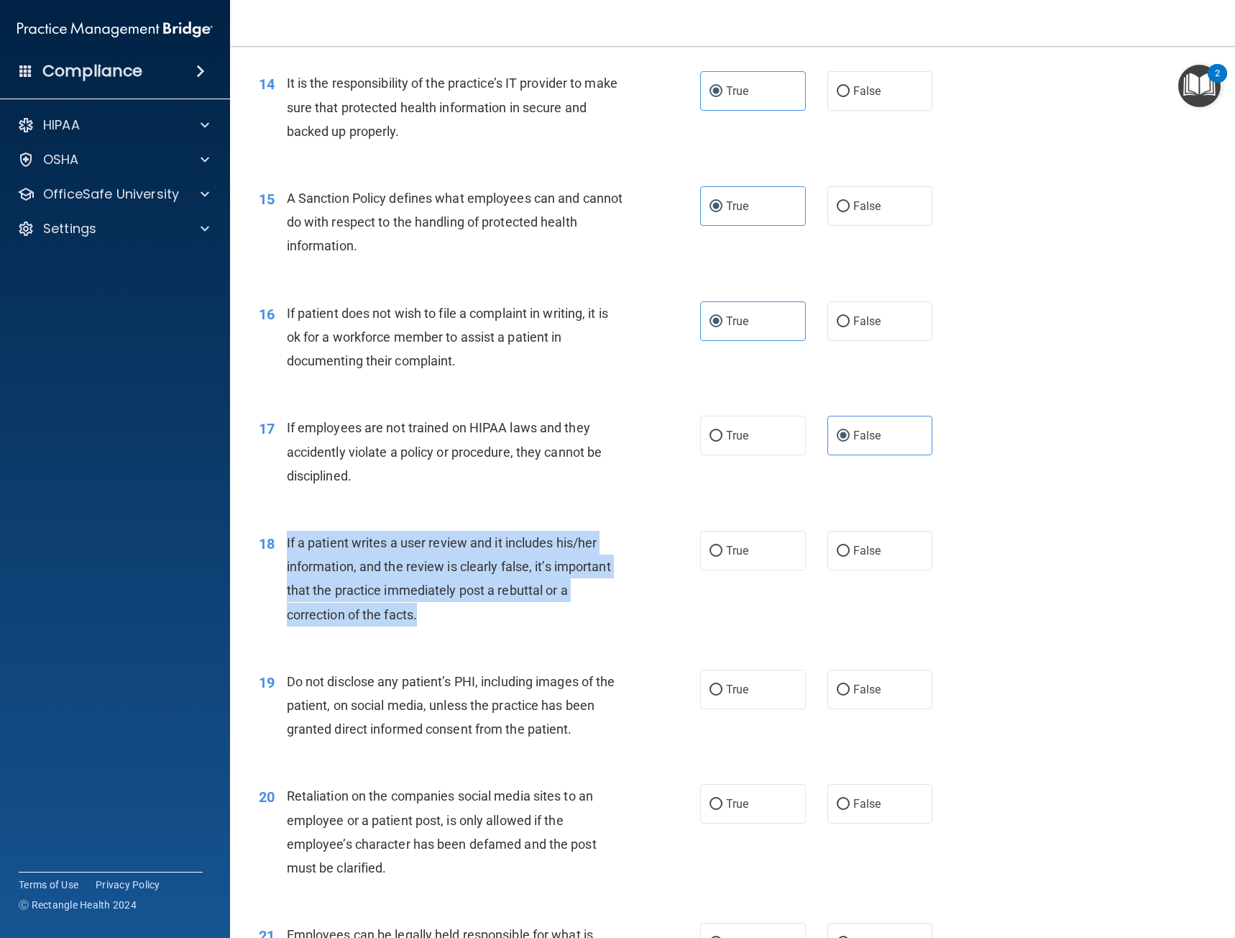
drag, startPoint x: 426, startPoint y: 616, endPoint x: 285, endPoint y: 536, distance: 162.0
click at [285, 536] on div "18 If a patient writes a user review and it includes his/her information, and t…" at bounding box center [479, 582] width 485 height 103
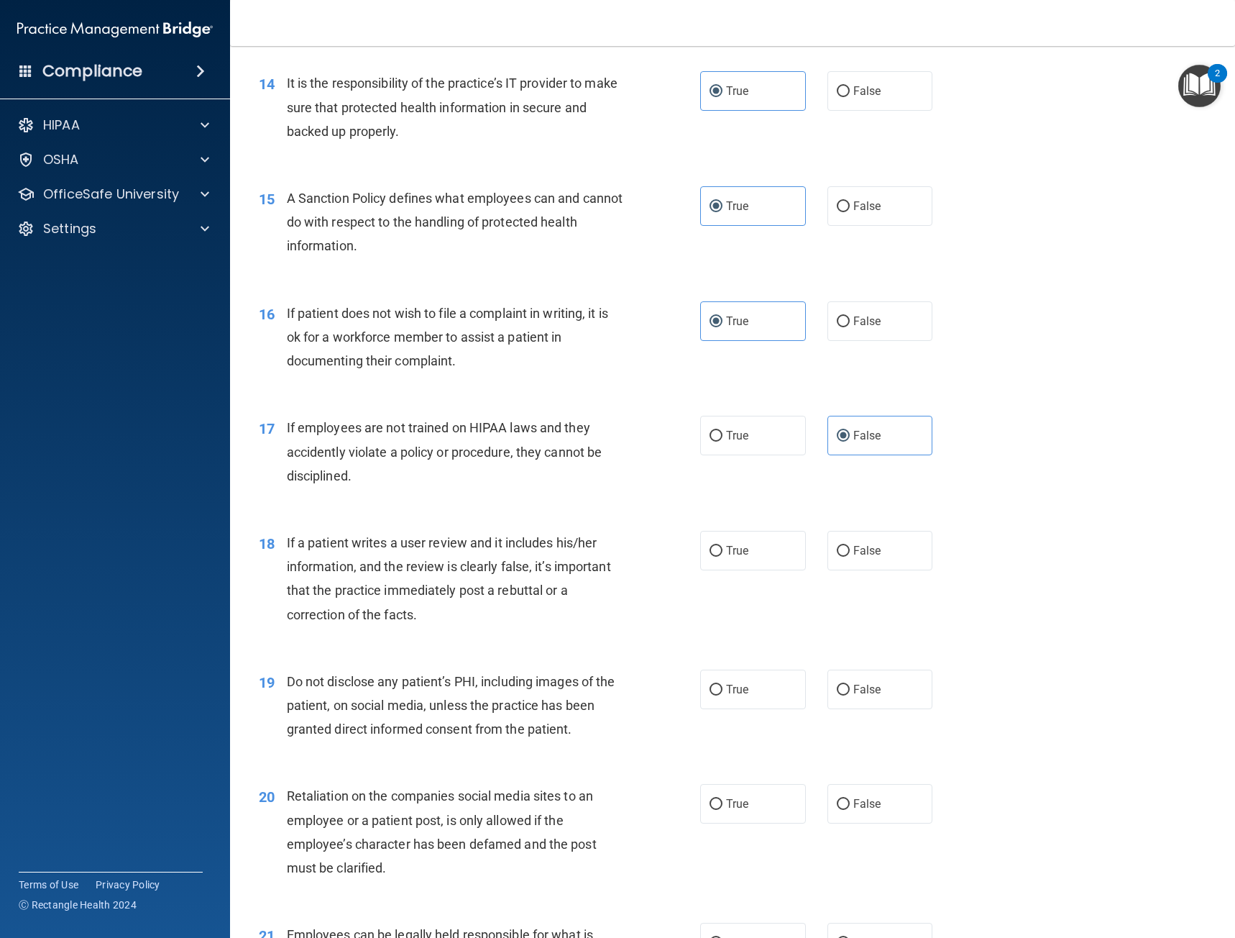
click at [951, 600] on div "18 If a patient writes a user review and it includes his/her information, and t…" at bounding box center [732, 582] width 969 height 139
click at [874, 544] on label "False" at bounding box center [881, 551] width 106 height 40
click at [850, 546] on input "False" at bounding box center [843, 551] width 13 height 11
radio input "true"
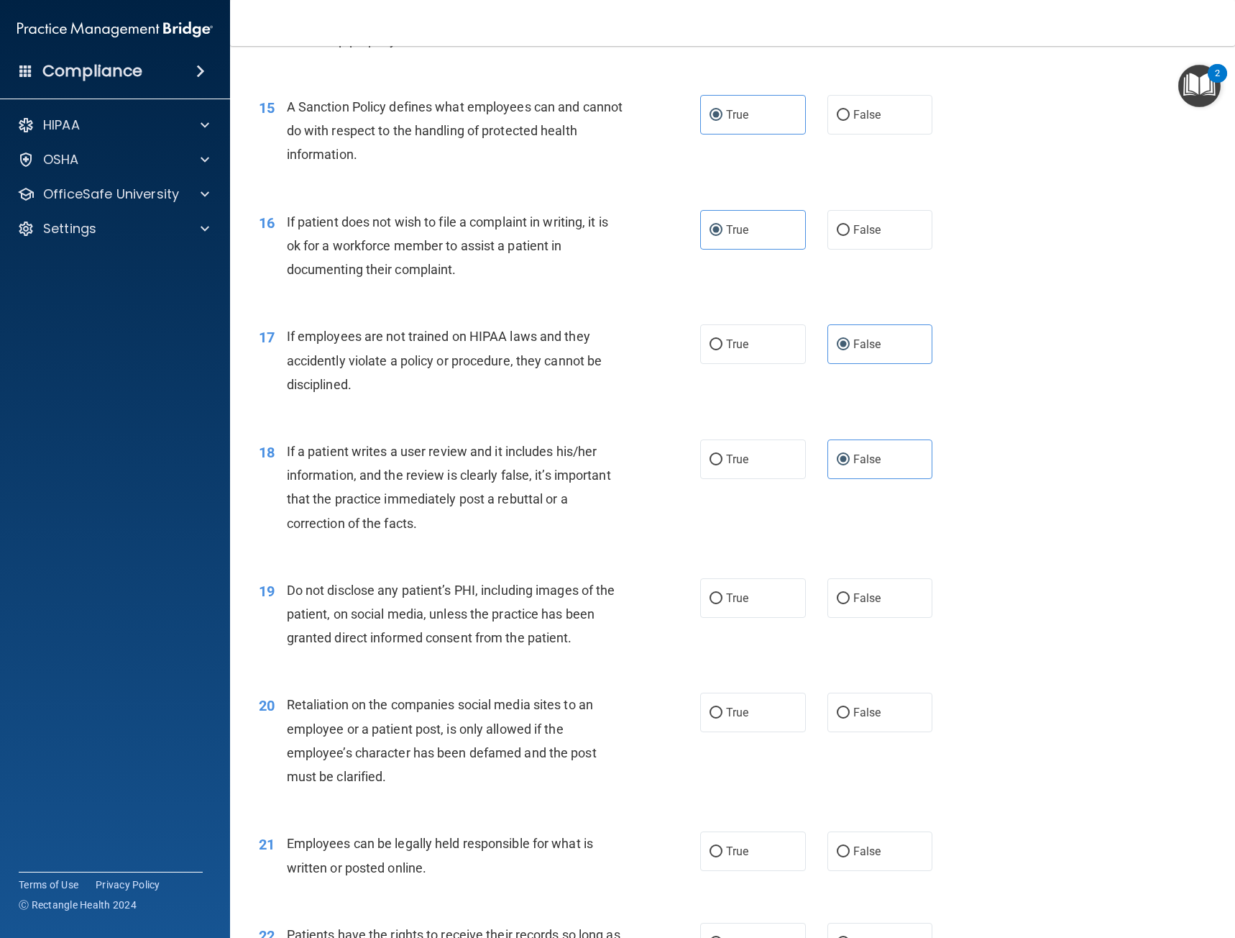
scroll to position [1941, 0]
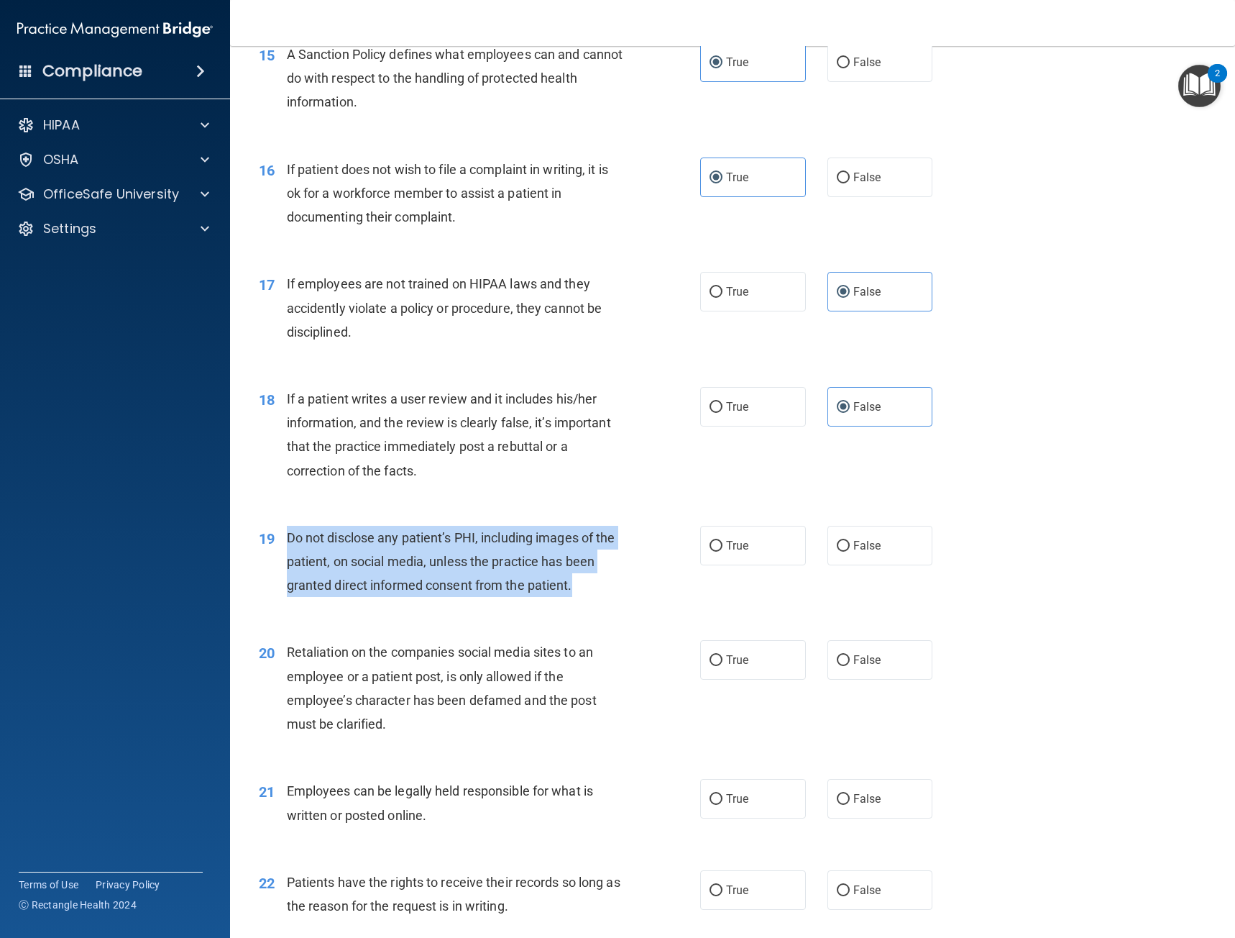
drag, startPoint x: 584, startPoint y: 590, endPoint x: 289, endPoint y: 528, distance: 301.4
click at [289, 528] on div "Do not disclose any patient’s PHI, including images of the patient, on social m…" at bounding box center [460, 562] width 347 height 72
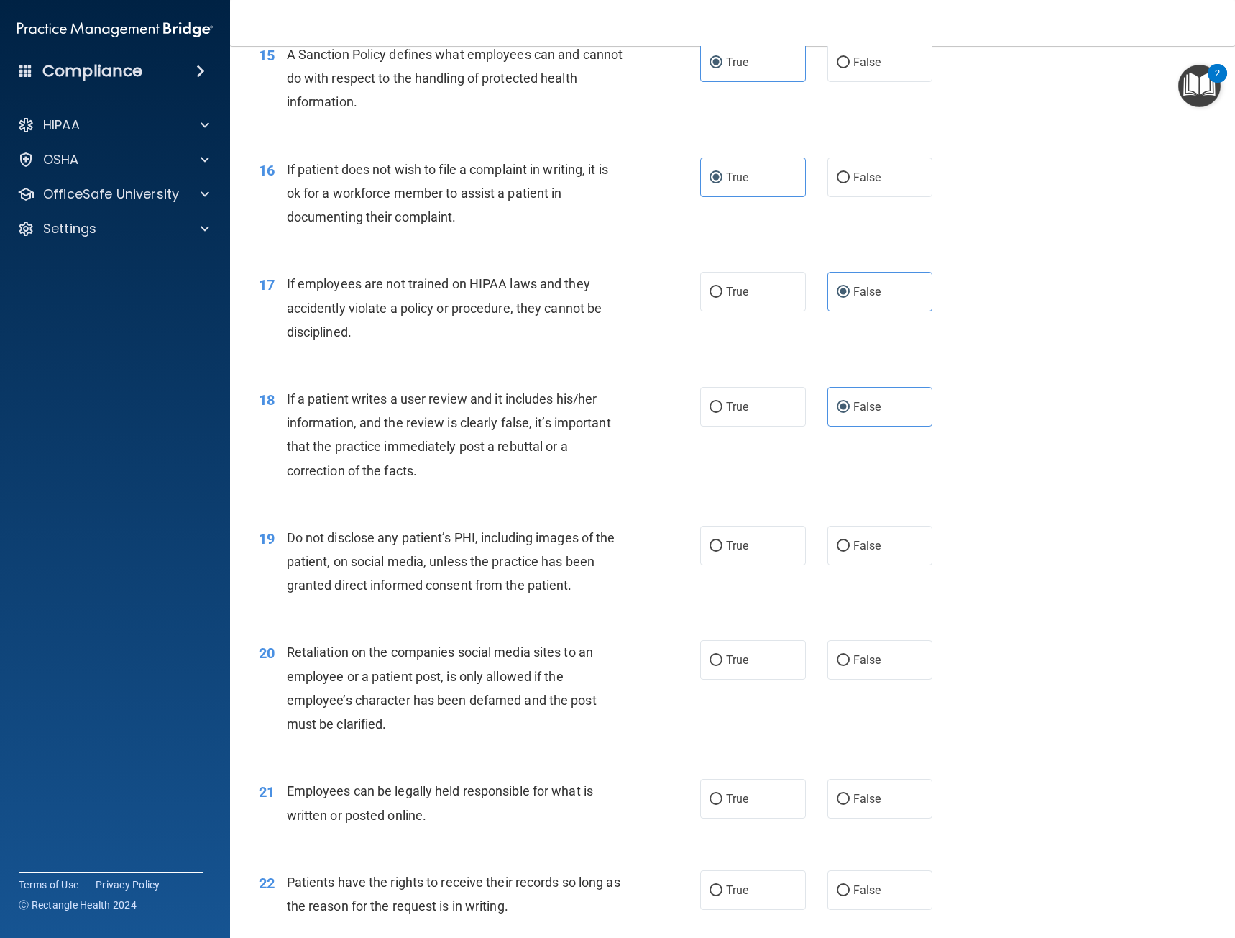
click at [570, 511] on div "19 Do not disclose any patient’s PHI, including images of the patient, on socia…" at bounding box center [732, 565] width 969 height 115
click at [700, 541] on label "True" at bounding box center [753, 546] width 106 height 40
click at [710, 541] on input "True" at bounding box center [716, 546] width 13 height 11
radio input "true"
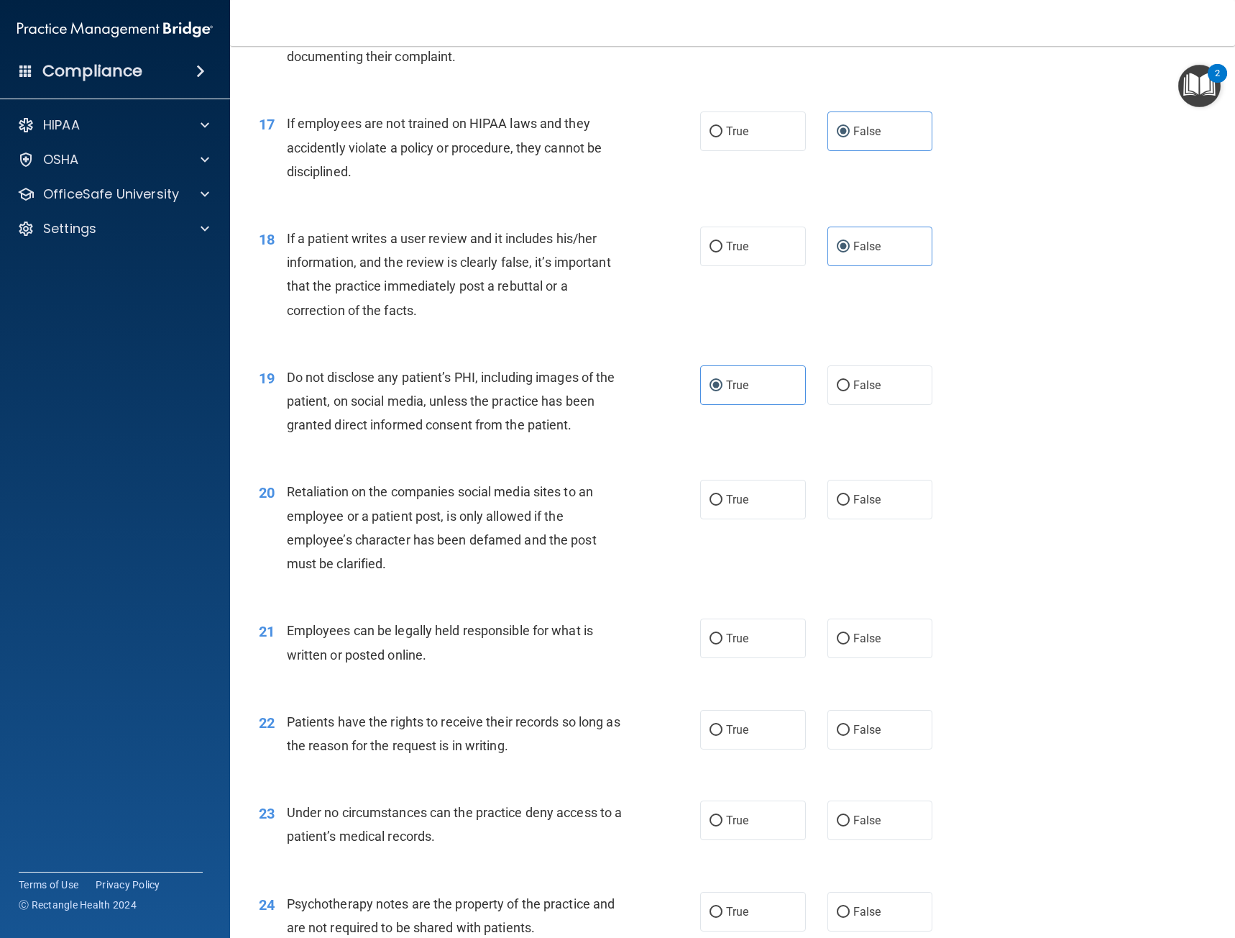
scroll to position [2157, 0]
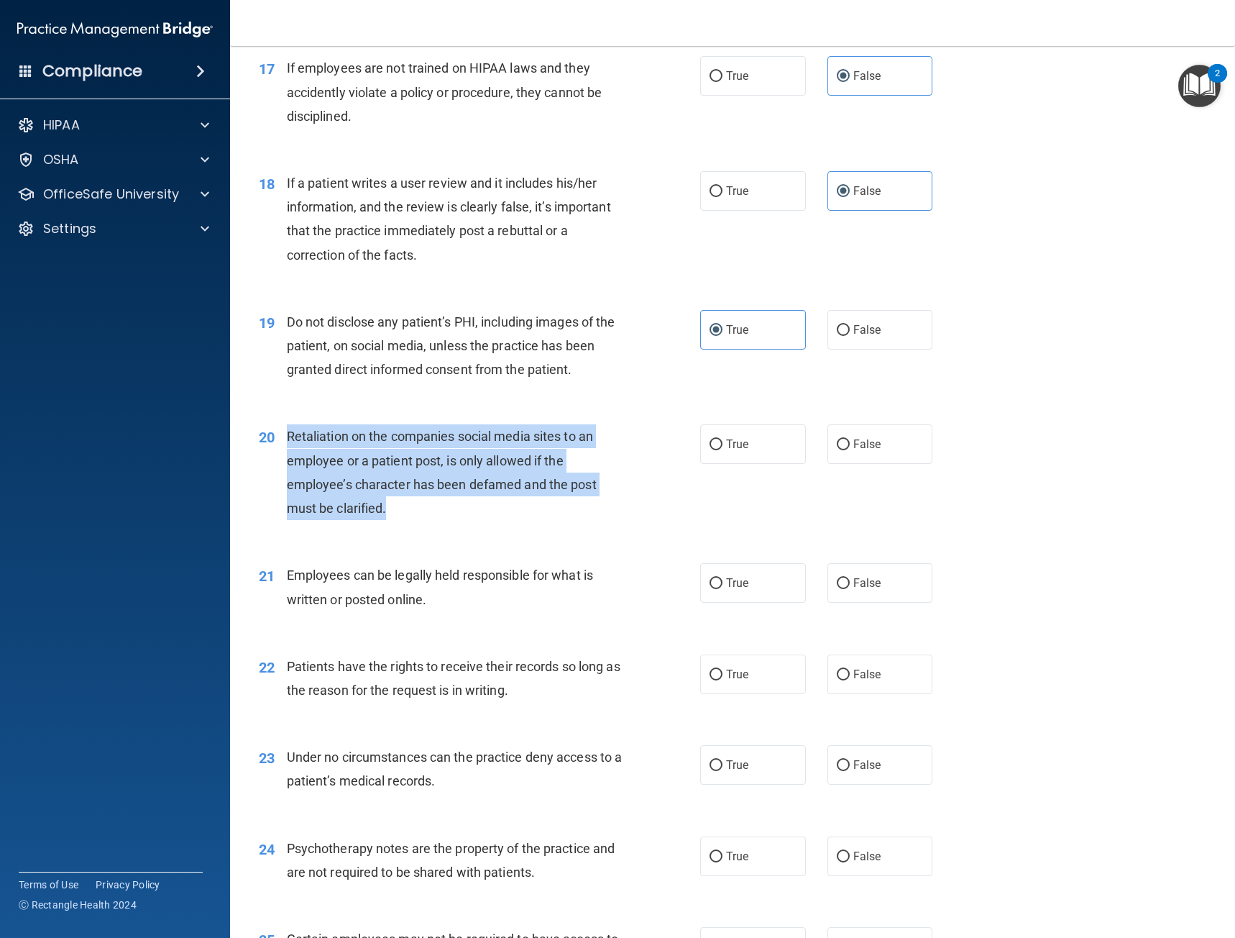
drag, startPoint x: 374, startPoint y: 500, endPoint x: 290, endPoint y: 434, distance: 107.0
click at [290, 434] on div "Retaliation on the companies social media sites to an employee or a patient pos…" at bounding box center [460, 472] width 347 height 96
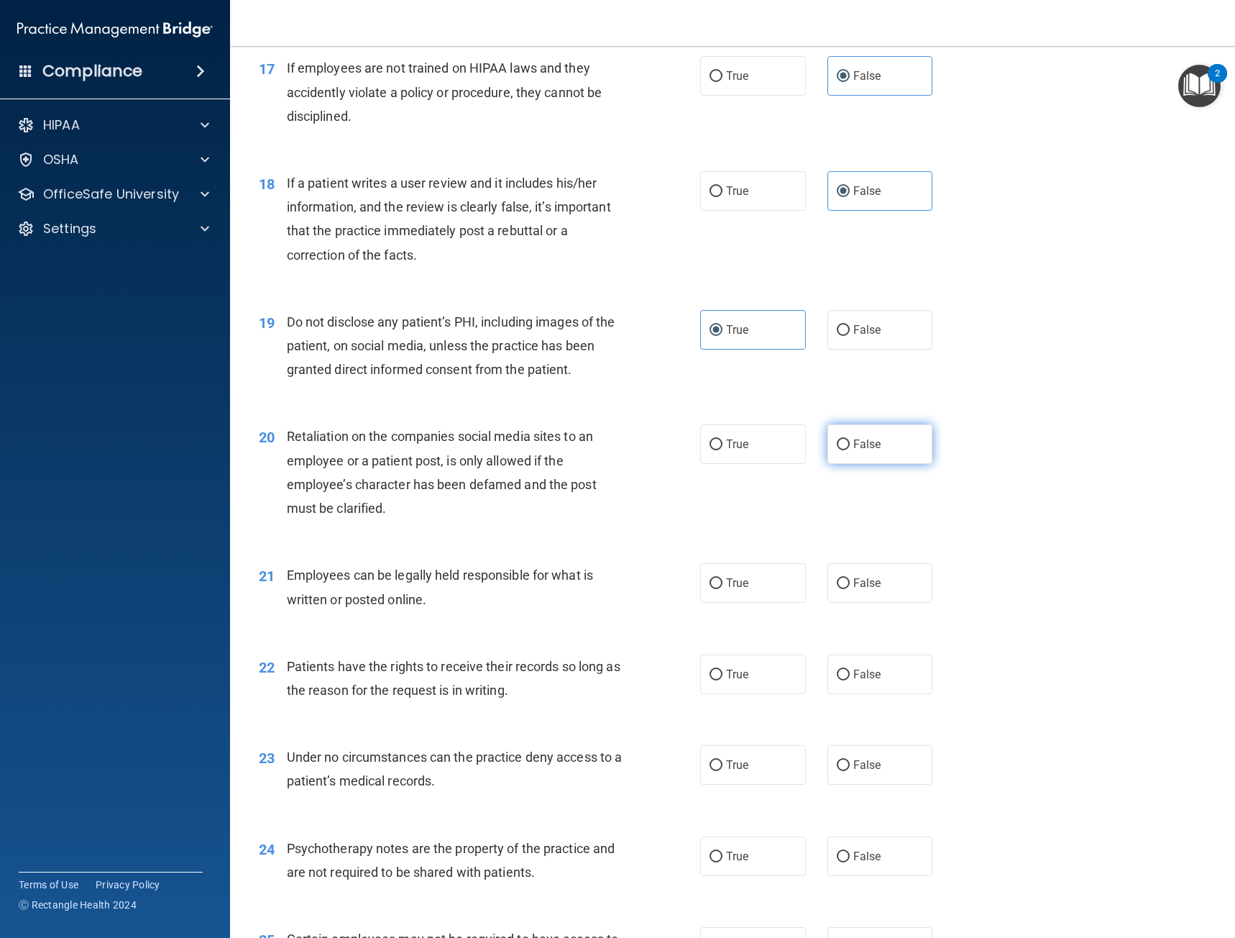
click at [863, 441] on span "False" at bounding box center [867, 444] width 28 height 14
click at [850, 441] on input "False" at bounding box center [843, 444] width 13 height 11
radio input "true"
click at [510, 601] on div "Employees can be legally held responsible for what is written or posted online." at bounding box center [460, 586] width 347 height 47
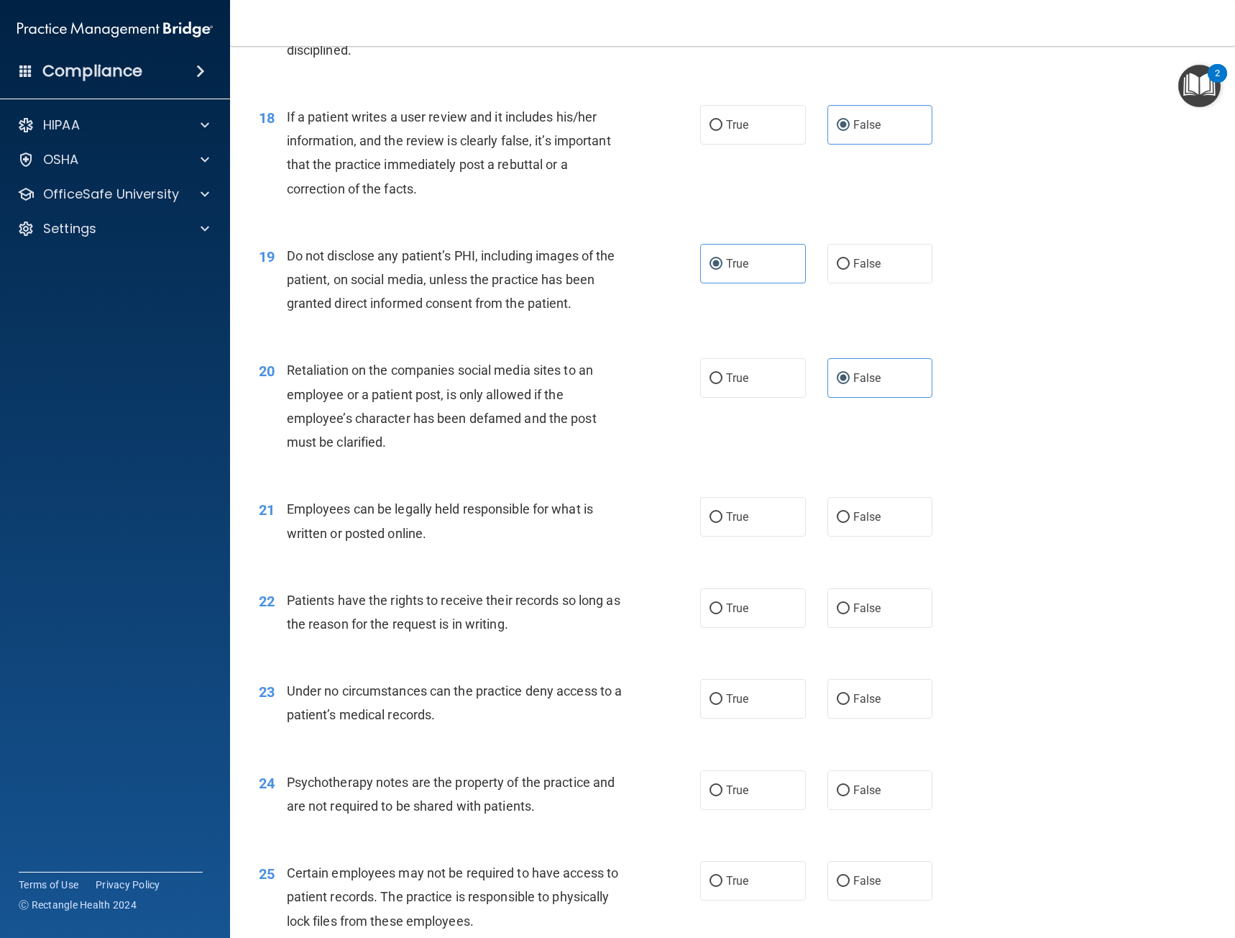
scroll to position [2229, 0]
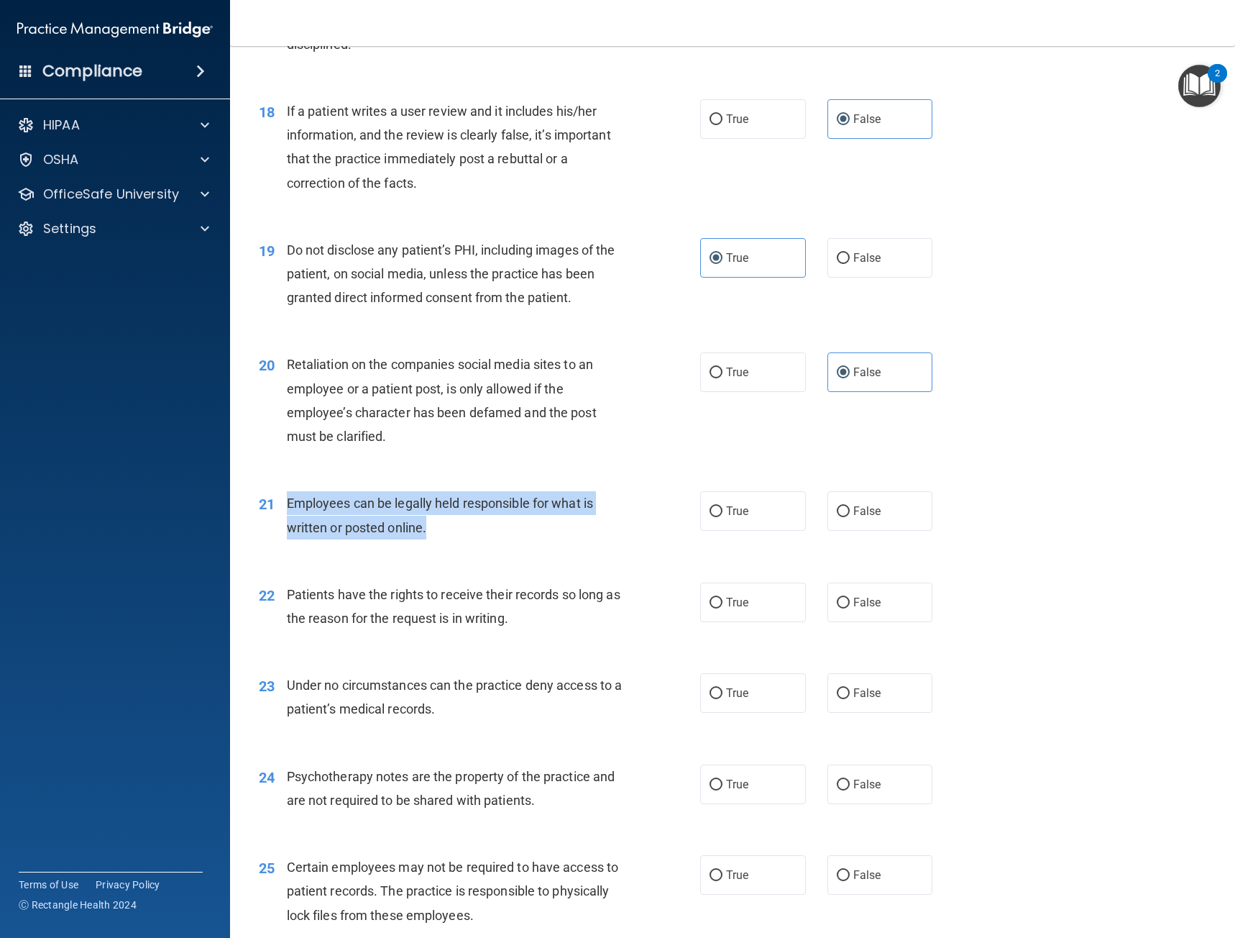
drag, startPoint x: 444, startPoint y: 540, endPoint x: 284, endPoint y: 508, distance: 163.4
click at [284, 508] on div "21 Employees can be legally held responsible for what is written or posted onli…" at bounding box center [479, 518] width 485 height 55
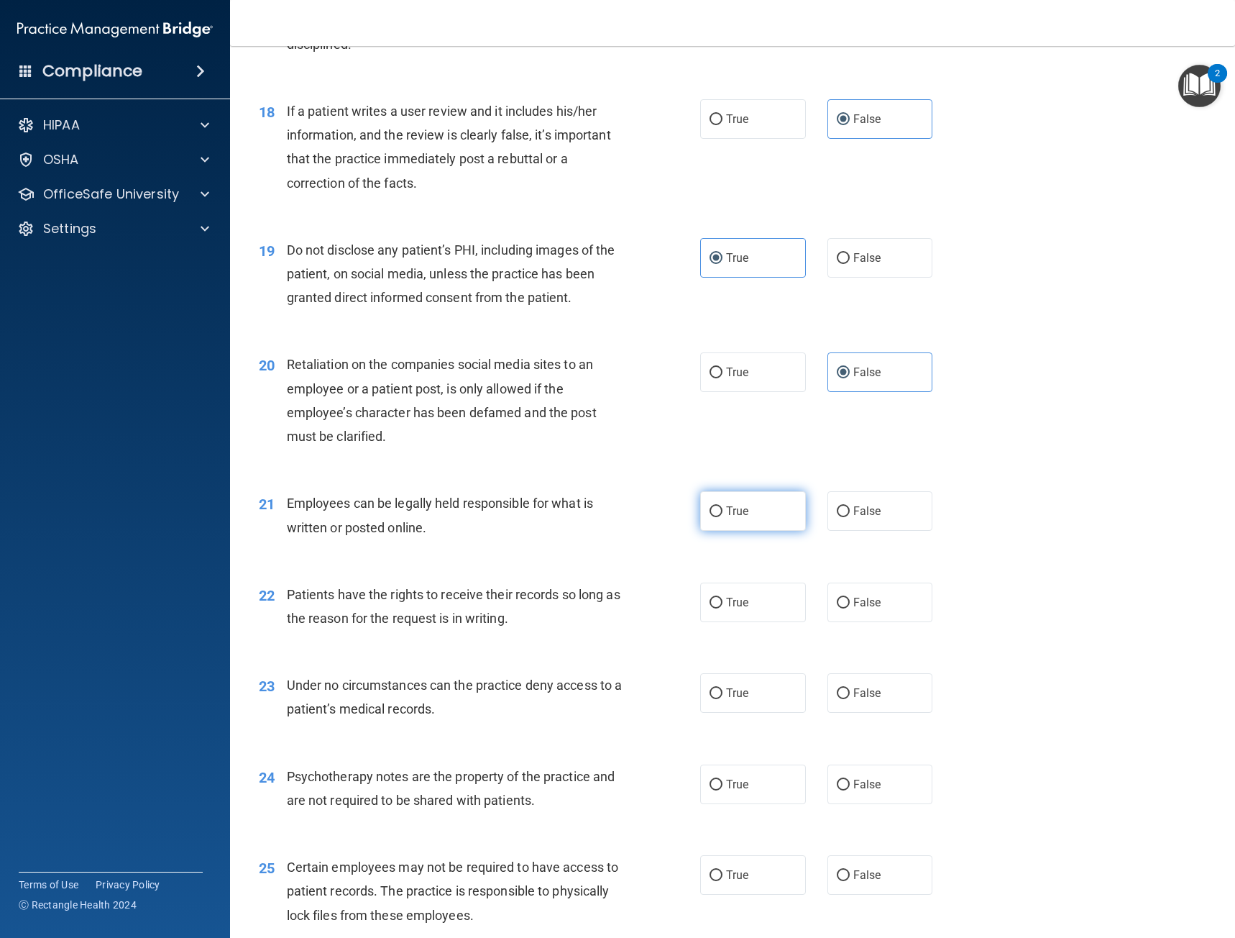
click at [763, 510] on label "True" at bounding box center [753, 511] width 106 height 40
click at [723, 510] on input "True" at bounding box center [716, 511] width 13 height 11
radio input "true"
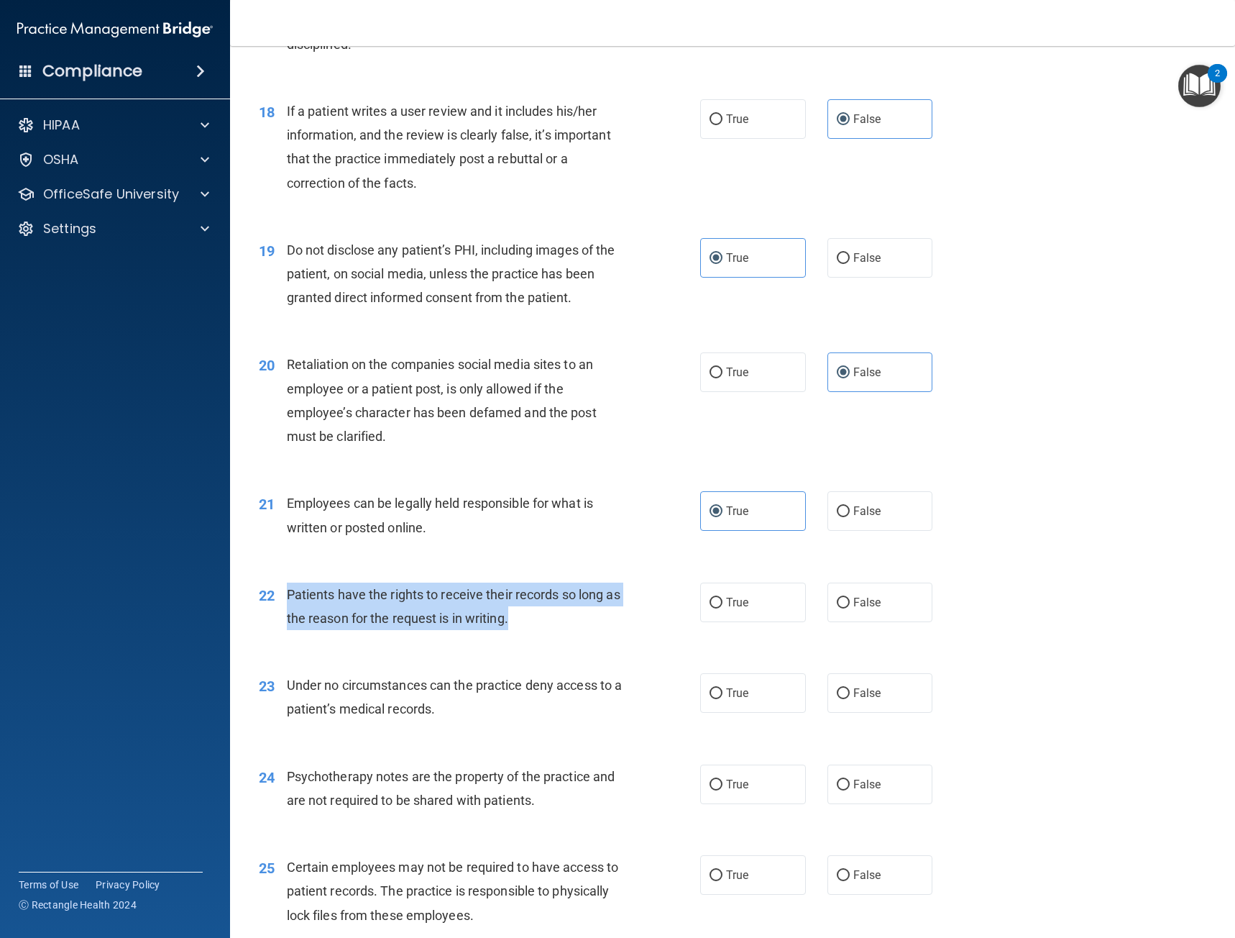
drag, startPoint x: 465, startPoint y: 614, endPoint x: 285, endPoint y: 596, distance: 181.4
click at [285, 596] on div "22 Patients have the rights to receive their records so long as the reason for …" at bounding box center [479, 609] width 485 height 55
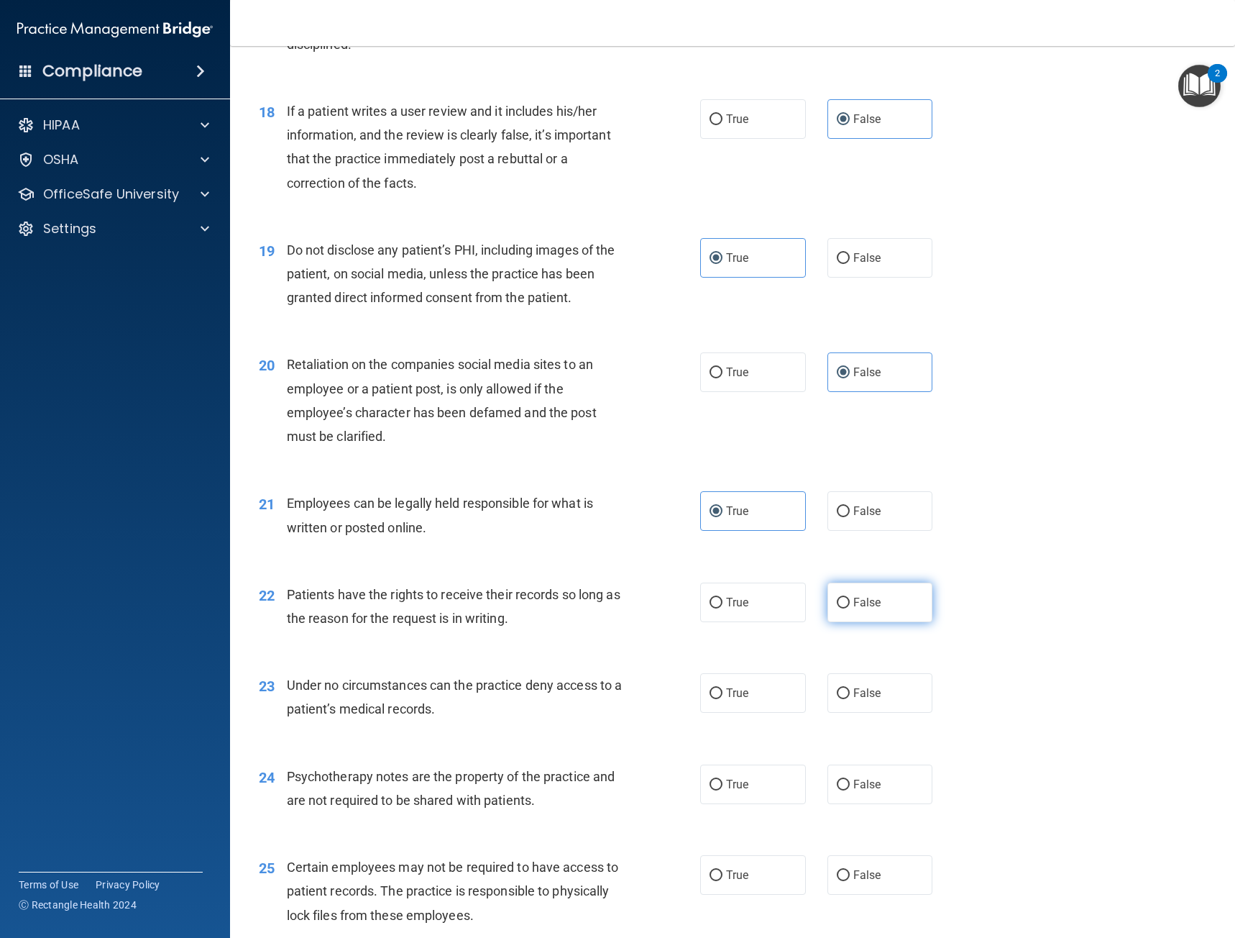
click at [892, 587] on label "False" at bounding box center [881, 602] width 106 height 40
click at [850, 597] on input "False" at bounding box center [843, 602] width 13 height 11
radio input "true"
click at [600, 664] on div "23 Under no circumstances can the practice deny access to a patient’s medical r…" at bounding box center [732, 700] width 969 height 91
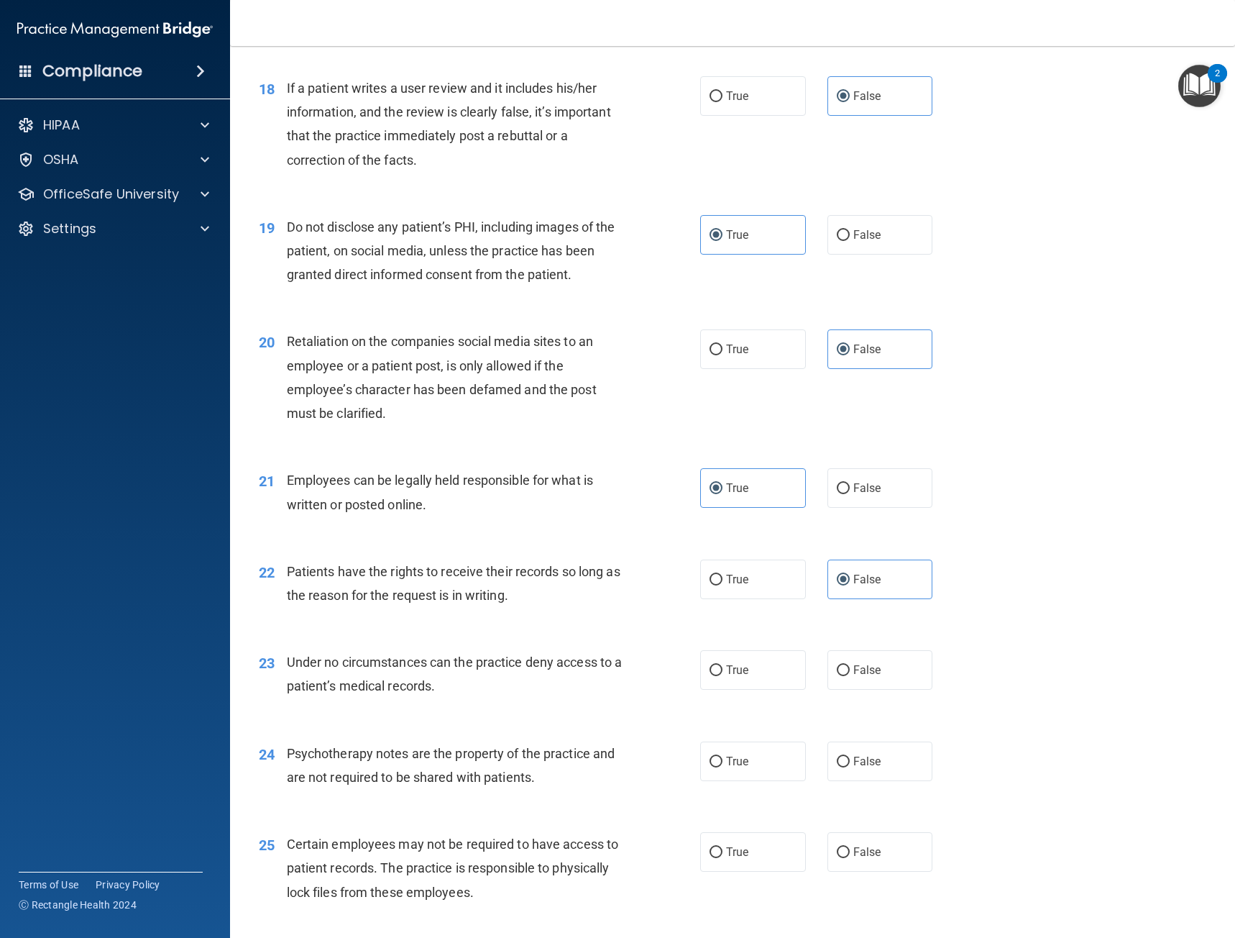
scroll to position [2301, 0]
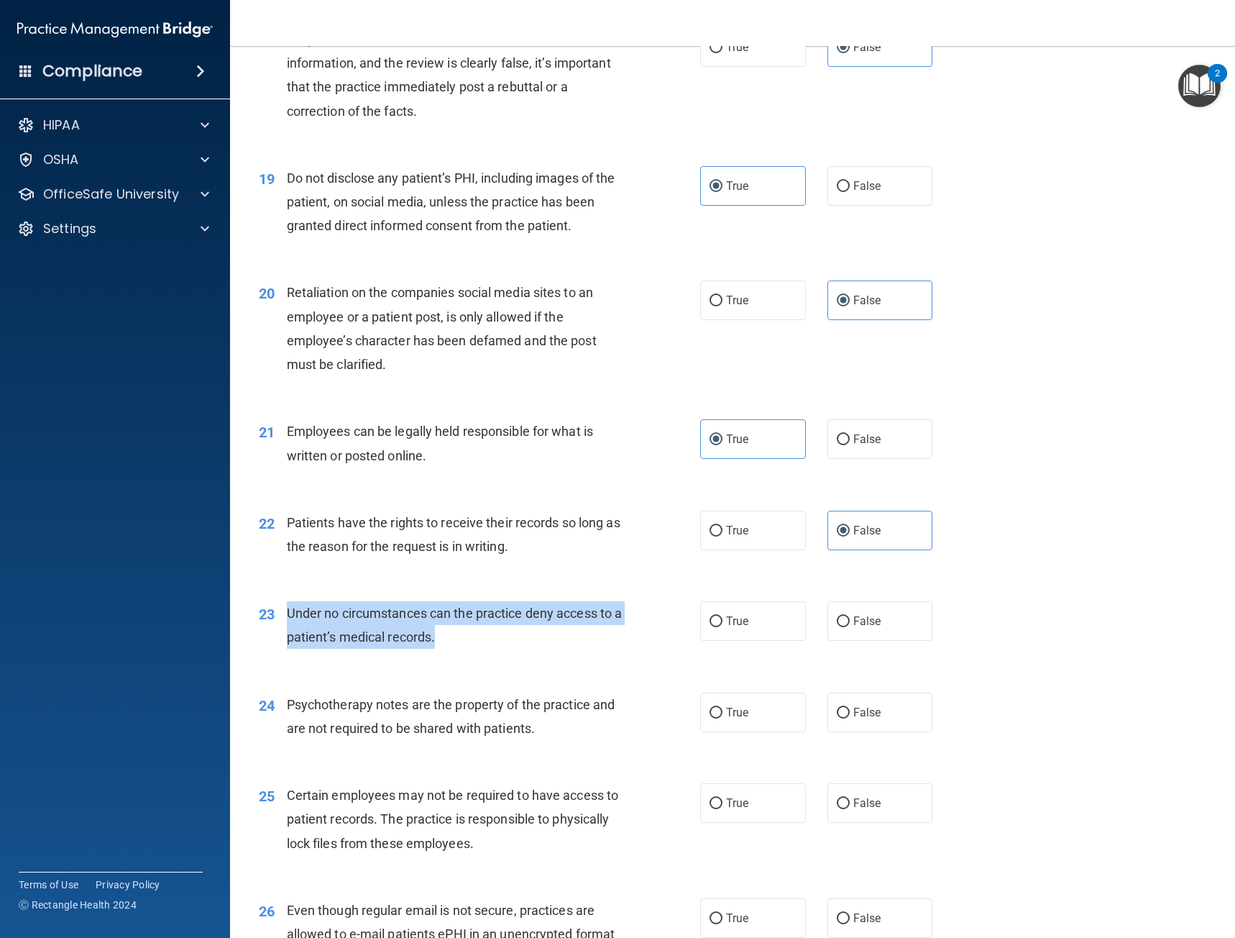
drag, startPoint x: 455, startPoint y: 633, endPoint x: 285, endPoint y: 608, distance: 172.4
click at [285, 608] on div "23 Under no circumstances can the practice deny access to a patient’s medical r…" at bounding box center [479, 628] width 485 height 55
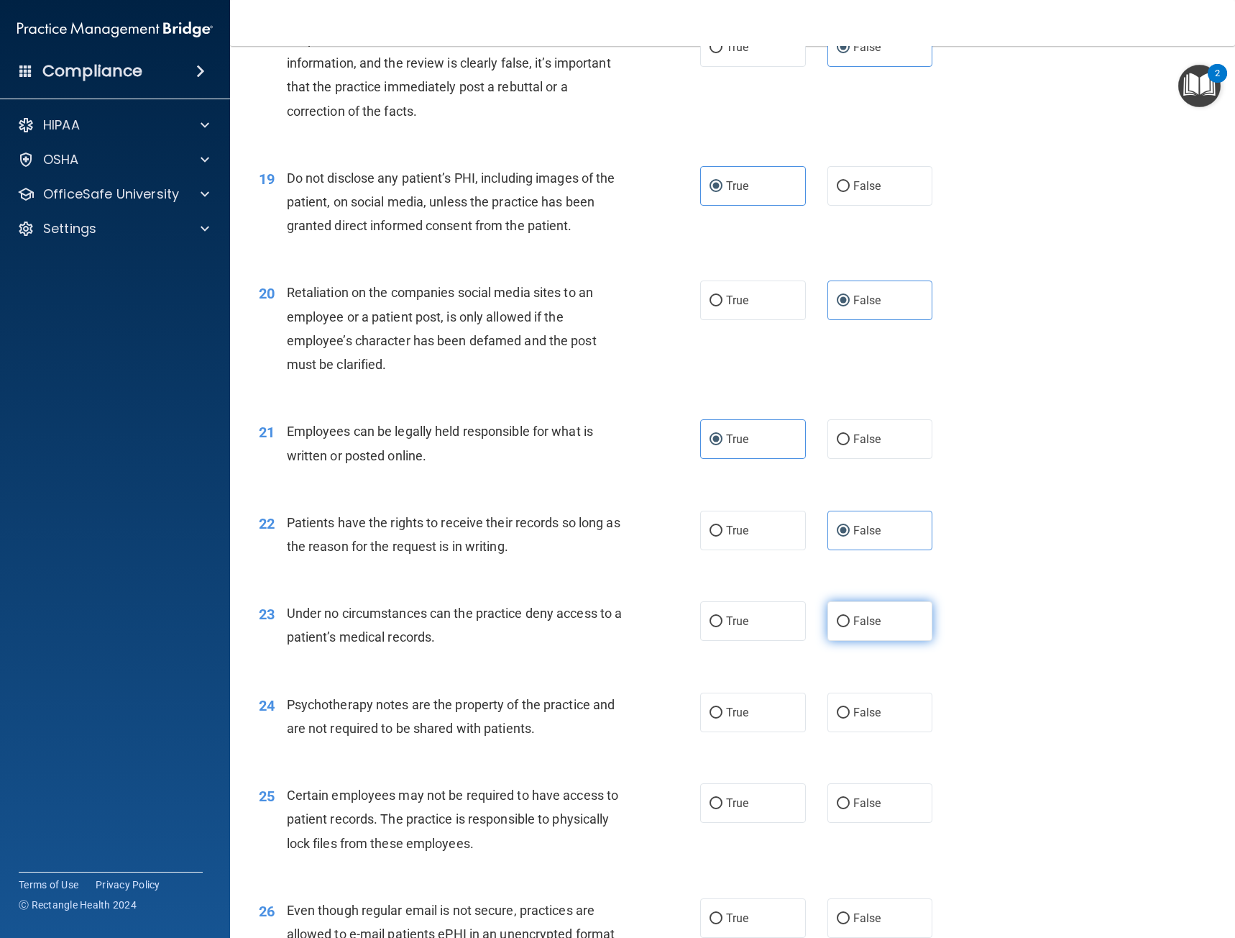
click at [861, 605] on label "False" at bounding box center [881, 621] width 106 height 40
click at [850, 616] on input "False" at bounding box center [843, 621] width 13 height 11
radio input "true"
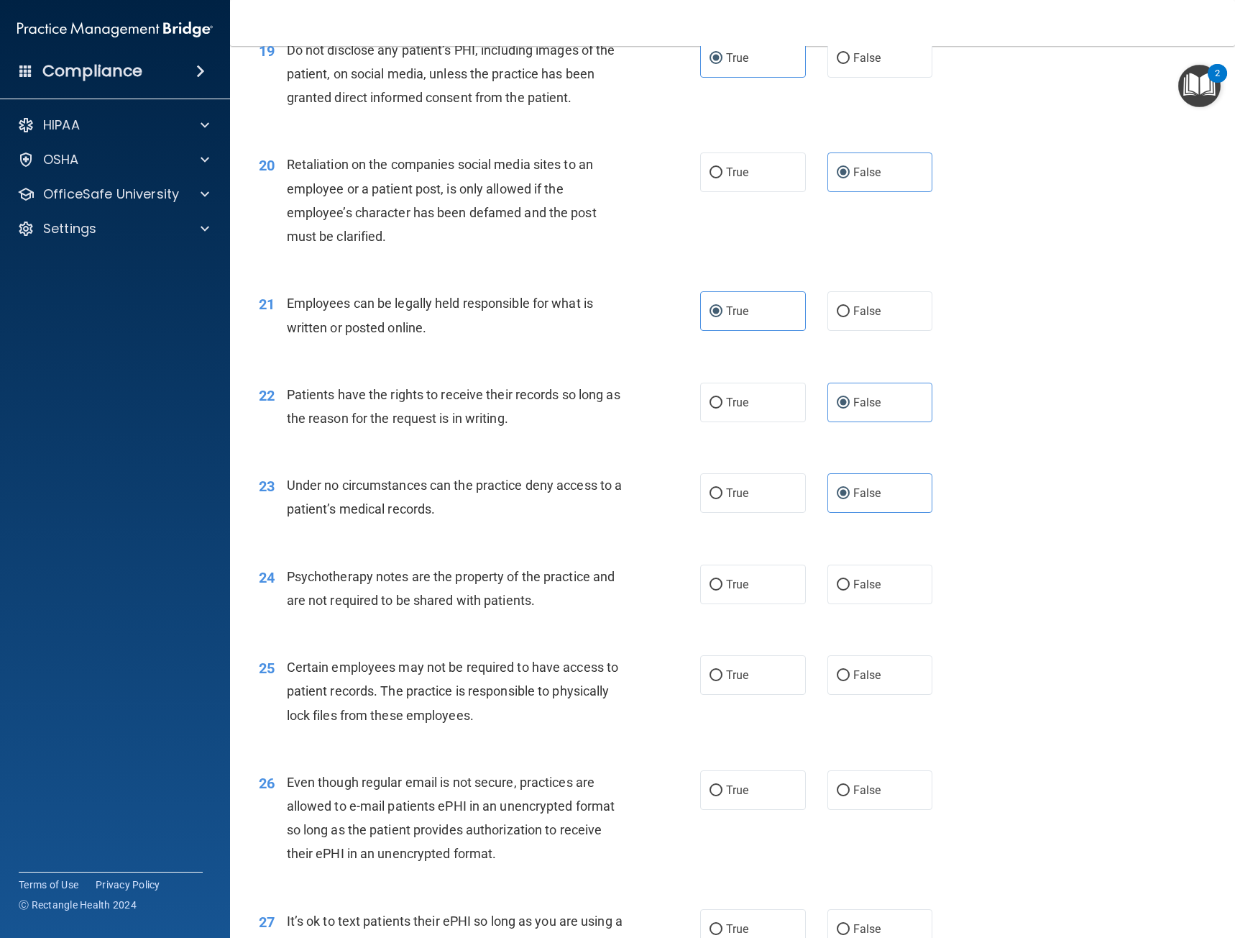
scroll to position [2445, 0]
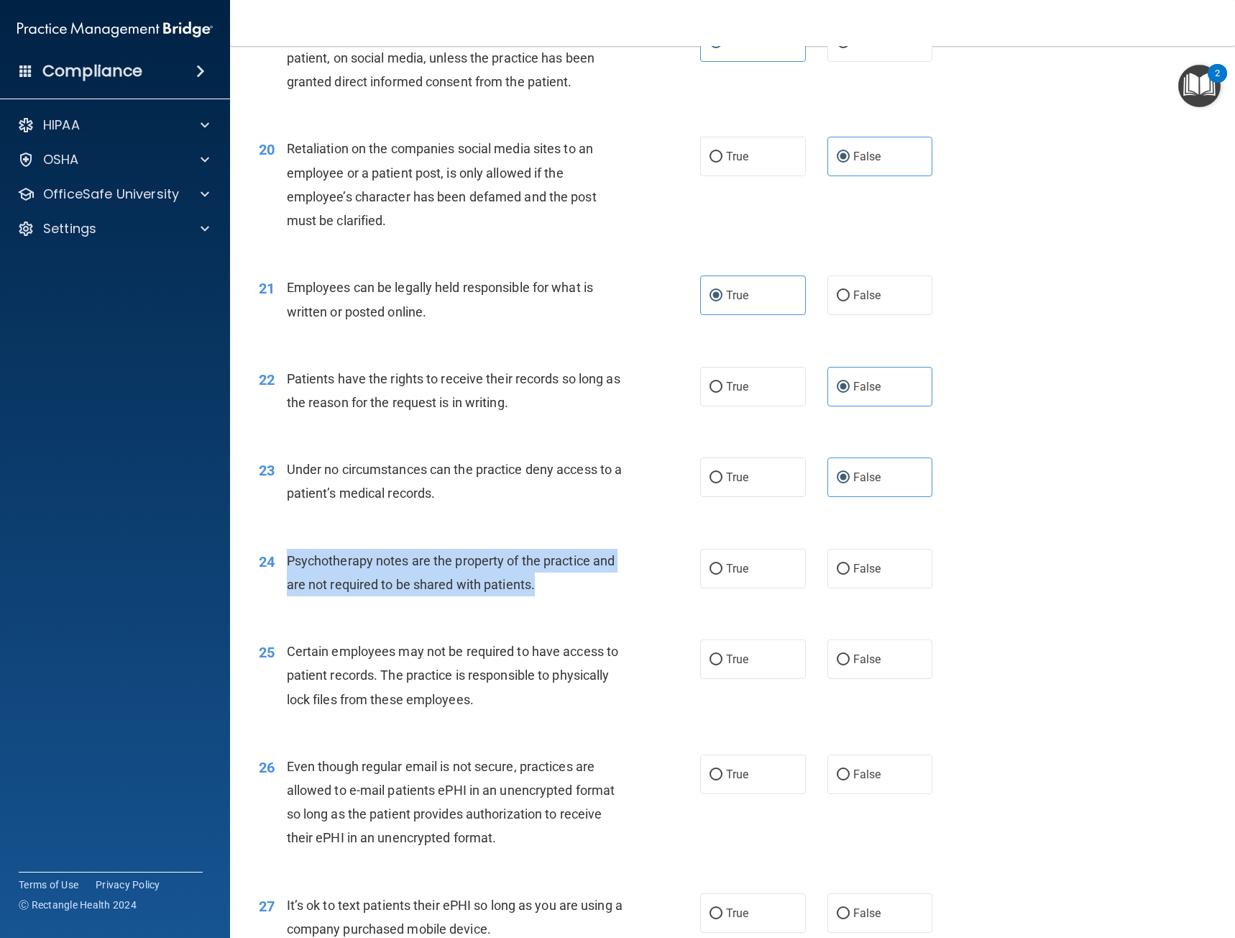
drag, startPoint x: 547, startPoint y: 586, endPoint x: 284, endPoint y: 563, distance: 264.2
click at [284, 563] on div "24 Psychotherapy notes are the property of the practice and are not required to…" at bounding box center [479, 576] width 485 height 55
click at [554, 596] on div "Psychotherapy notes are the property of the practice and are not required to be…" at bounding box center [460, 572] width 347 height 47
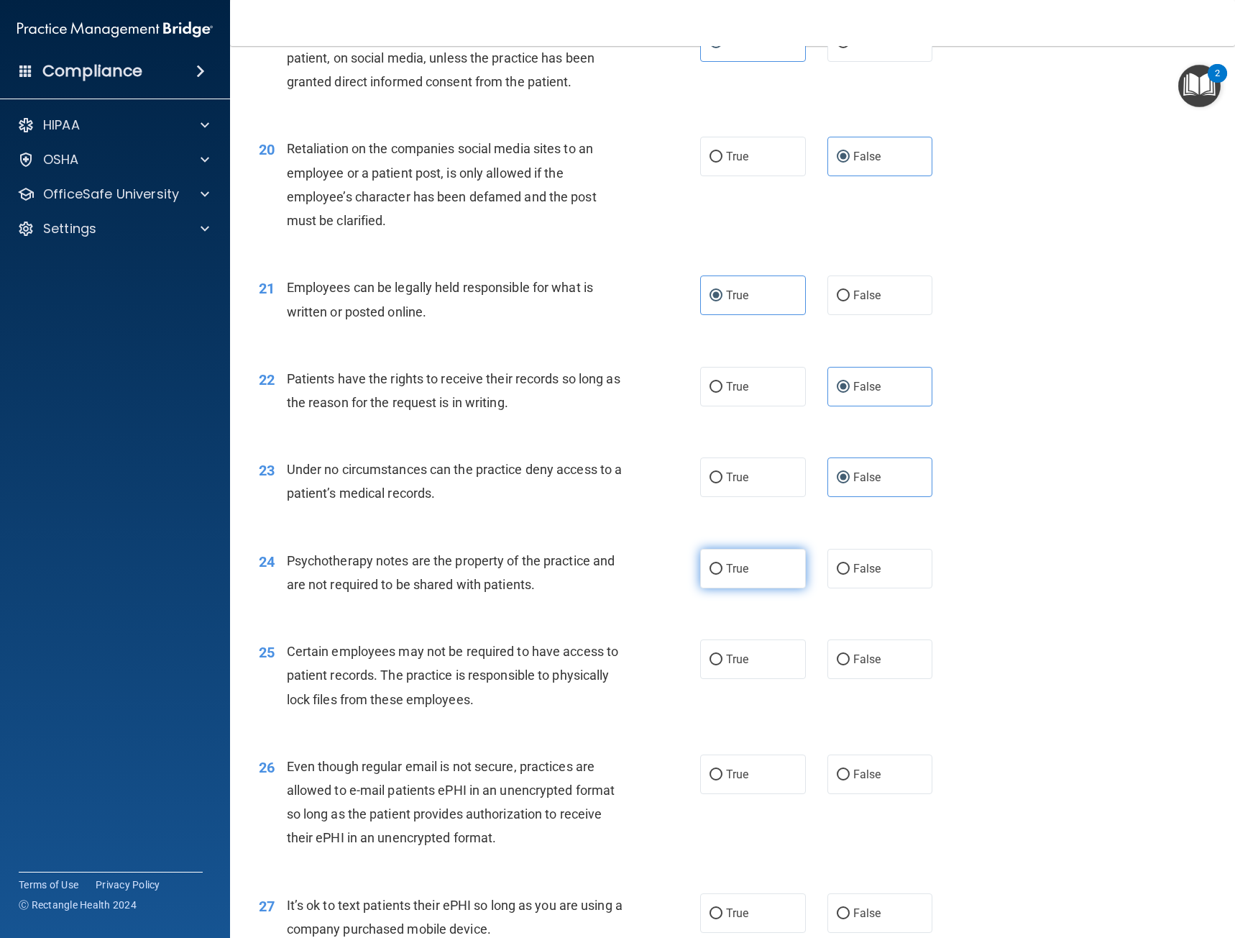
click at [730, 578] on label "True" at bounding box center [753, 569] width 106 height 40
click at [723, 574] on input "True" at bounding box center [716, 569] width 13 height 11
radio input "true"
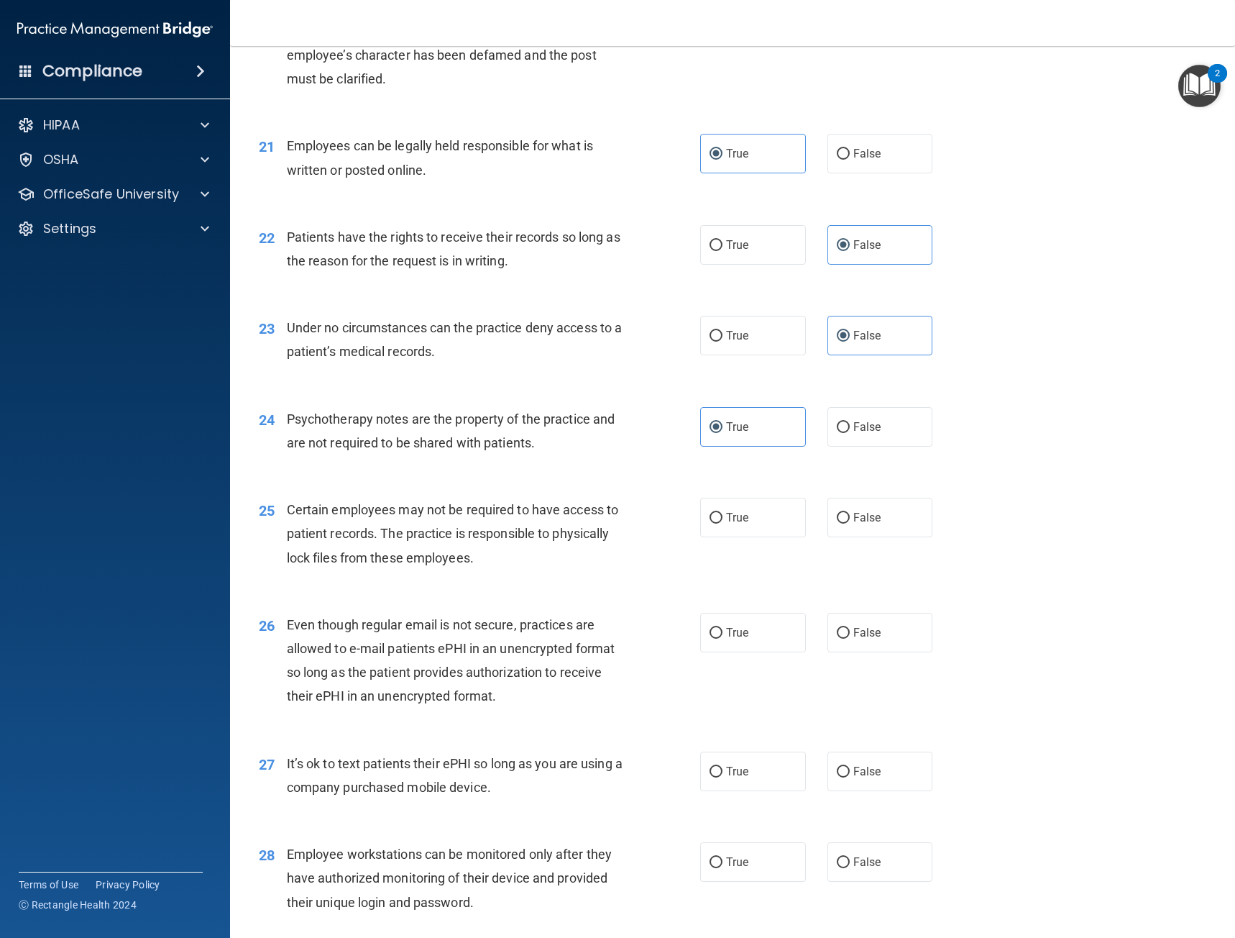
scroll to position [2588, 0]
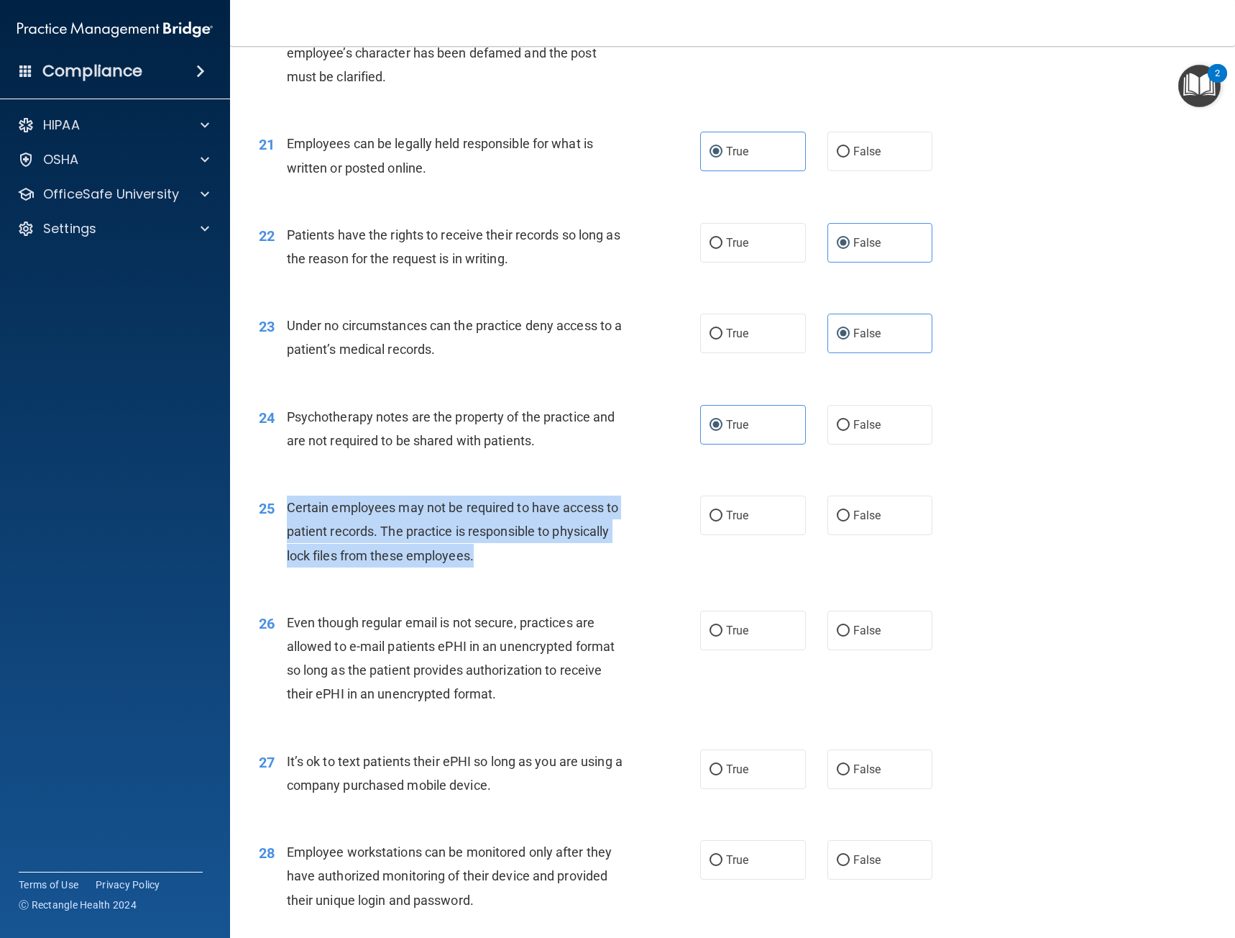
drag, startPoint x: 490, startPoint y: 560, endPoint x: 277, endPoint y: 513, distance: 218.1
click at [277, 513] on div "25 Certain employees may not be required to have access to patient records. The…" at bounding box center [479, 534] width 485 height 79
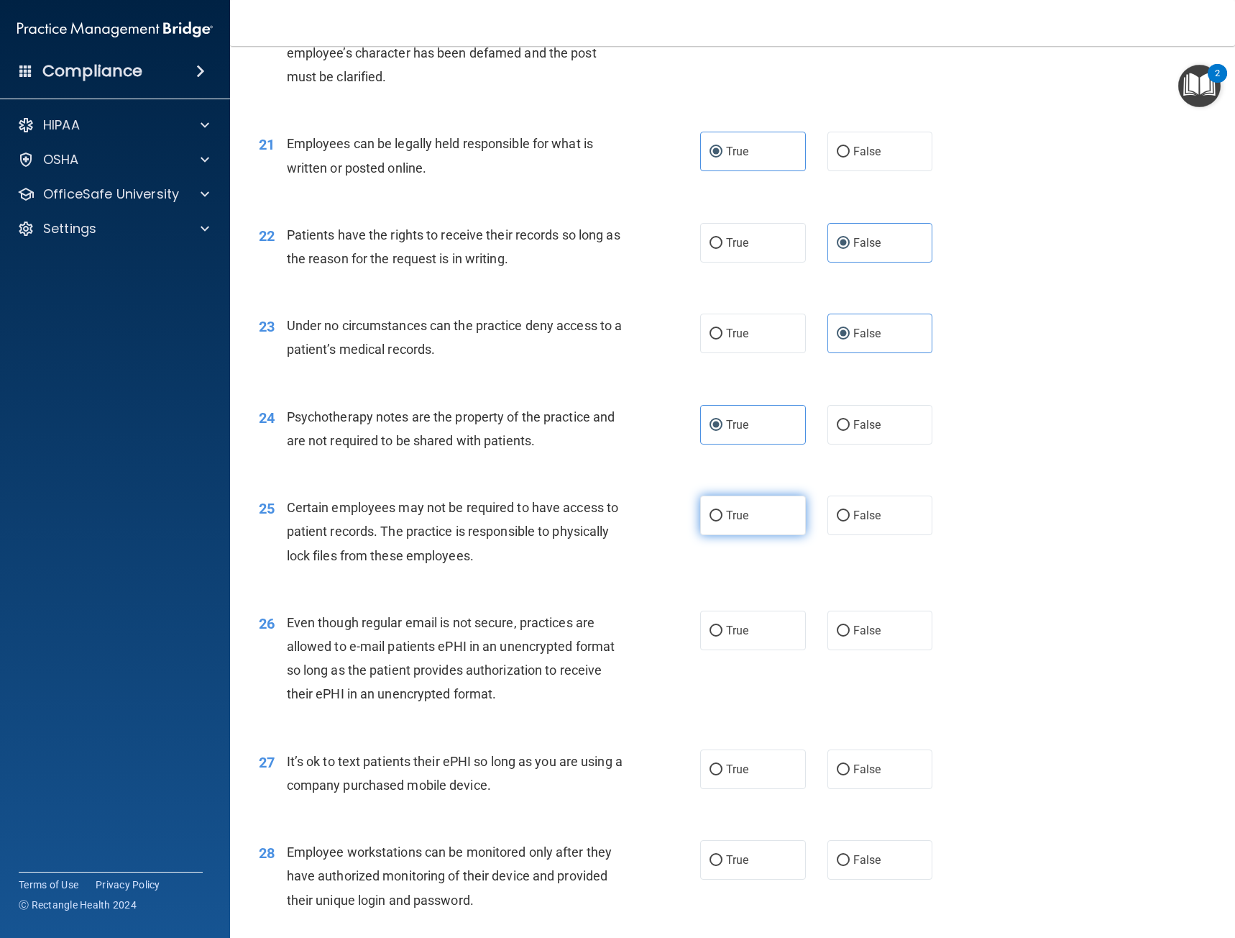
click at [742, 527] on label "True" at bounding box center [753, 515] width 106 height 40
click at [723, 521] on input "True" at bounding box center [716, 515] width 13 height 11
radio input "true"
click at [600, 626] on div "Even though regular email is not secure, practices are allowed to e-mail patien…" at bounding box center [460, 658] width 347 height 96
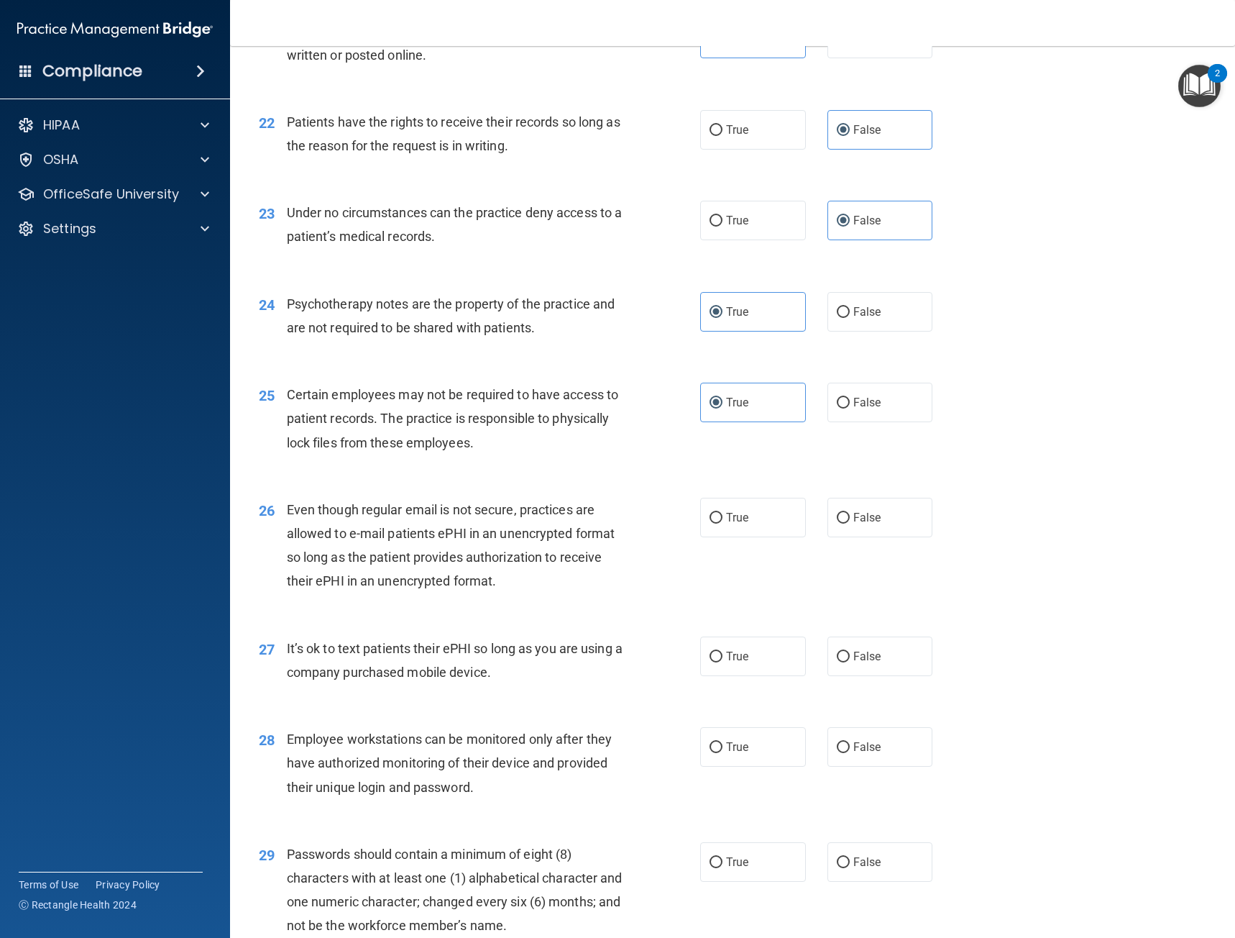
scroll to position [2732, 0]
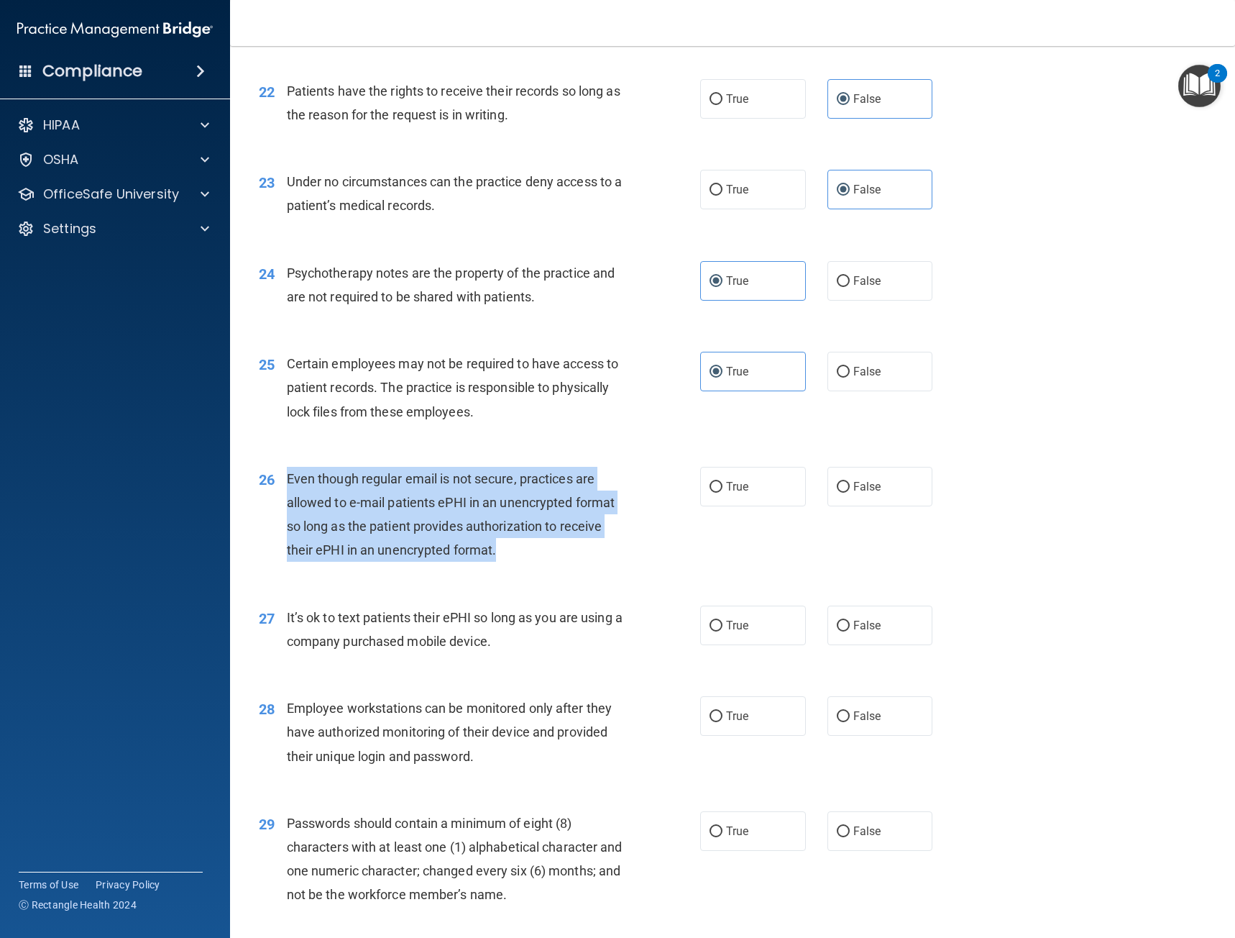
drag, startPoint x: 502, startPoint y: 545, endPoint x: 276, endPoint y: 470, distance: 238.1
click at [276, 470] on div "26 Even though regular email is not secure, practices are allowed to e-mail pat…" at bounding box center [479, 518] width 485 height 103
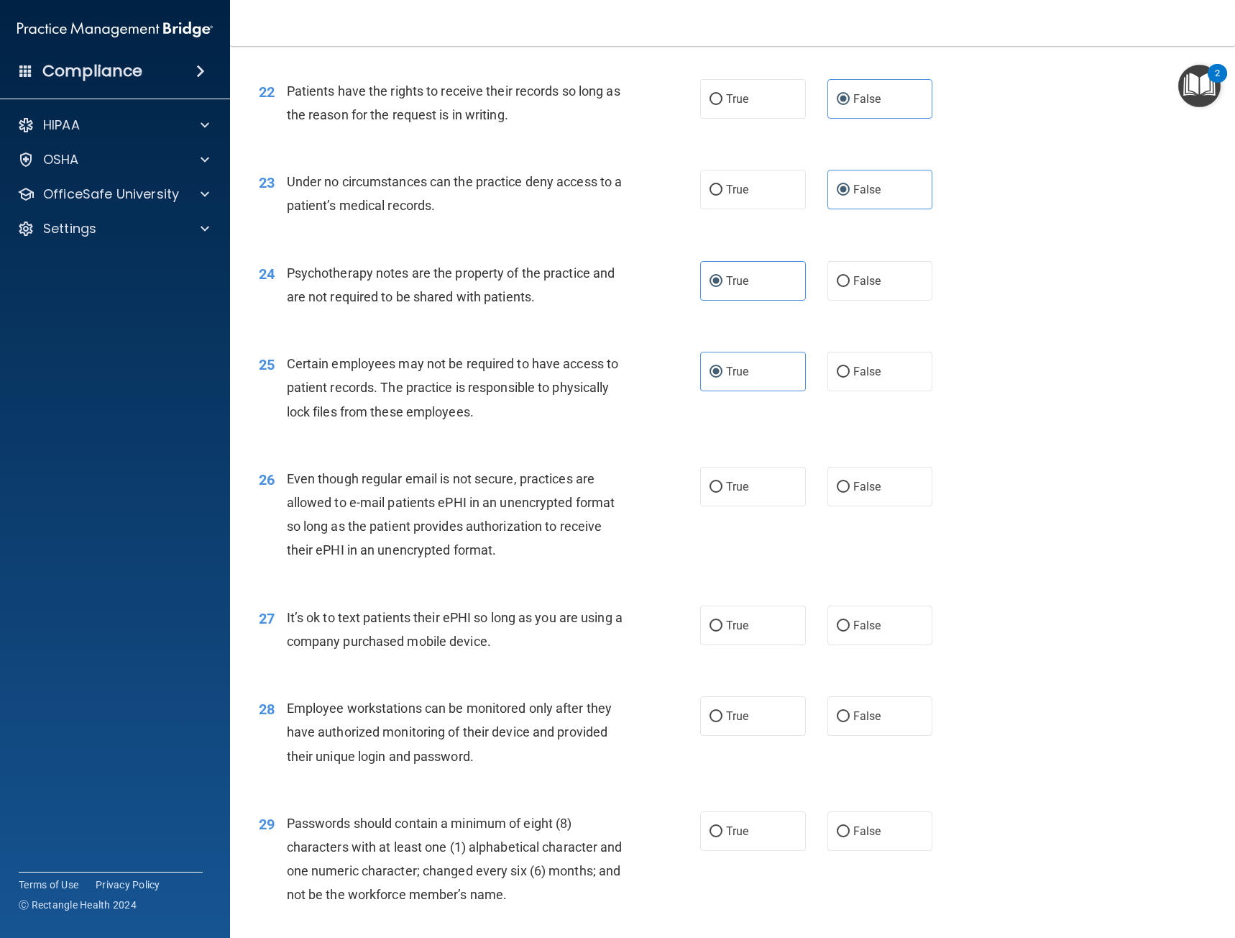
click at [806, 553] on div "26 Even though regular email is not secure, practices are allowed to e-mail pat…" at bounding box center [732, 518] width 969 height 139
click at [869, 503] on label "False" at bounding box center [881, 487] width 106 height 40
click at [850, 493] on input "False" at bounding box center [843, 487] width 13 height 11
radio input "true"
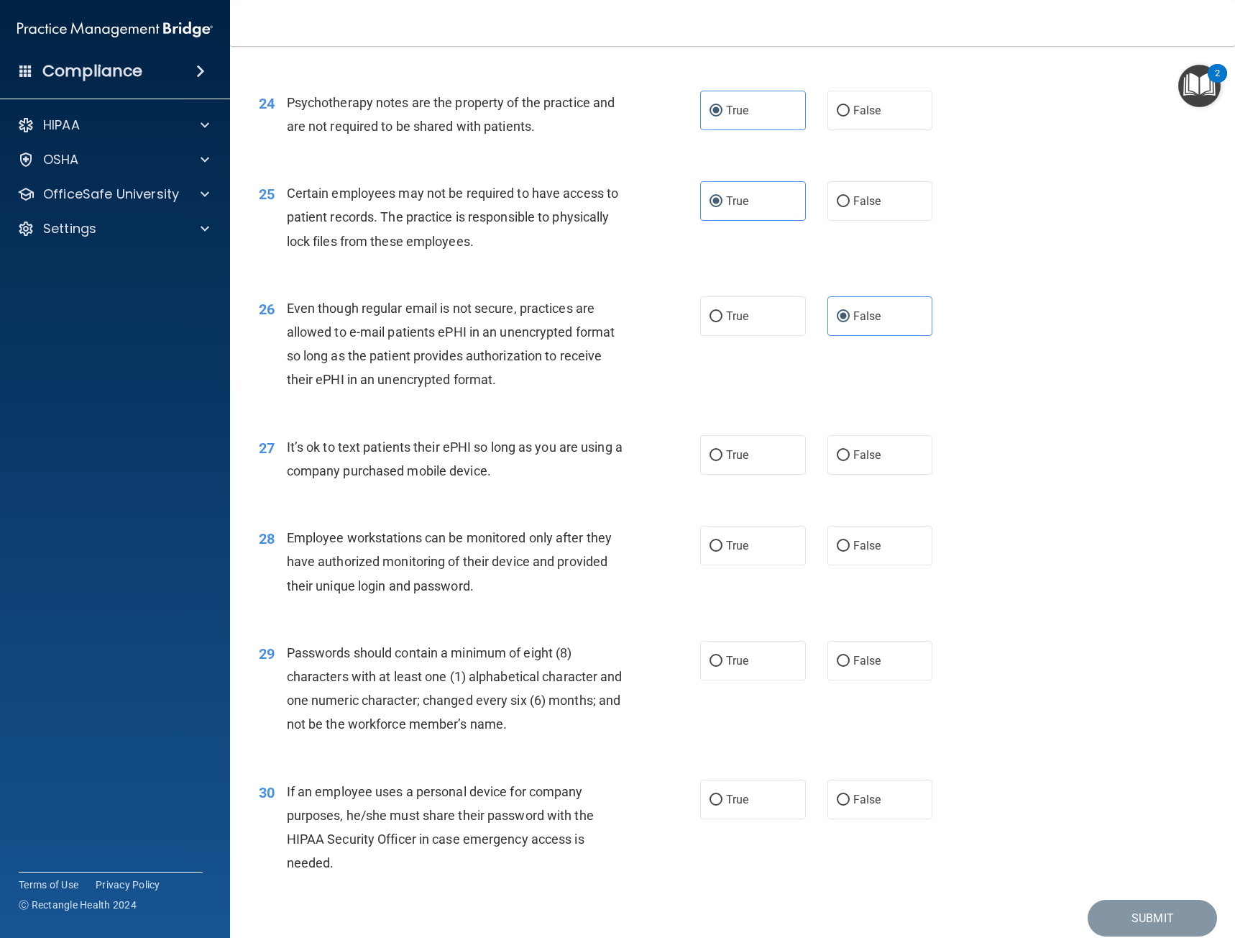
scroll to position [2948, 0]
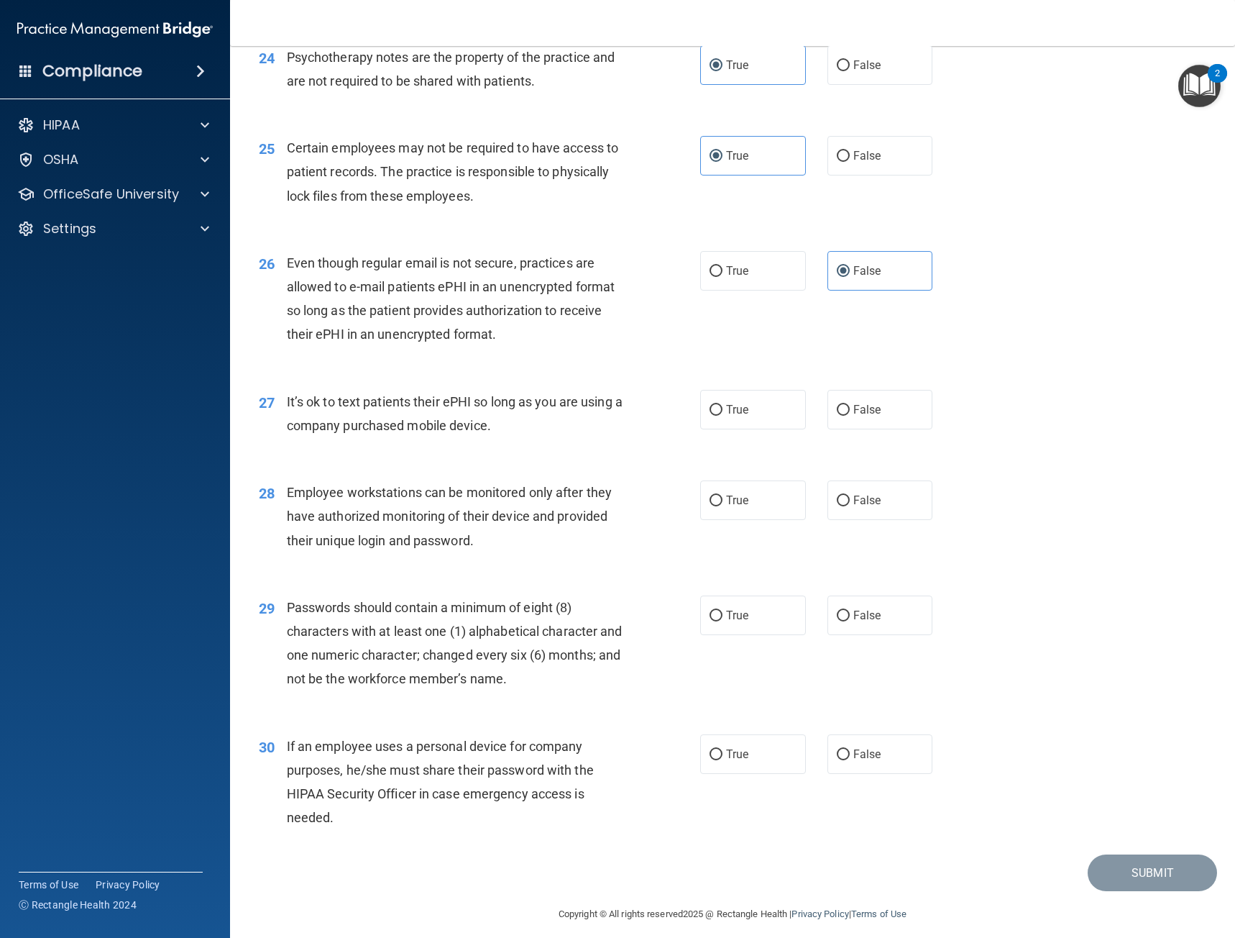
drag, startPoint x: 465, startPoint y: 419, endPoint x: 286, endPoint y: 395, distance: 180.7
click at [287, 395] on div "It’s ok to text patients their ePHI so long as you are using a company purchase…" at bounding box center [460, 413] width 347 height 47
click at [589, 458] on div "27 It’s ok to text patients their ePHI so long as you are using a company purch…" at bounding box center [732, 417] width 969 height 91
click at [784, 413] on label "True" at bounding box center [753, 410] width 106 height 40
click at [723, 413] on input "True" at bounding box center [716, 410] width 13 height 11
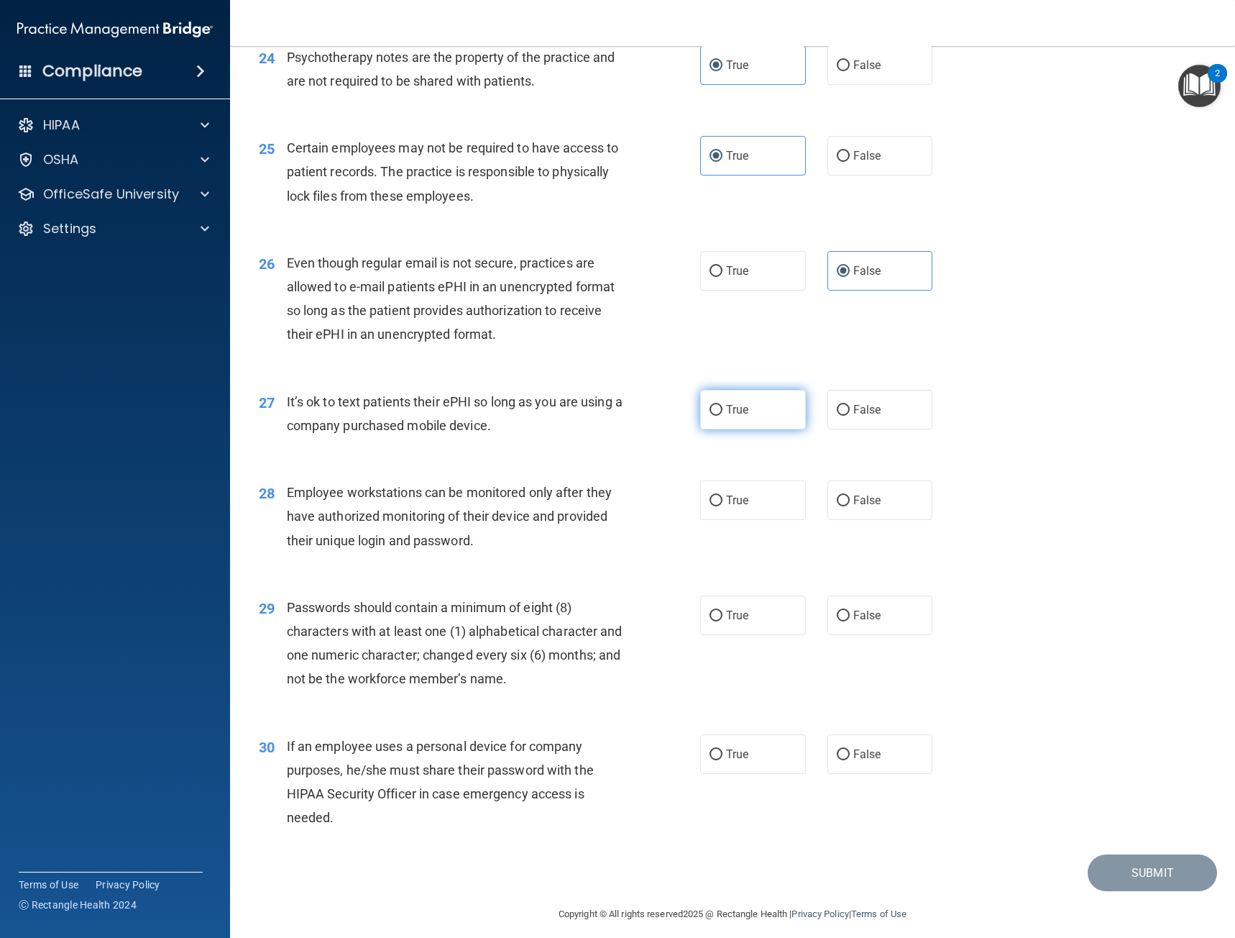
radio input "true"
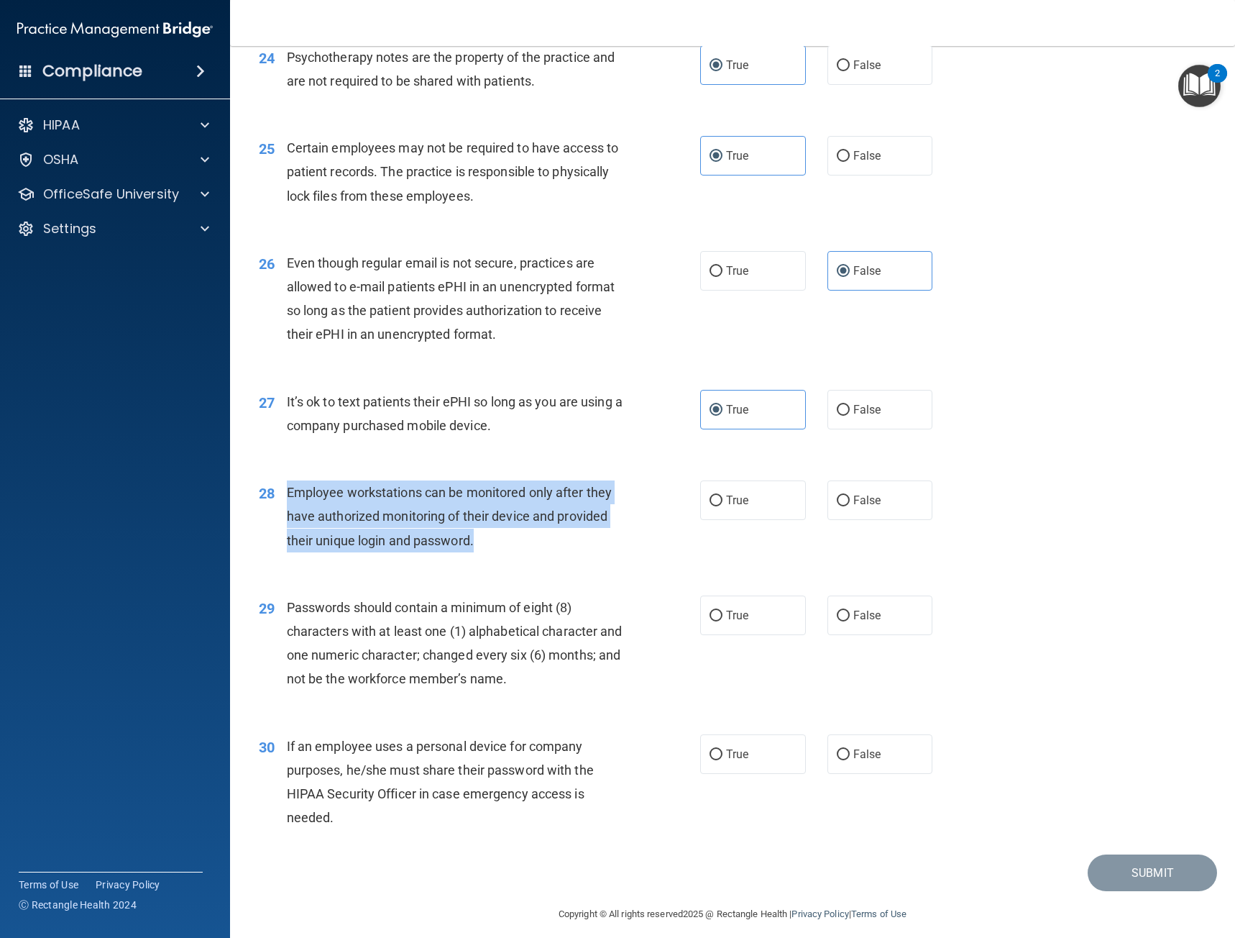
drag, startPoint x: 513, startPoint y: 540, endPoint x: 285, endPoint y: 495, distance: 233.1
click at [285, 495] on div "28 Employee workstations can be monitored only after they have authorized monit…" at bounding box center [479, 519] width 485 height 79
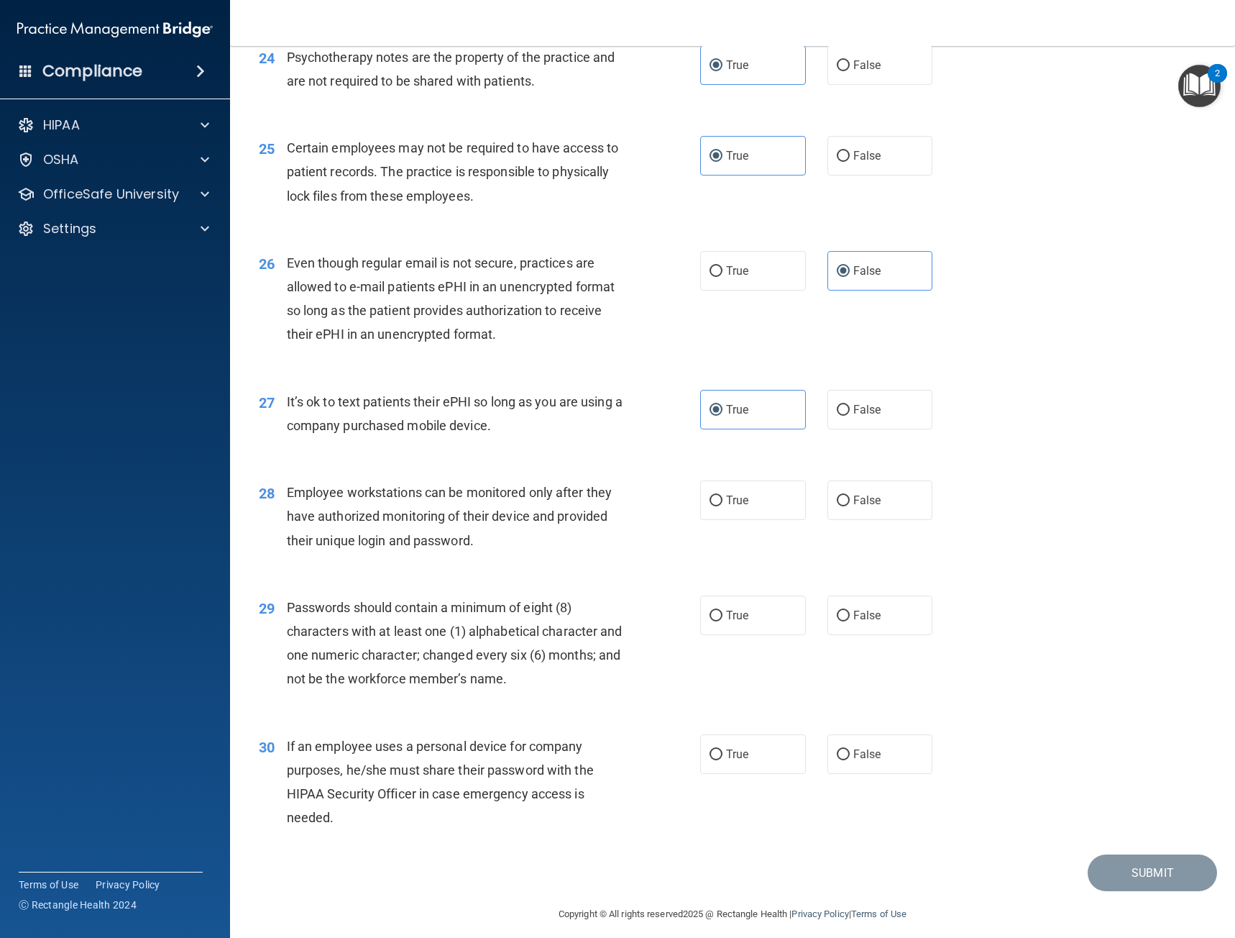
click at [1184, 439] on div "27 It’s ok to text patients their ePHI so long as you are using a company purch…" at bounding box center [732, 417] width 969 height 91
click at [875, 505] on label "False" at bounding box center [881, 500] width 106 height 40
click at [850, 505] on input "False" at bounding box center [843, 500] width 13 height 11
radio input "true"
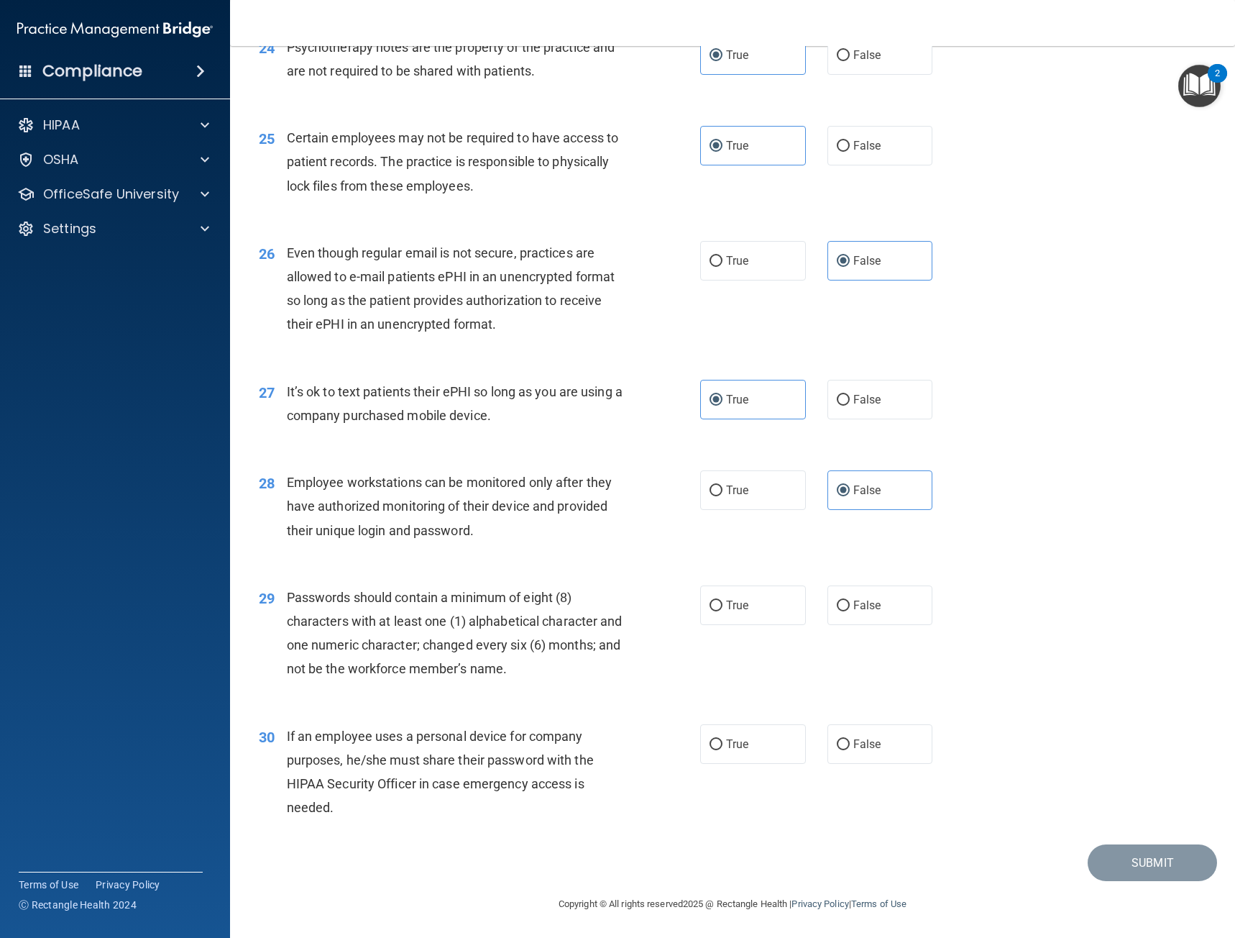
scroll to position [2959, 0]
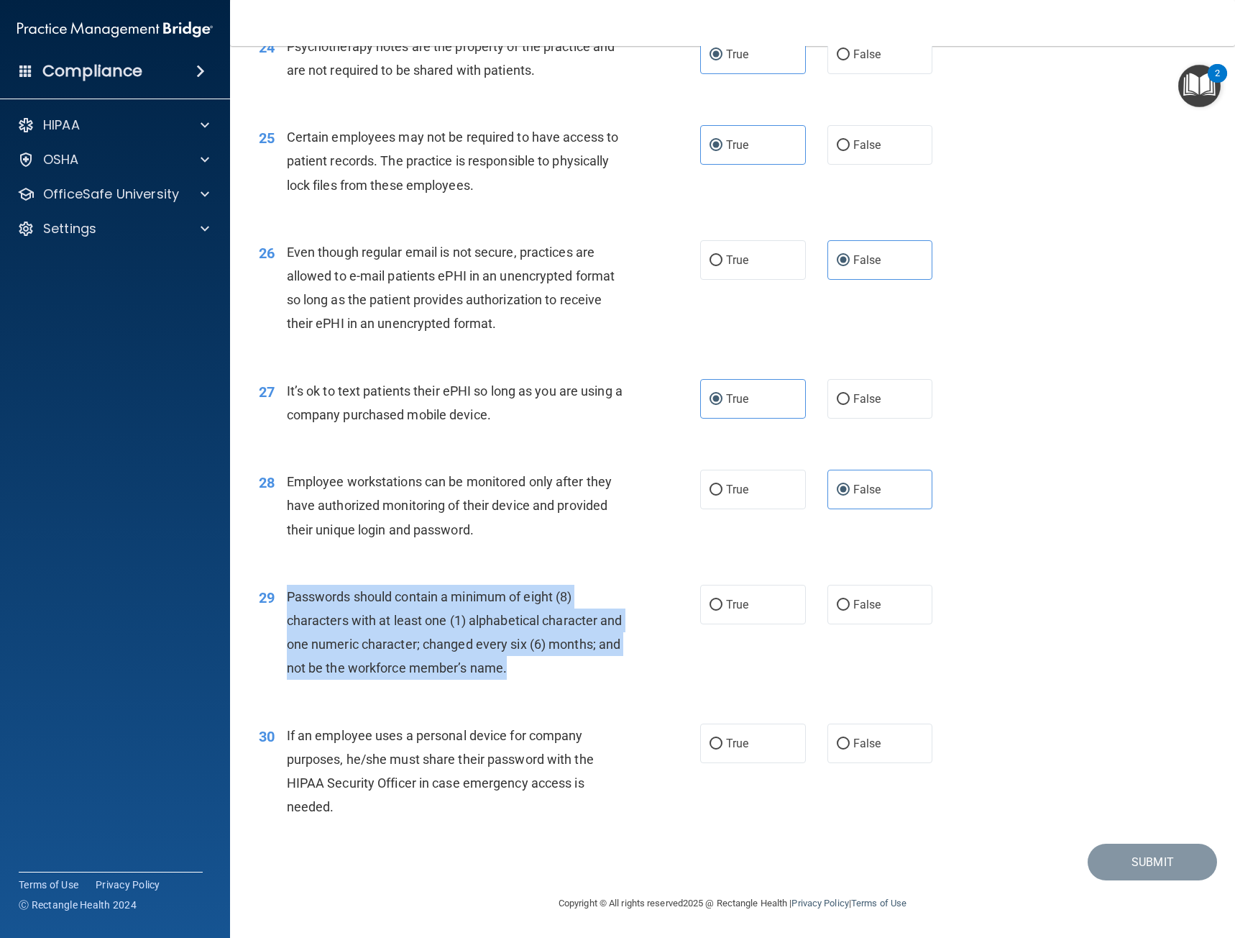
drag, startPoint x: 487, startPoint y: 664, endPoint x: 282, endPoint y: 607, distance: 212.6
click at [282, 607] on div "29 Passwords should contain a minimum of eight (8) characters with at least one…" at bounding box center [479, 636] width 485 height 103
click at [709, 672] on div "29 Passwords should contain a minimum of eight (8) characters with at least one…" at bounding box center [479, 636] width 485 height 103
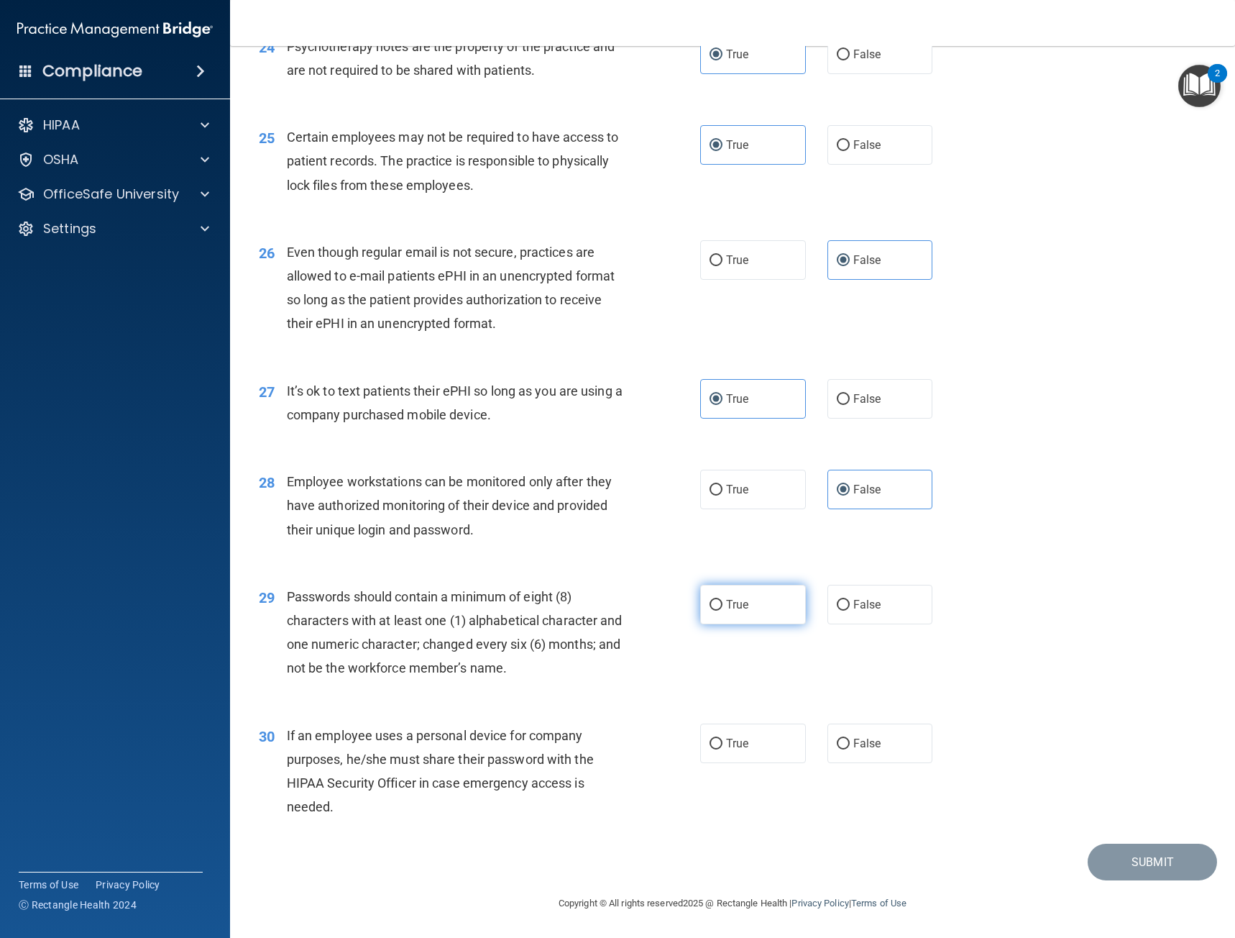
click at [748, 609] on label "True" at bounding box center [753, 605] width 106 height 40
click at [723, 609] on input "True" at bounding box center [716, 605] width 13 height 11
radio input "true"
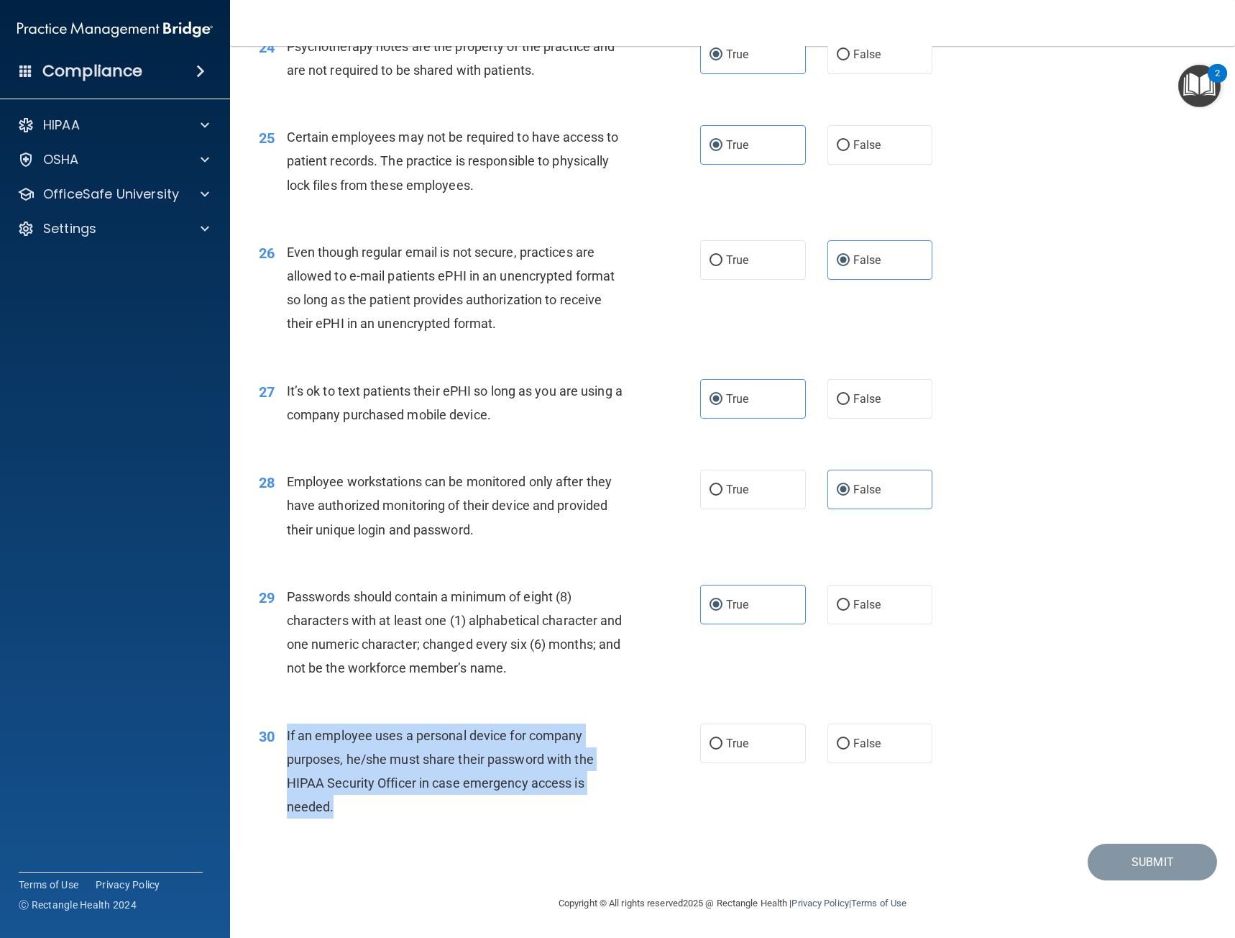
drag, startPoint x: 332, startPoint y: 800, endPoint x: 282, endPoint y: 734, distance: 83.1
click at [282, 734] on div "30 If an employee uses a personal device for company purposes, he/she must shar…" at bounding box center [479, 774] width 485 height 103
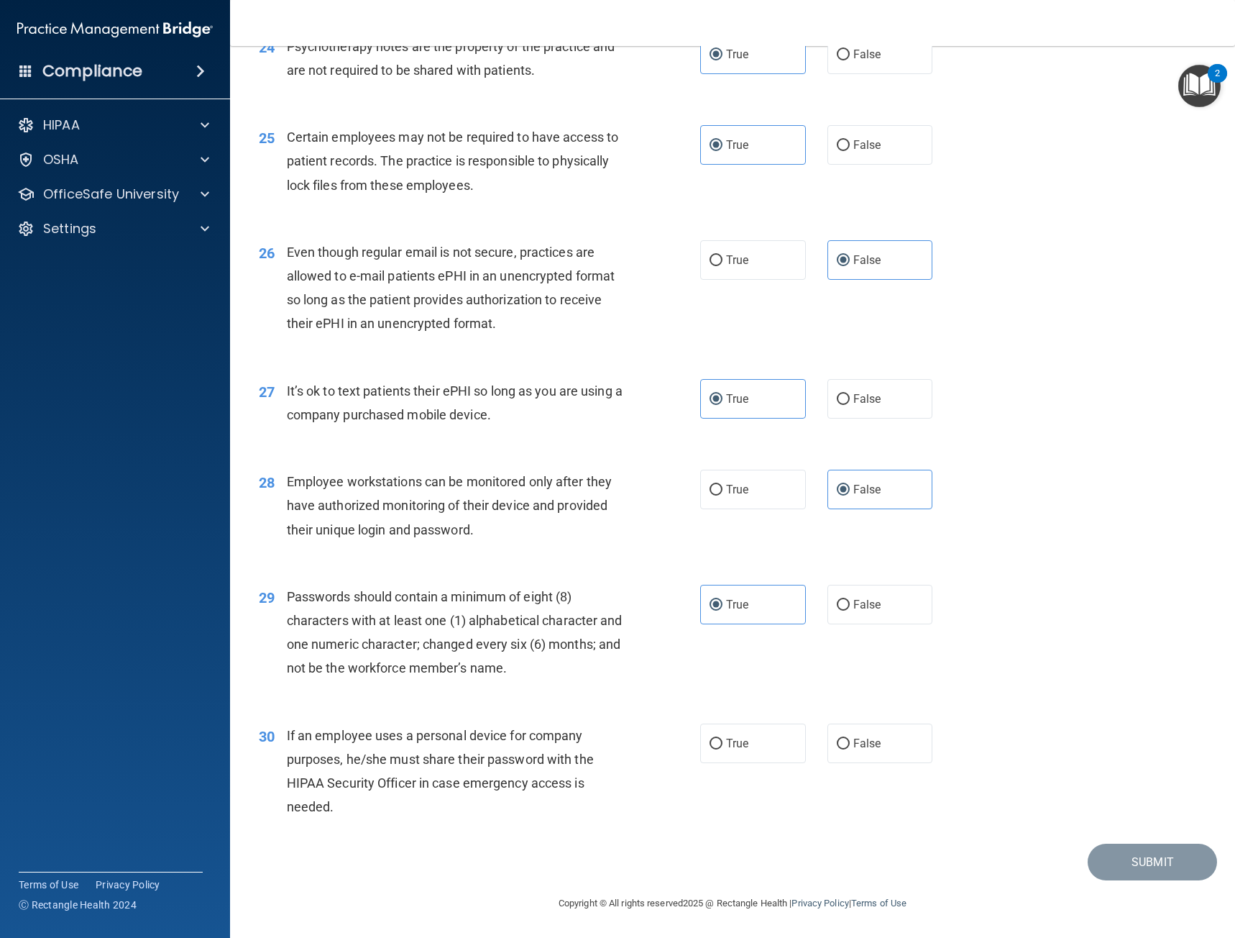
click at [626, 706] on div "30 If an employee uses a personal device for company purposes, he/she must shar…" at bounding box center [732, 774] width 969 height 139
click at [862, 729] on label "False" at bounding box center [881, 743] width 106 height 40
click at [850, 738] on input "False" at bounding box center [843, 743] width 13 height 11
radio input "true"
click at [1158, 812] on button "Submit" at bounding box center [1152, 861] width 129 height 37
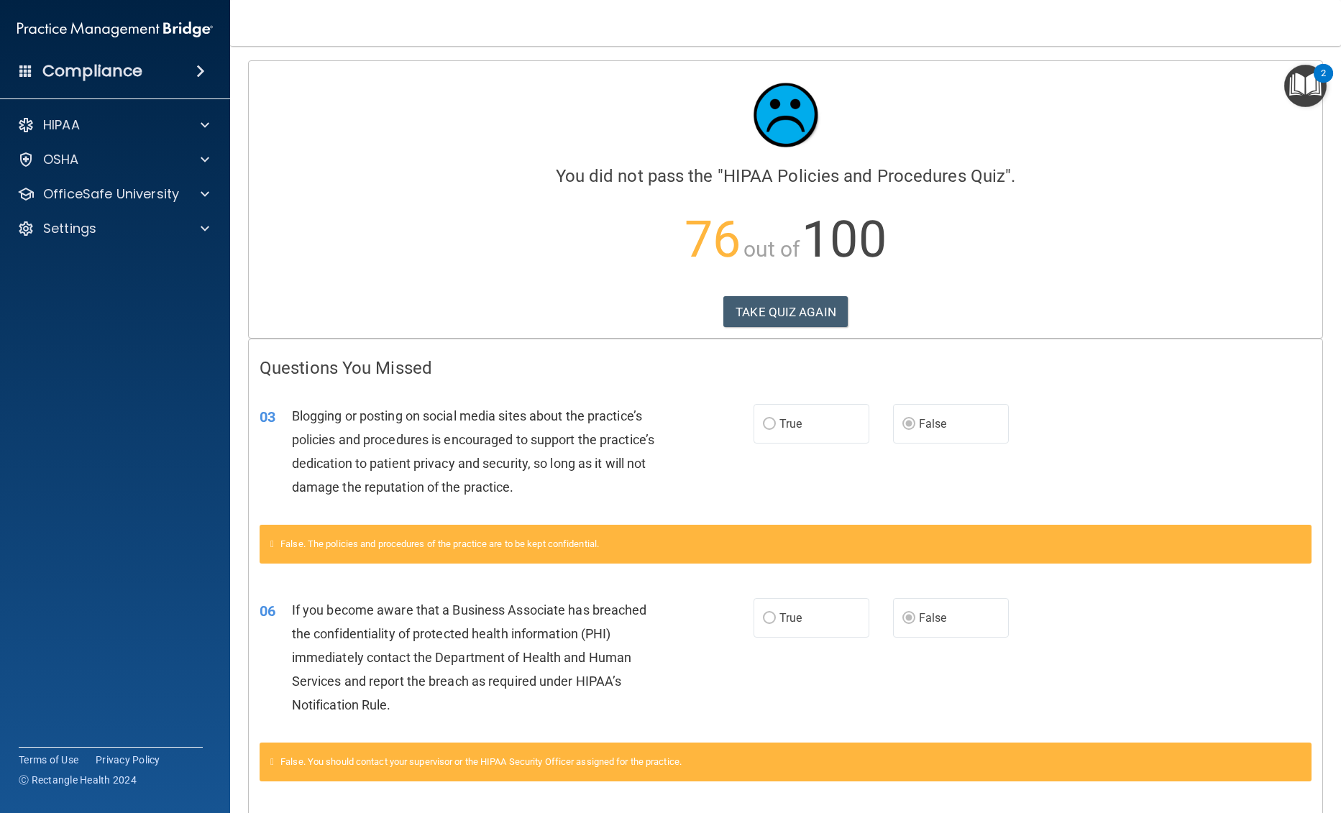
click at [247, 802] on main "Calculating your score.... You did not pass the " HIPAA Policies and Procedures…" at bounding box center [785, 429] width 1111 height 767
